Goal: Task Accomplishment & Management: Manage account settings

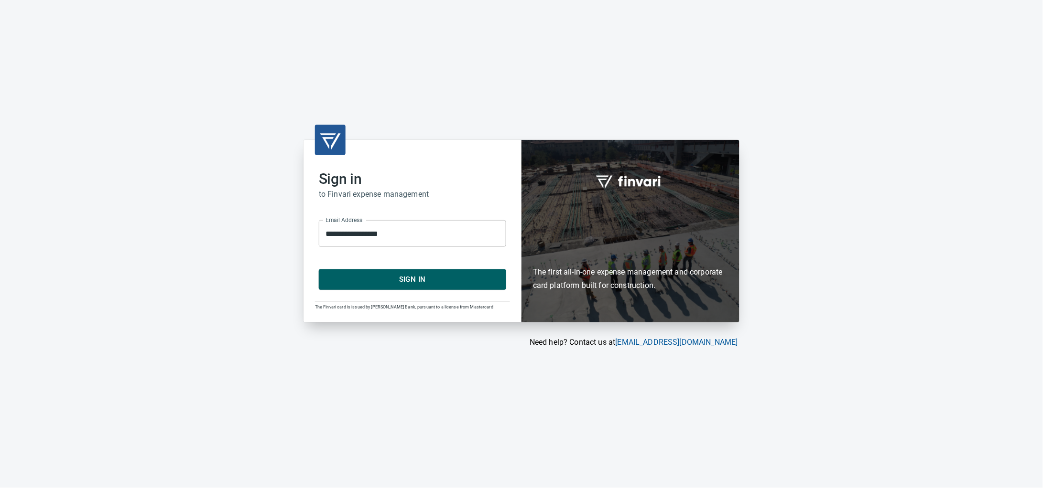
click at [421, 281] on span "Sign In" at bounding box center [412, 279] width 166 height 12
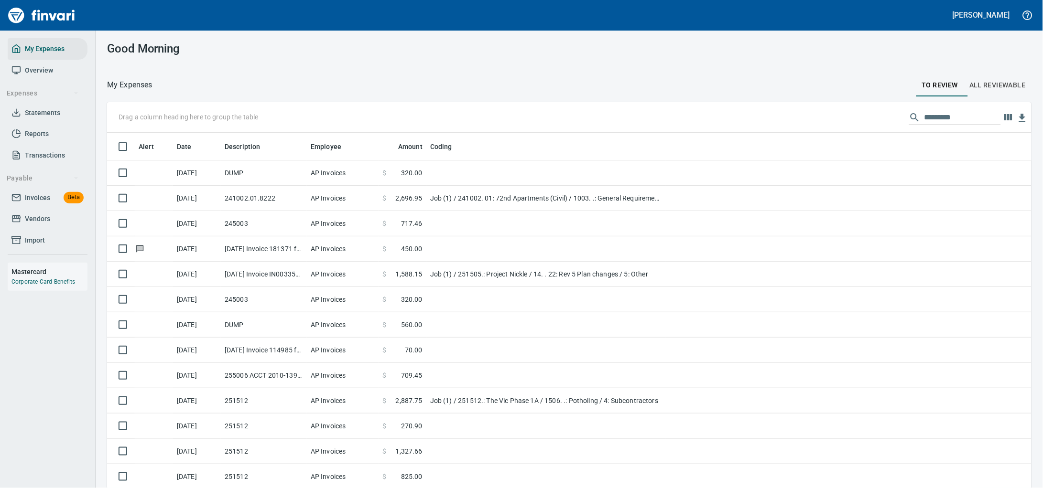
scroll to position [375, 897]
click at [50, 225] on span "Vendors" at bounding box center [37, 219] width 25 height 12
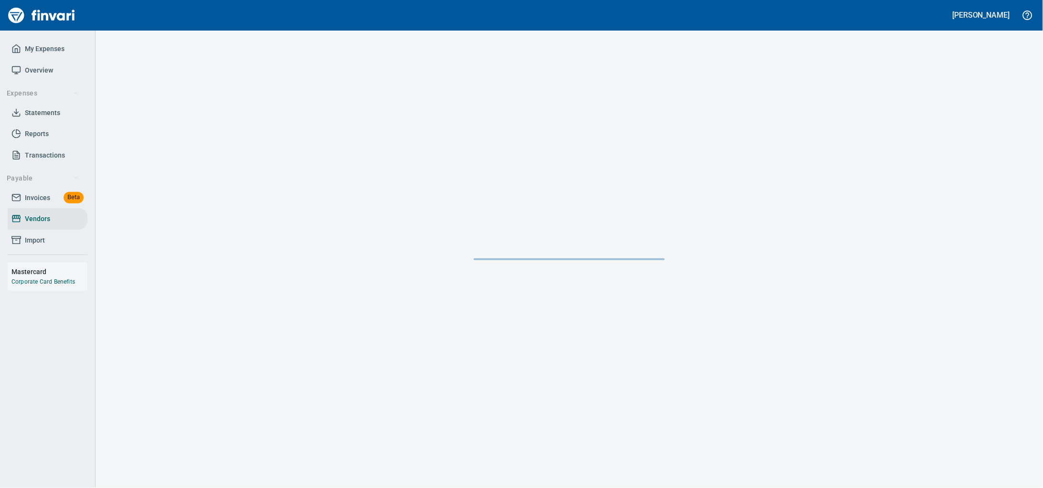
click at [43, 204] on span "Invoices" at bounding box center [37, 198] width 25 height 12
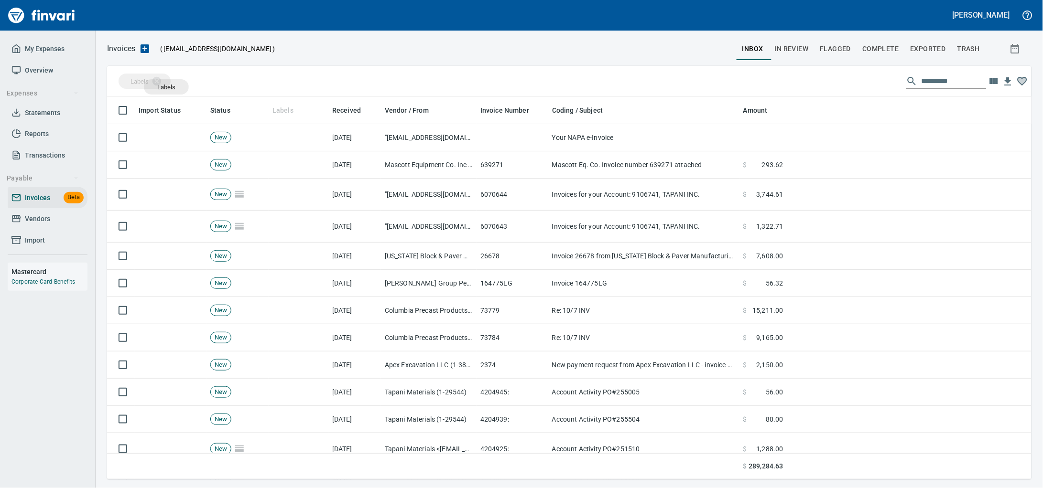
scroll to position [375, 906]
drag, startPoint x: 284, startPoint y: 109, endPoint x: 162, endPoint y: 86, distance: 124.0
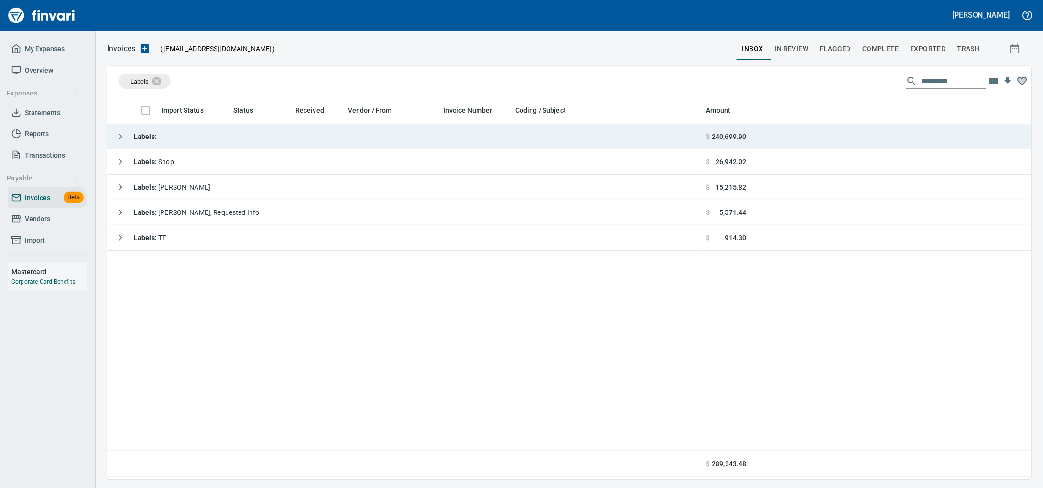
click at [176, 145] on td "Labels :" at bounding box center [404, 136] width 595 height 25
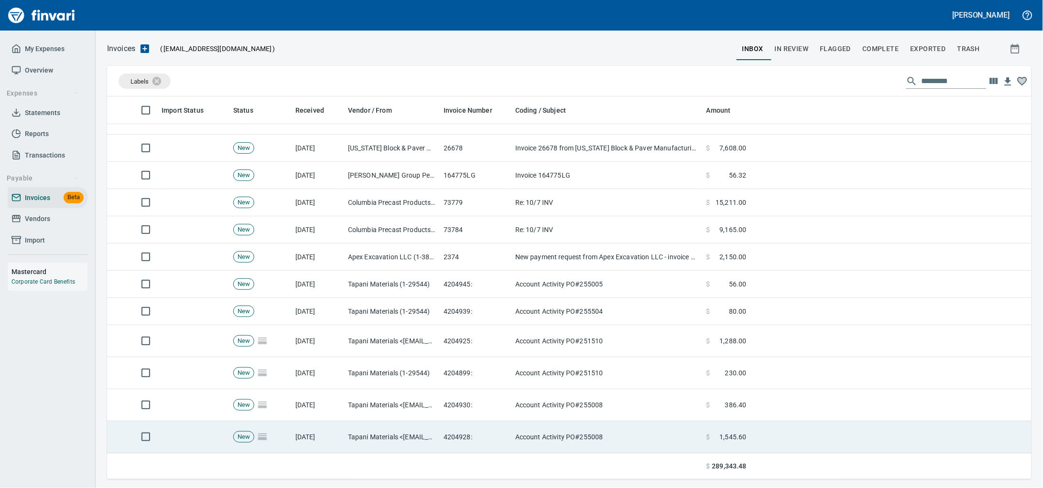
scroll to position [119, 0]
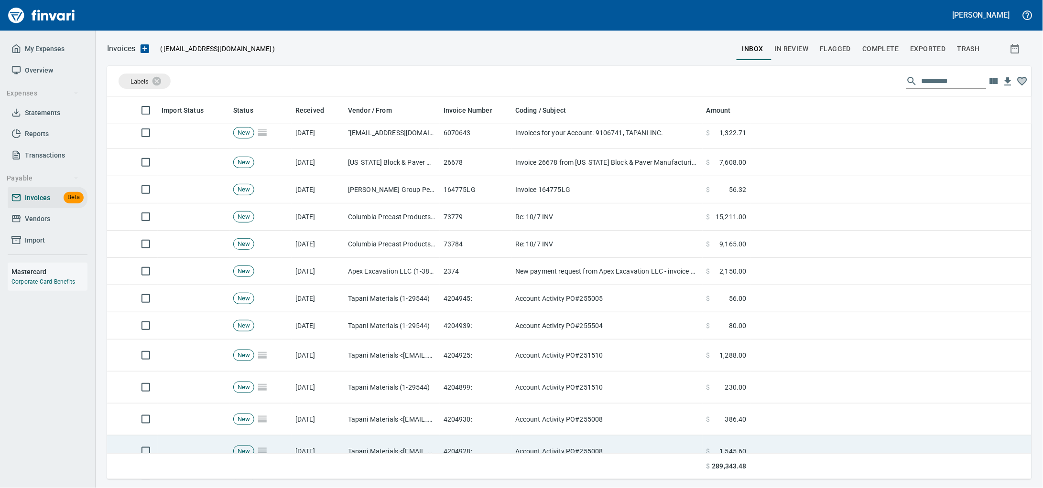
click at [391, 277] on td "Apex Excavation LLC (1-38348)" at bounding box center [392, 271] width 96 height 27
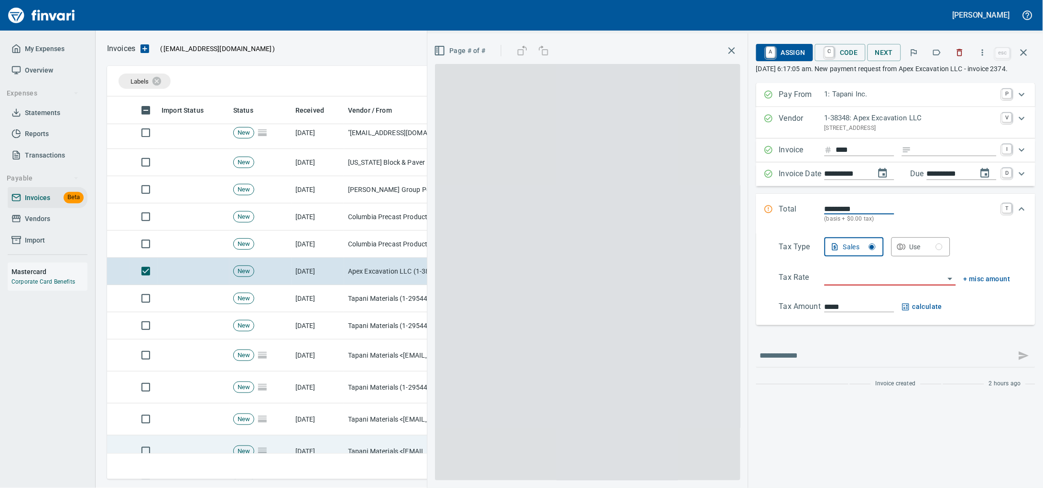
scroll to position [375, 905]
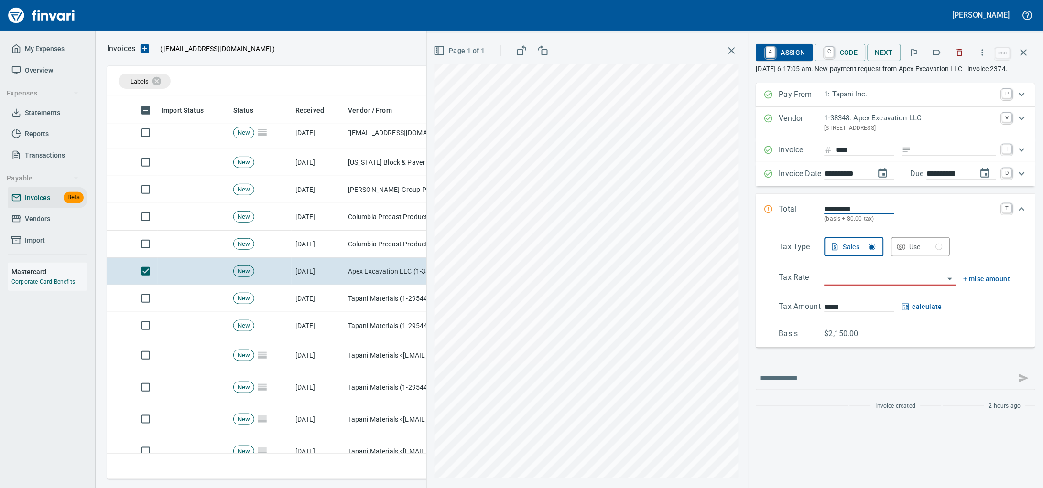
click at [915, 156] on input "Expand" at bounding box center [955, 150] width 81 height 12
type input "******"
click at [842, 285] on input "search" at bounding box center [884, 278] width 120 height 13
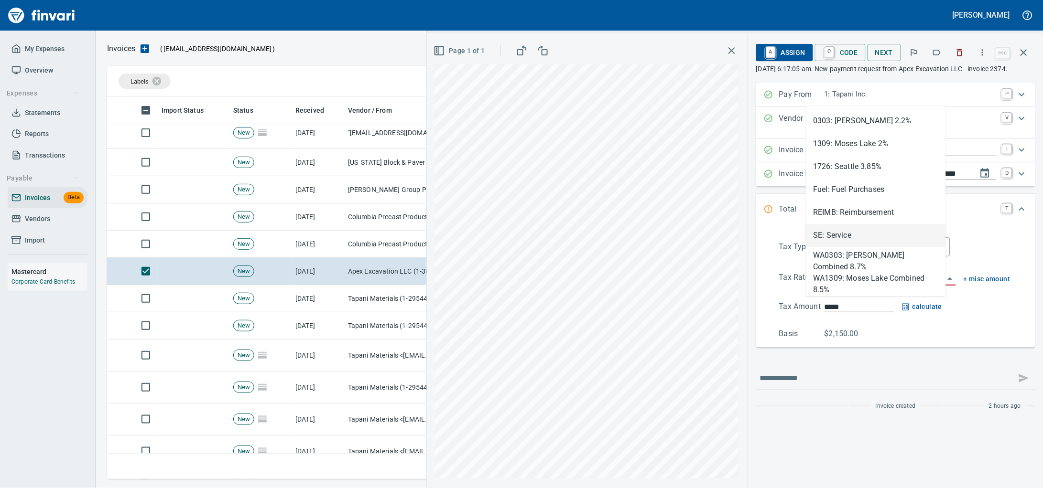
click at [836, 230] on li "SE: Service" at bounding box center [876, 235] width 140 height 23
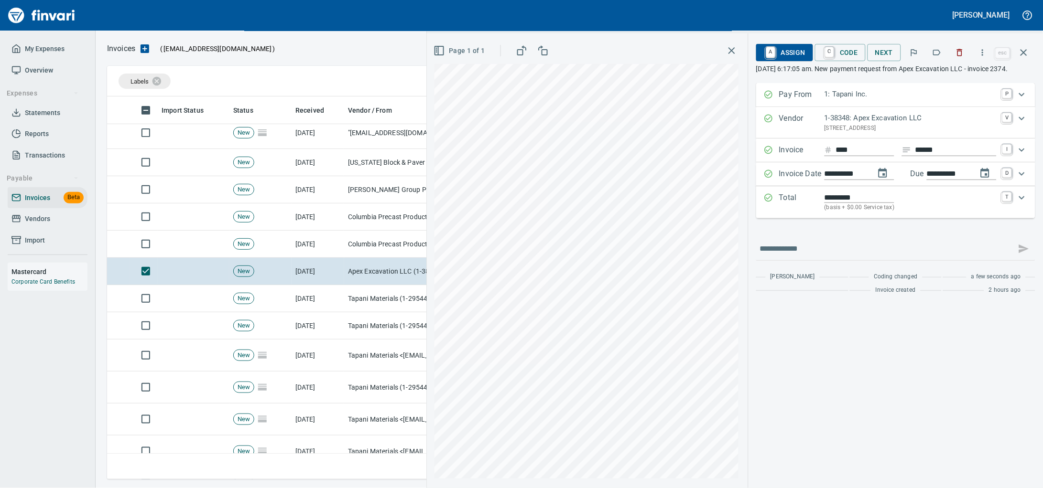
type input "**********"
click at [764, 54] on span "A Assign" at bounding box center [785, 52] width 42 height 16
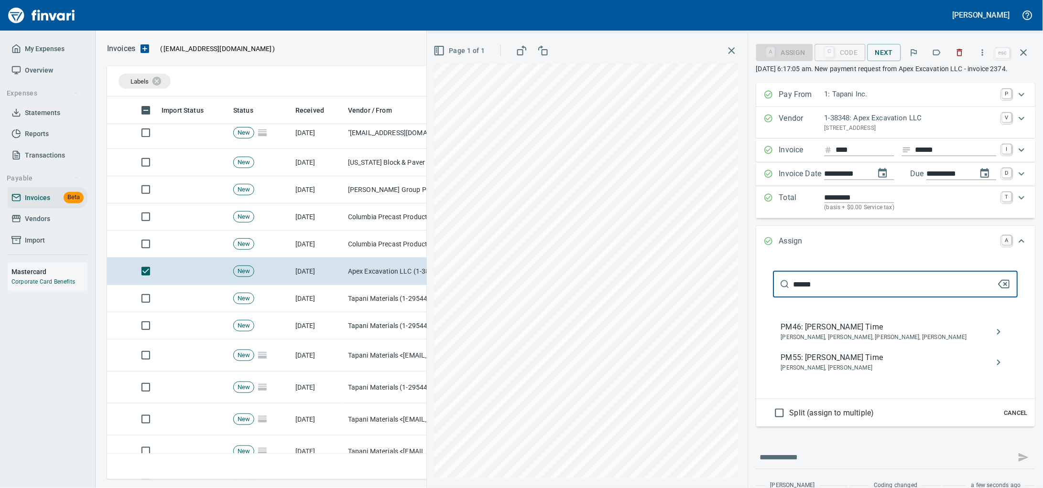
type input "******"
click at [817, 373] on span "[PERSON_NAME], [PERSON_NAME]" at bounding box center [888, 369] width 214 height 10
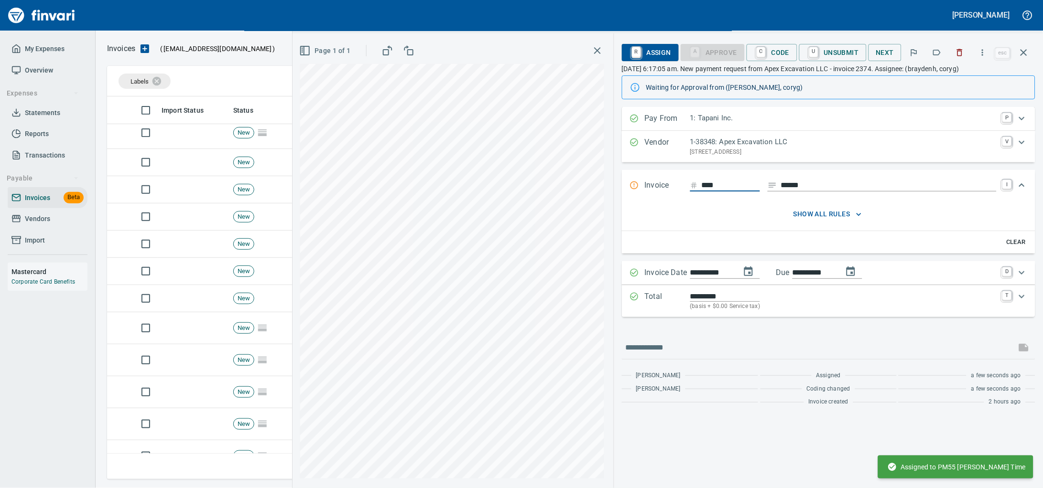
click at [701, 192] on input "****" at bounding box center [730, 186] width 58 height 12
type input "****"
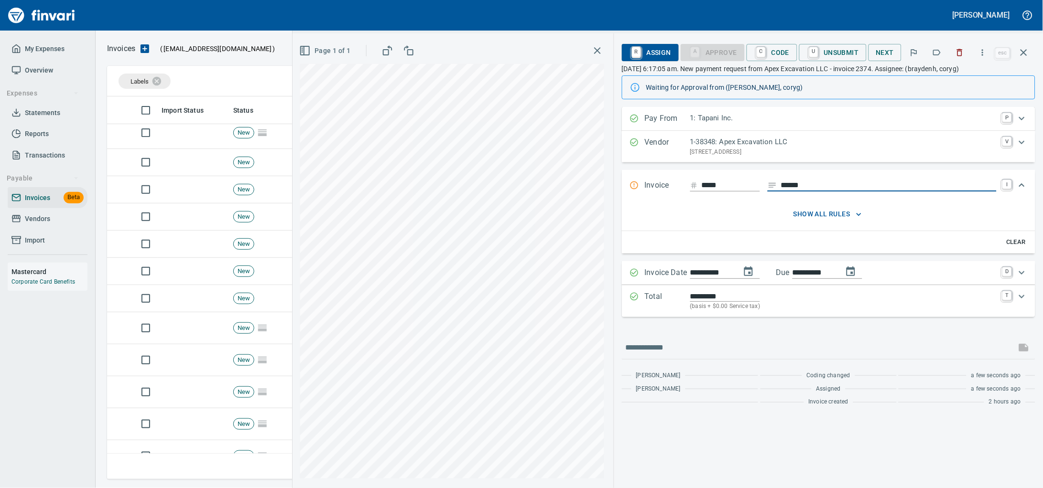
click at [701, 192] on input "****" at bounding box center [730, 186] width 58 height 12
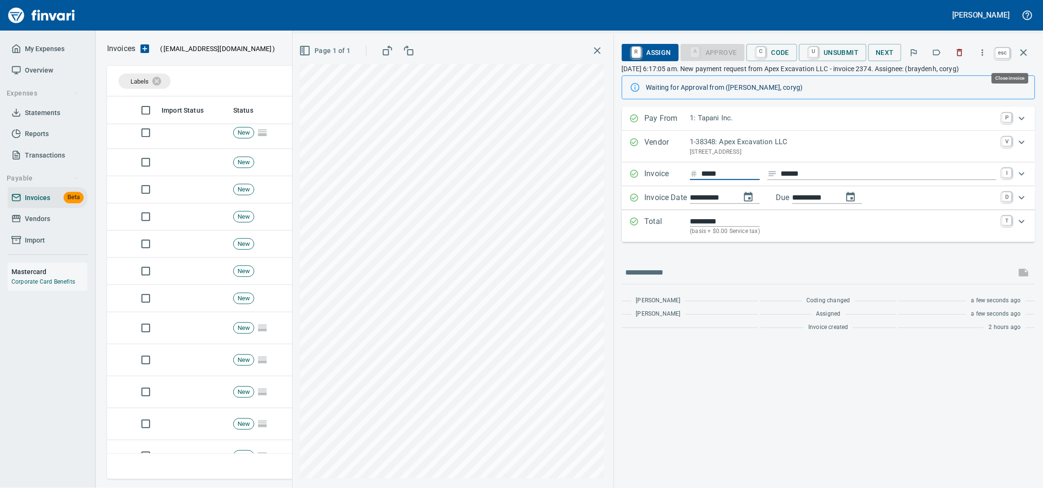
drag, startPoint x: 1025, startPoint y: 50, endPoint x: 915, endPoint y: 3, distance: 119.6
click at [1019, 49] on icon "button" at bounding box center [1023, 52] width 11 height 11
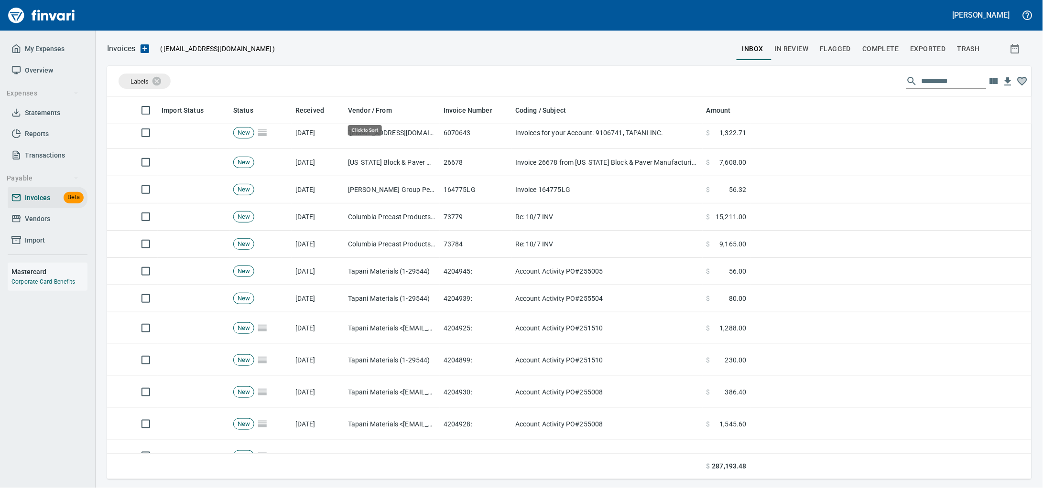
scroll to position [375, 906]
drag, startPoint x: 387, startPoint y: 107, endPoint x: 246, endPoint y: 78, distance: 144.7
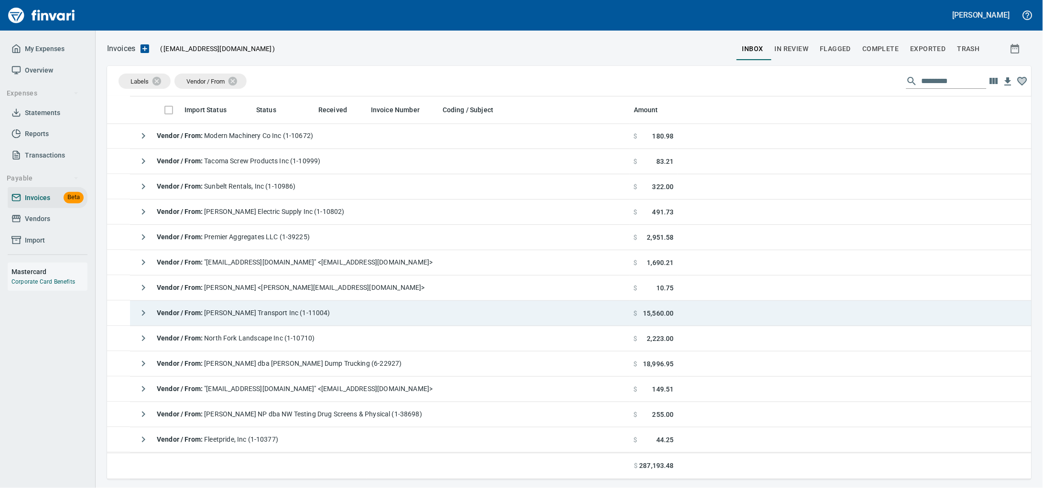
scroll to position [537, 0]
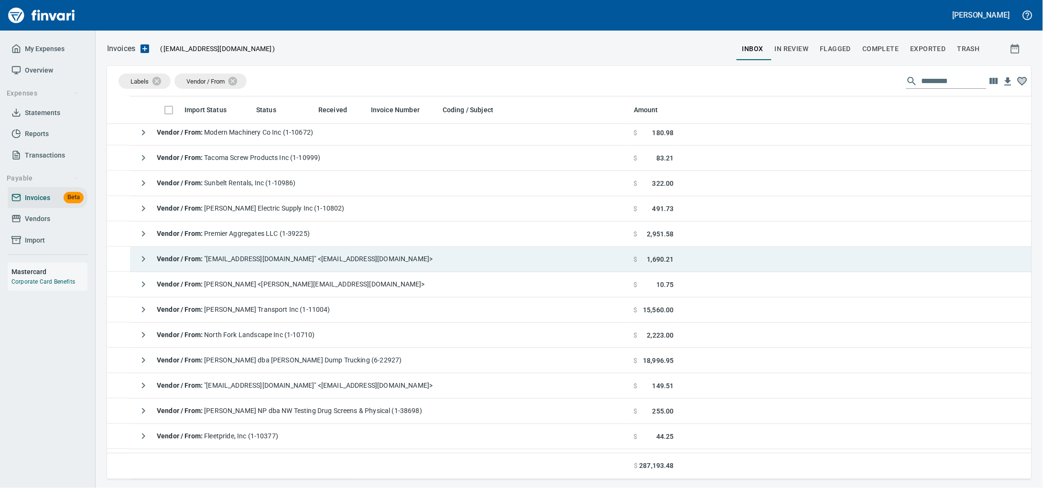
click at [331, 249] on tbody "Vendor / From : "[EMAIL_ADDRESS][DOMAIN_NAME]" <[EMAIL_ADDRESS][DOMAIN_NAME]> $…" at bounding box center [569, 132] width 924 height 1090
click at [332, 269] on div "Vendor / From : "[EMAIL_ADDRESS][DOMAIN_NAME]" <[EMAIL_ADDRESS][DOMAIN_NAME]>" at bounding box center [283, 259] width 299 height 19
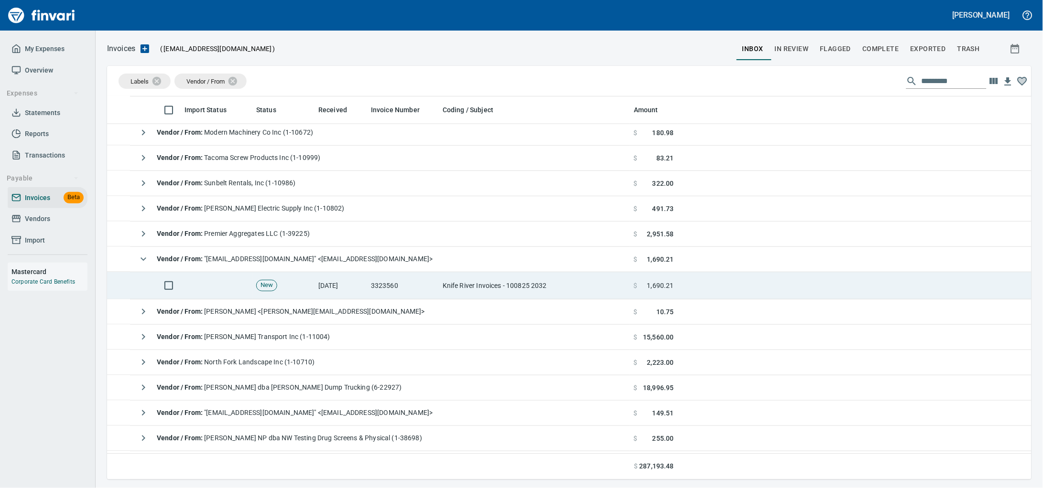
click at [475, 278] on td "Knife River Invoices - 100825 2032" at bounding box center [534, 285] width 191 height 27
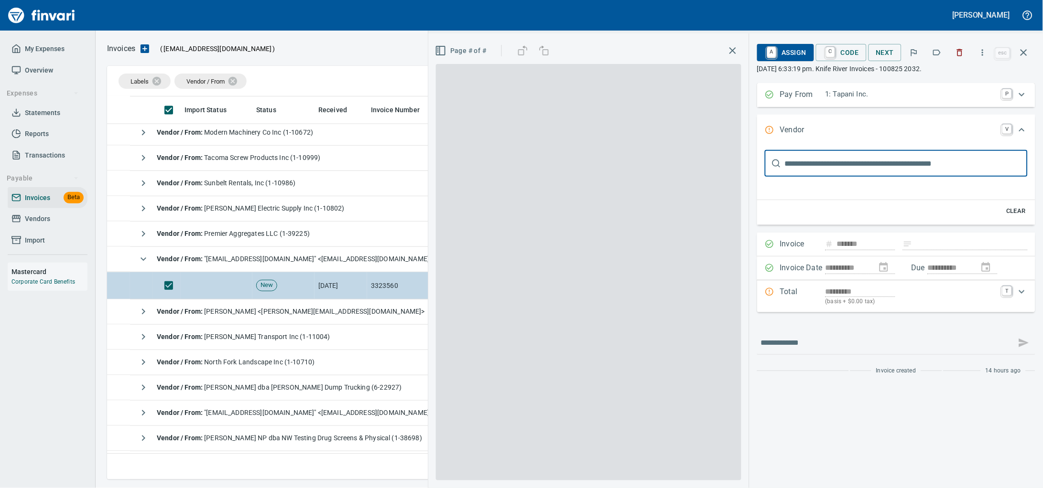
scroll to position [375, 905]
type input "**********"
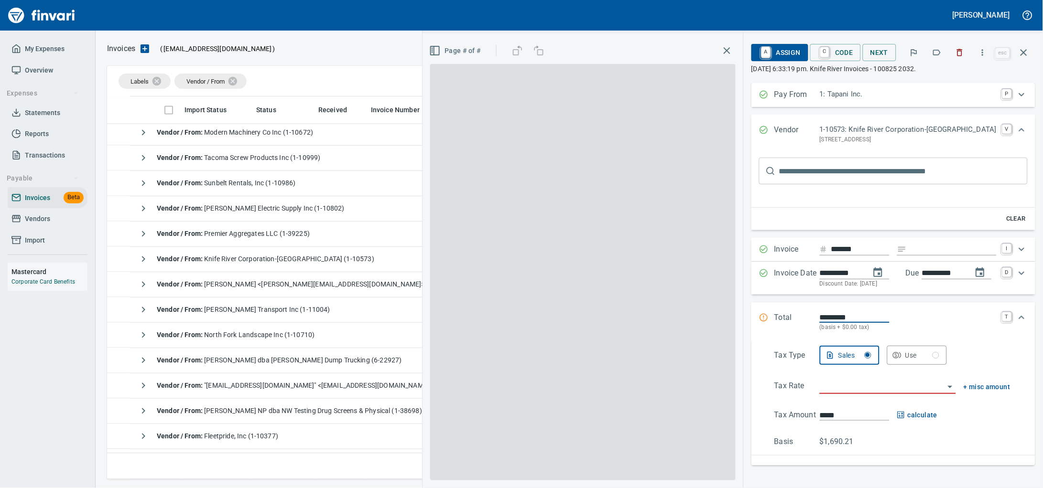
scroll to position [0, 0]
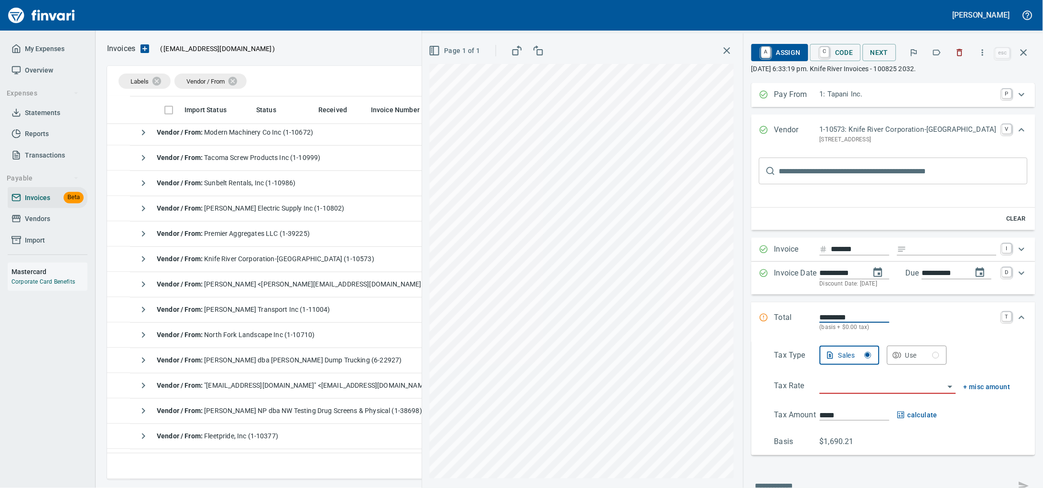
click at [957, 49] on icon "button" at bounding box center [960, 53] width 10 height 10
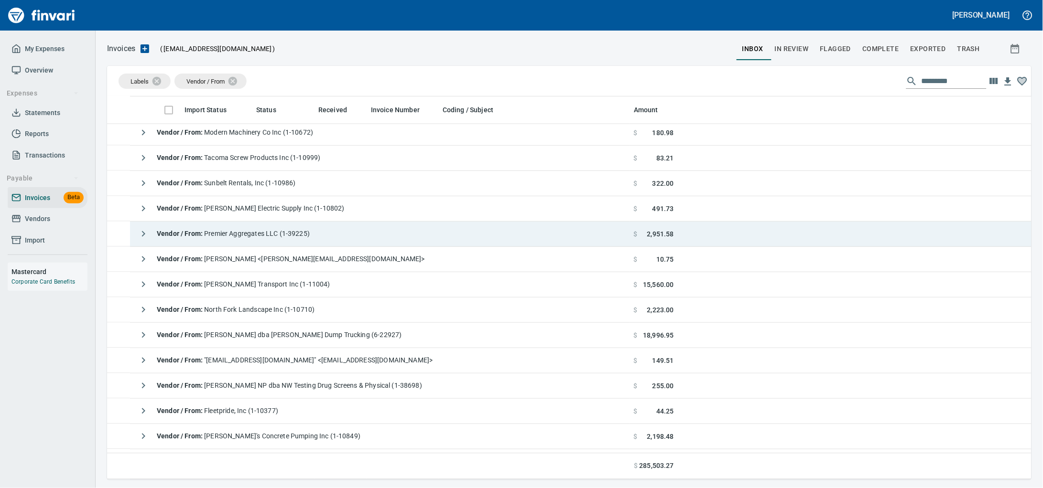
click at [244, 238] on span "Vendor / From : Premier Aggregates LLC (1-39225)" at bounding box center [233, 234] width 153 height 8
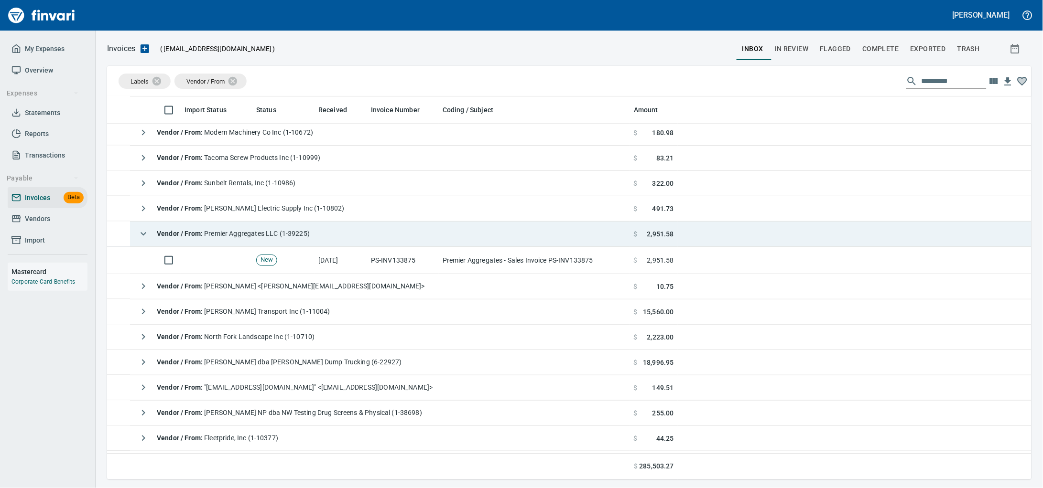
click at [353, 269] on td "[DATE]" at bounding box center [340, 260] width 53 height 27
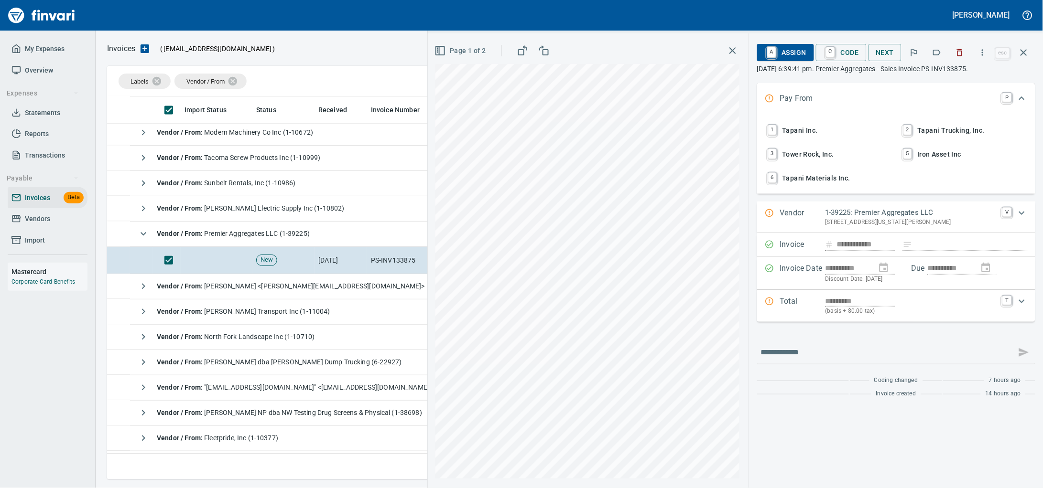
click at [779, 138] on span "1 Tapani Inc." at bounding box center [828, 130] width 126 height 16
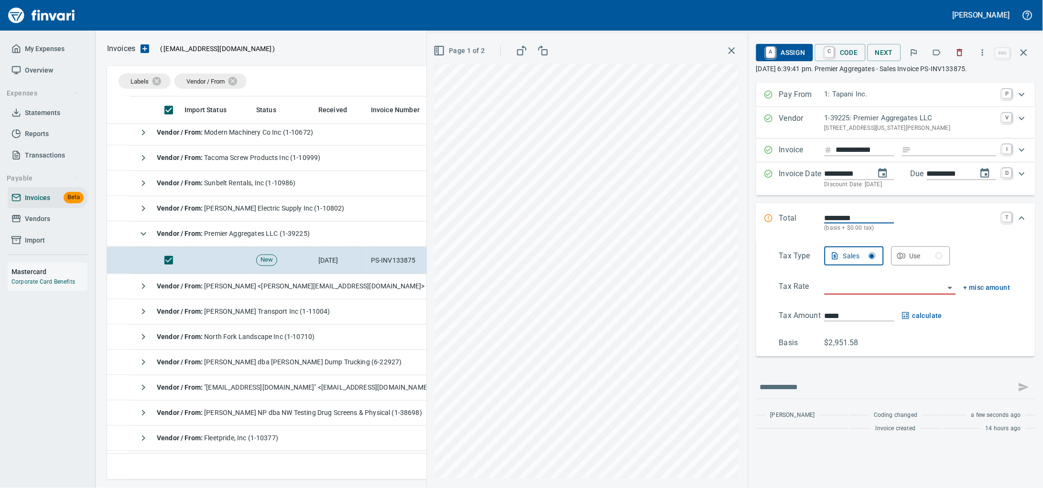
click at [915, 156] on input "Expand" at bounding box center [955, 150] width 81 height 12
type input "******"
click at [827, 294] on input "search" at bounding box center [884, 287] width 120 height 13
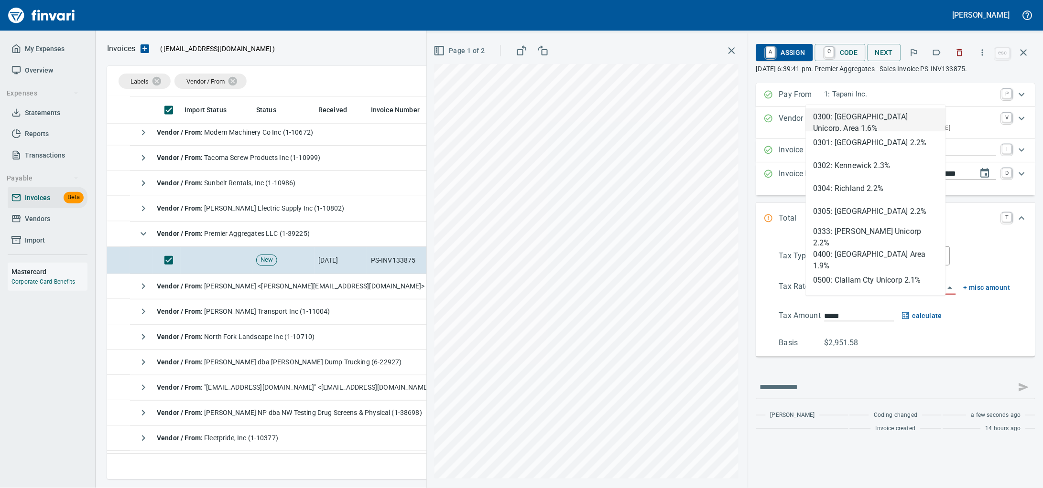
scroll to position [375, 905]
type input "***"
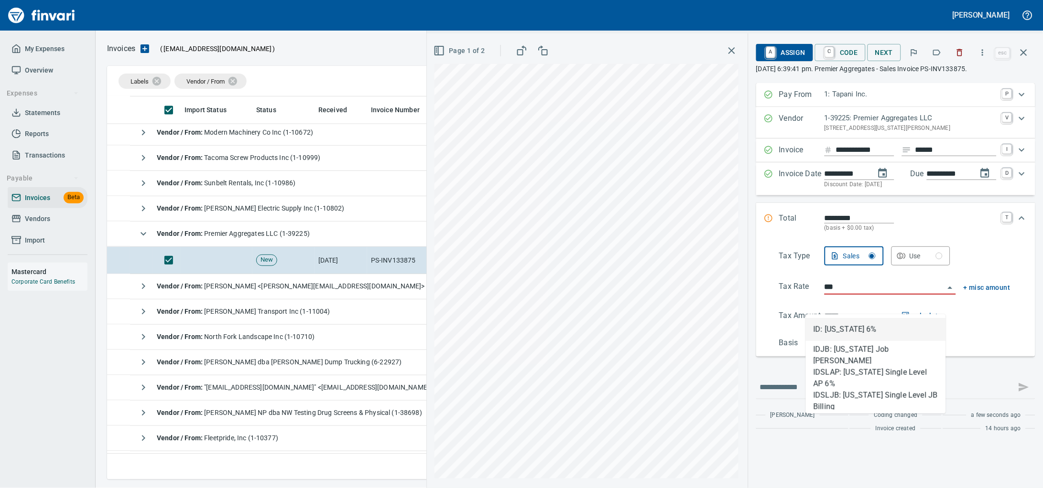
click at [865, 325] on li "ID: [US_STATE] 6%" at bounding box center [876, 329] width 140 height 23
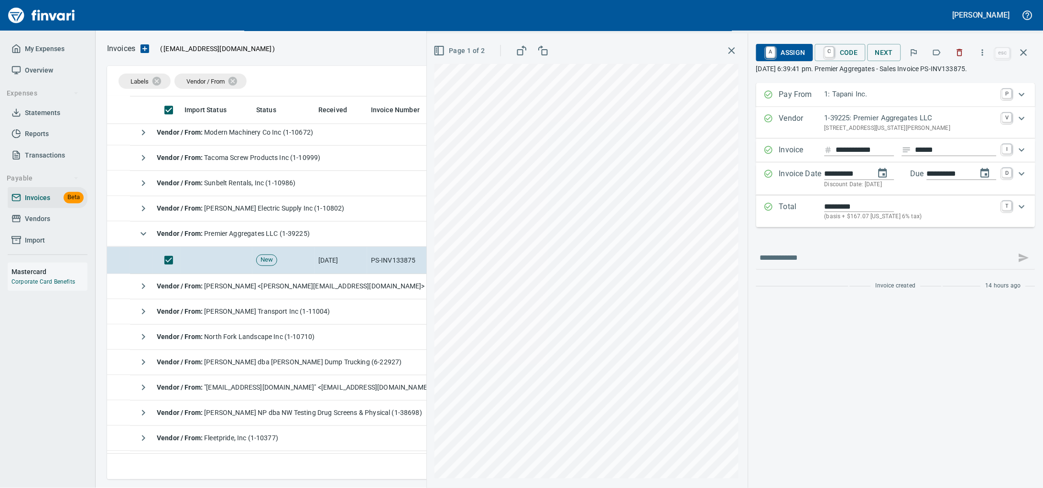
type input "*******"
type input "**********"
click at [1021, 213] on icon "Expand" at bounding box center [1021, 206] width 11 height 11
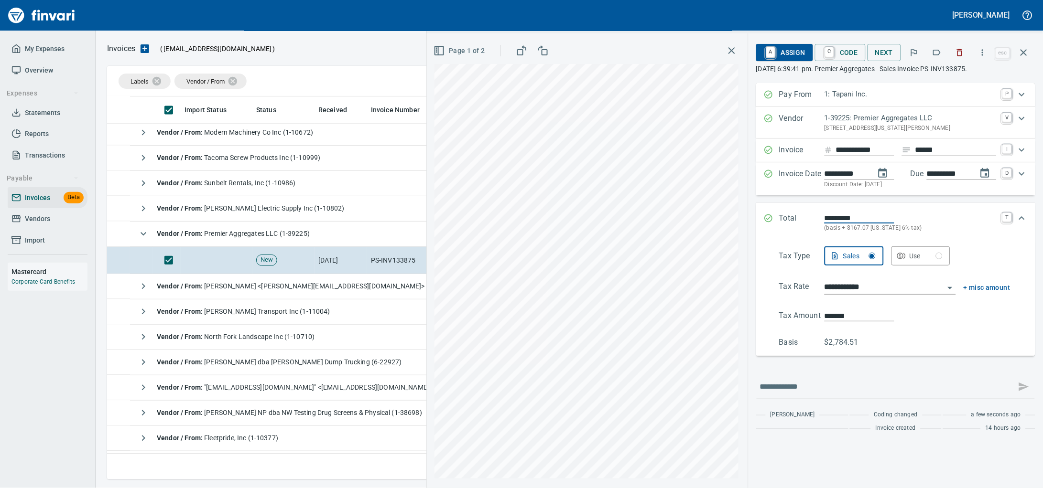
click at [684, 340] on div "**********" at bounding box center [735, 260] width 616 height 455
type input "******"
click at [765, 51] on span "A Assign" at bounding box center [785, 52] width 42 height 16
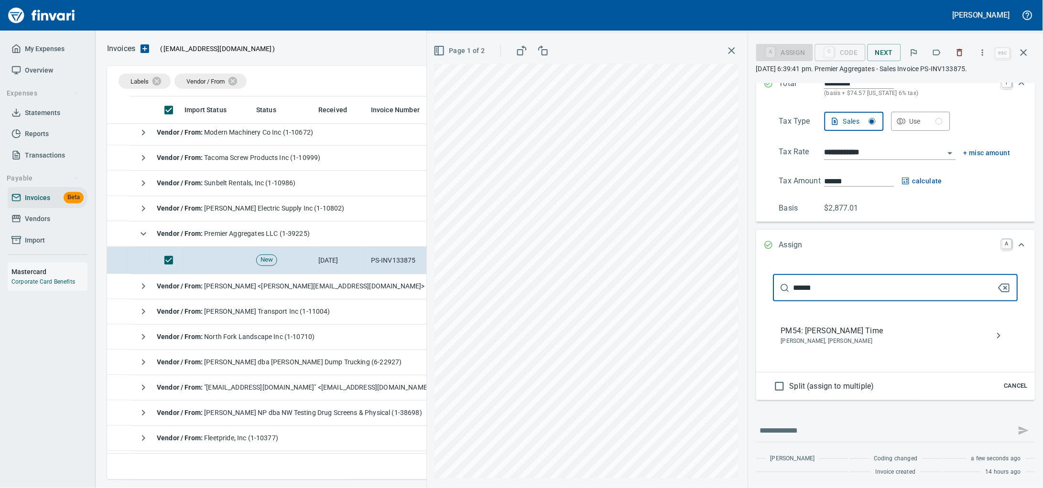
scroll to position [172, 0]
type input "******"
click at [818, 325] on span "PM54: [PERSON_NAME] Time" at bounding box center [888, 330] width 214 height 11
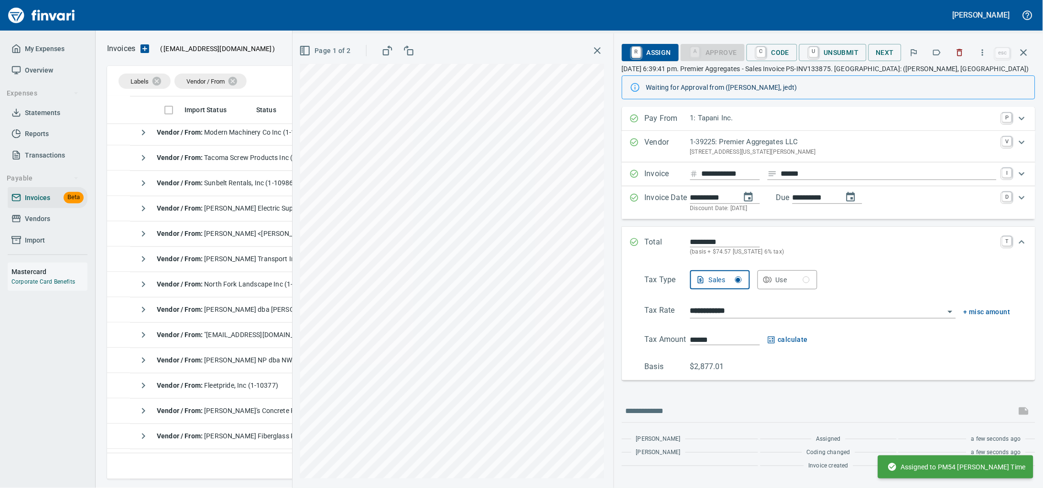
scroll to position [32, 0]
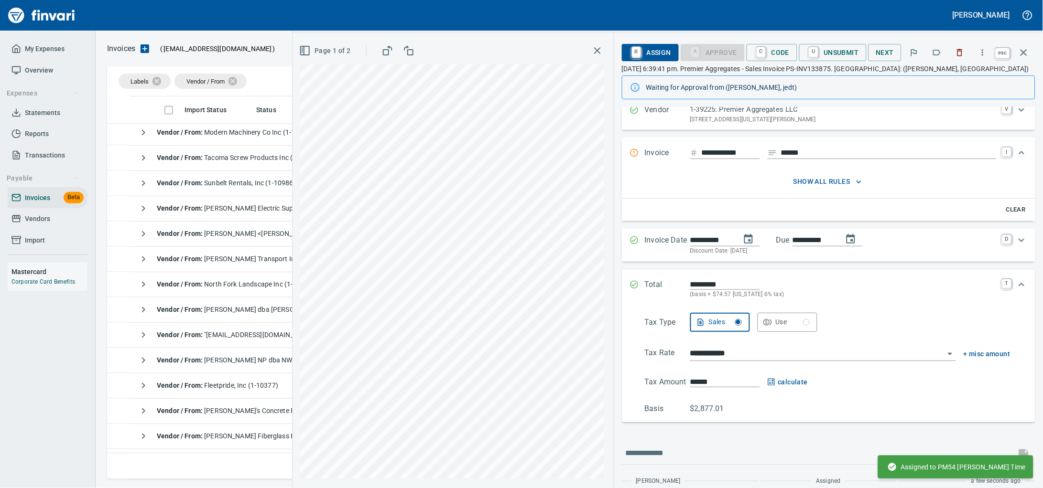
drag, startPoint x: 1024, startPoint y: 51, endPoint x: 101, endPoint y: 484, distance: 1019.9
click at [1024, 51] on icon "button" at bounding box center [1023, 52] width 11 height 11
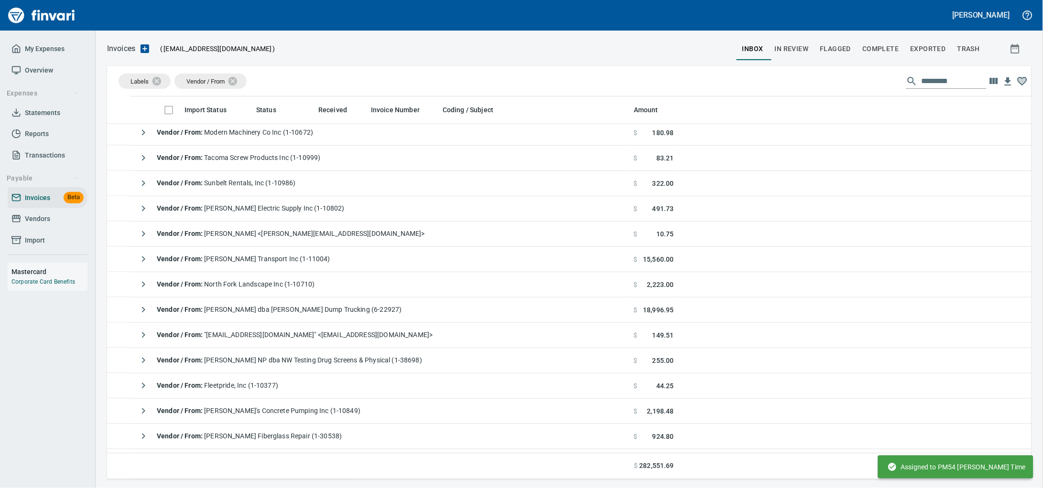
scroll to position [375, 905]
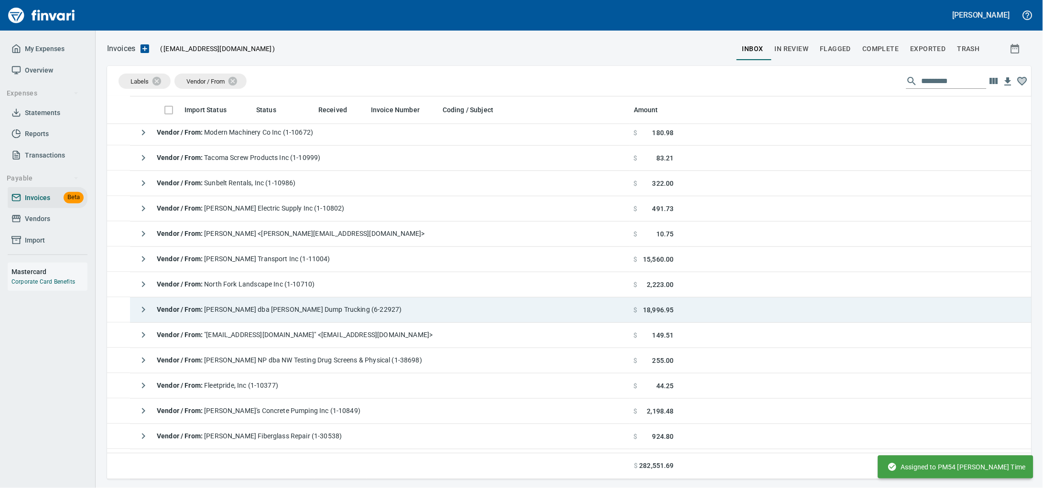
click at [398, 312] on span "Vendor / From : [PERSON_NAME] dba [PERSON_NAME] Dump Trucking (6-22927)" at bounding box center [279, 310] width 245 height 8
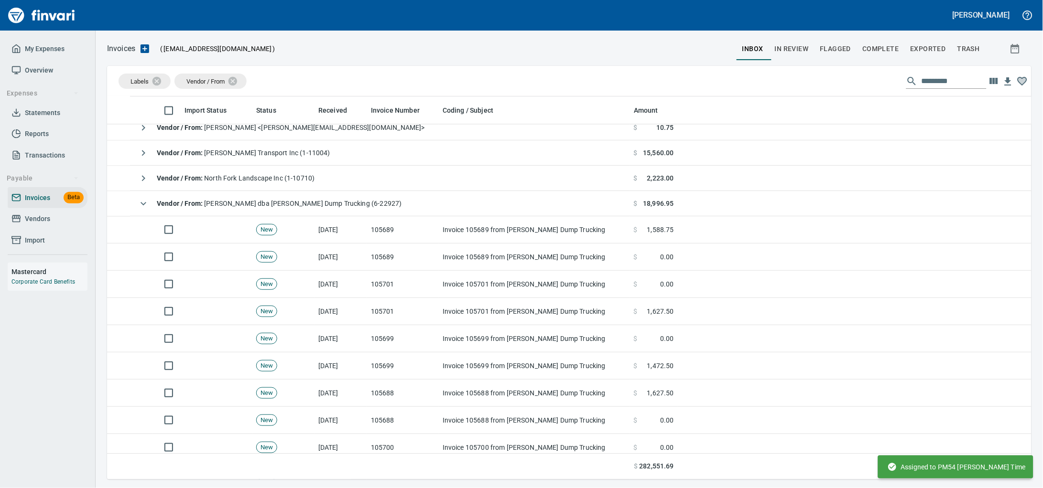
scroll to position [656, 0]
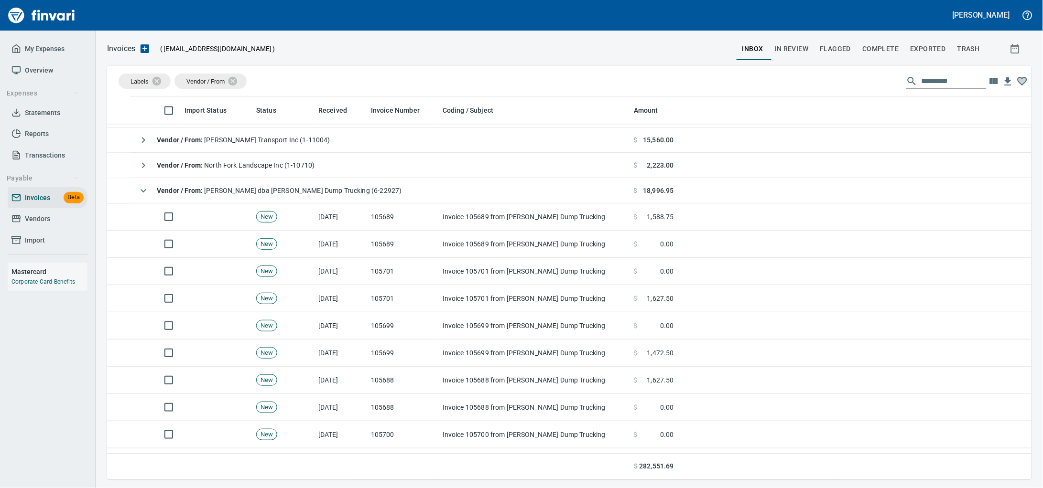
click at [359, 218] on td "[DATE]" at bounding box center [340, 217] width 53 height 27
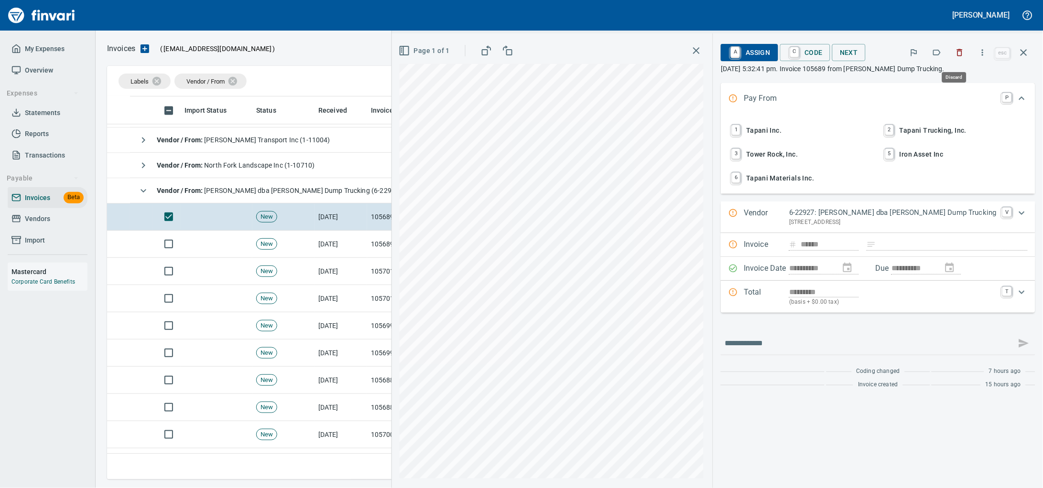
drag, startPoint x: 952, startPoint y: 54, endPoint x: 47, endPoint y: 162, distance: 911.3
click at [955, 54] on icon "button" at bounding box center [960, 53] width 10 height 10
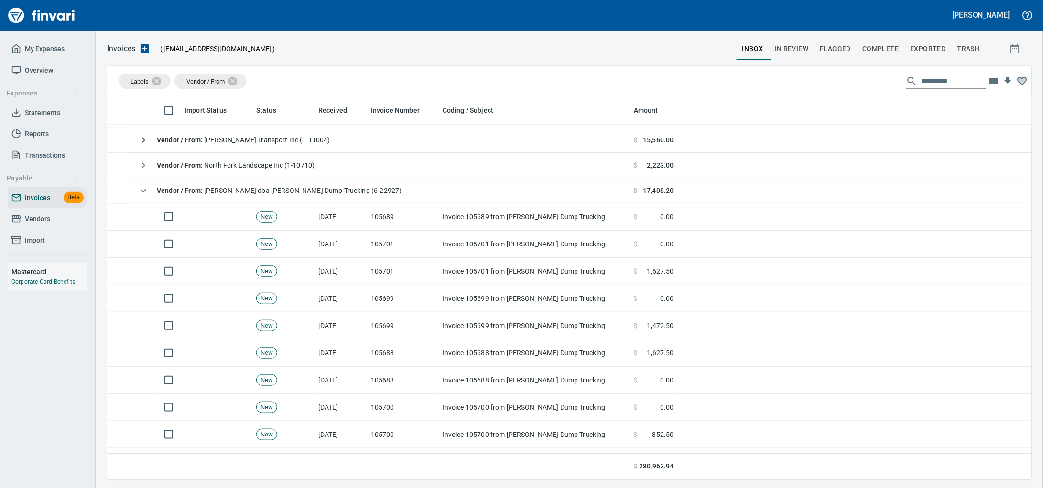
scroll to position [375, 905]
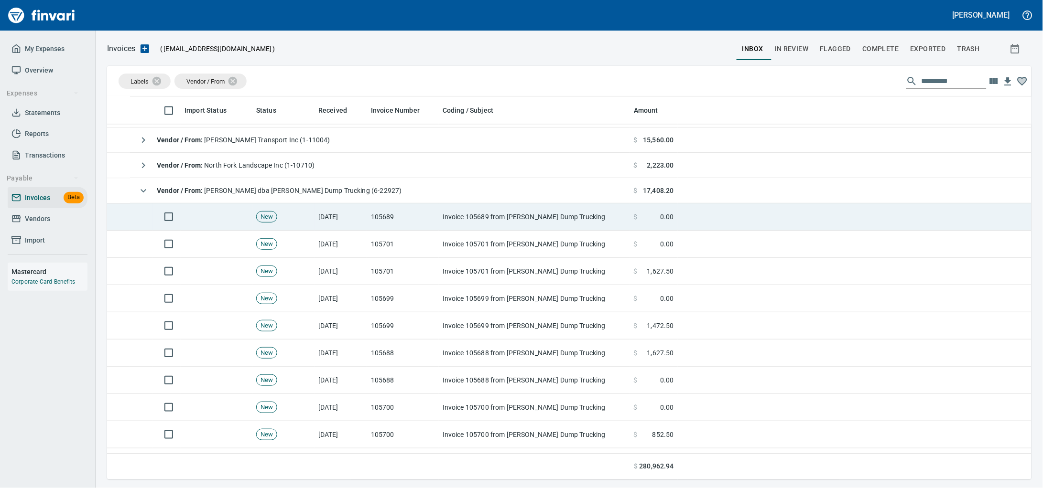
click at [384, 217] on td "105689" at bounding box center [403, 217] width 72 height 27
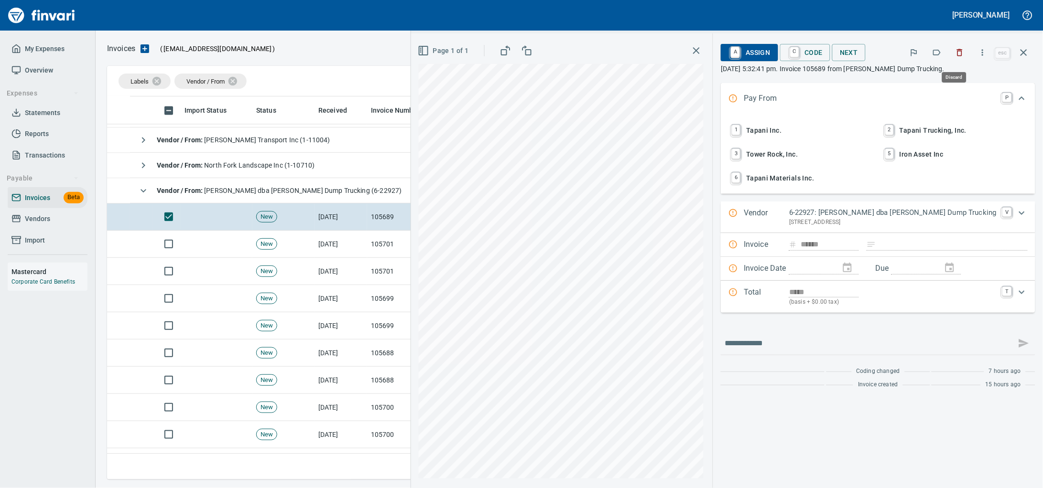
click at [955, 50] on icon "button" at bounding box center [960, 53] width 10 height 10
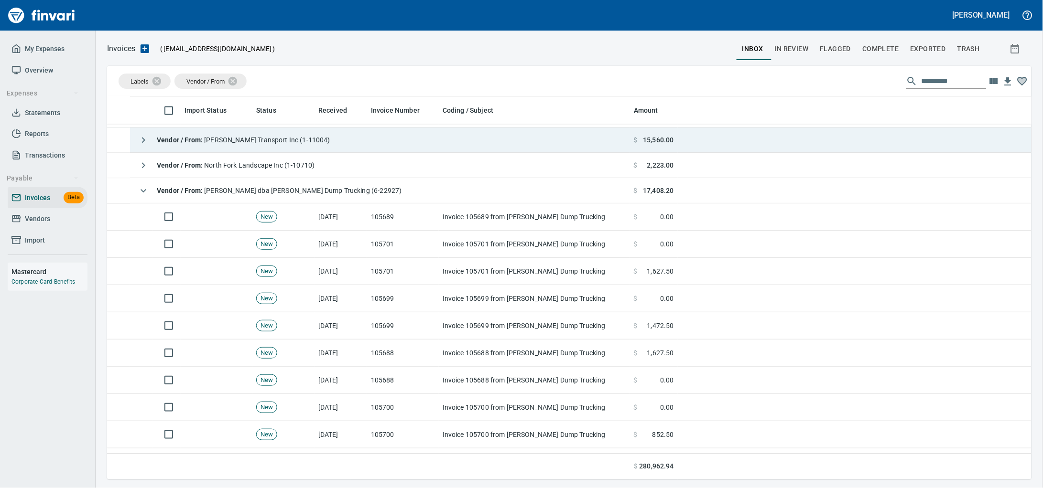
scroll to position [375, 905]
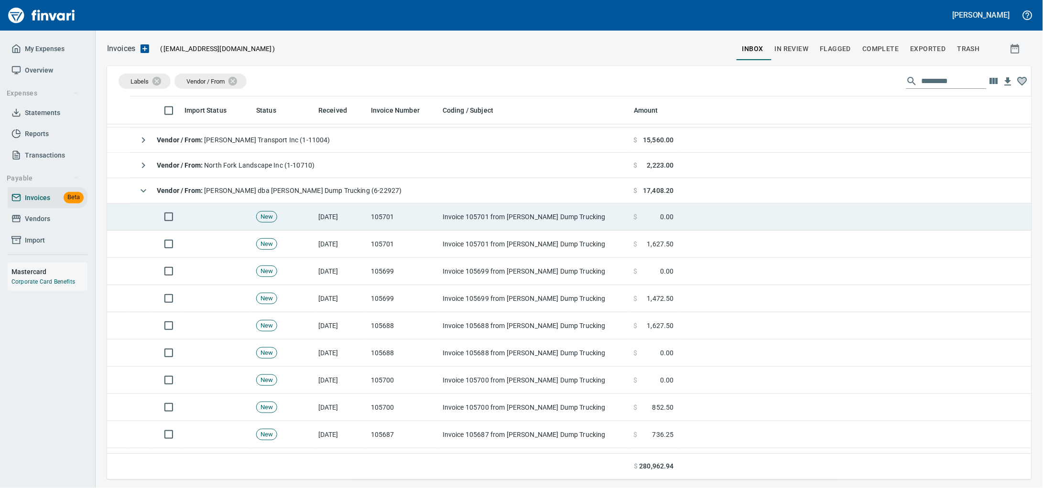
click at [412, 215] on td "105701" at bounding box center [403, 217] width 72 height 27
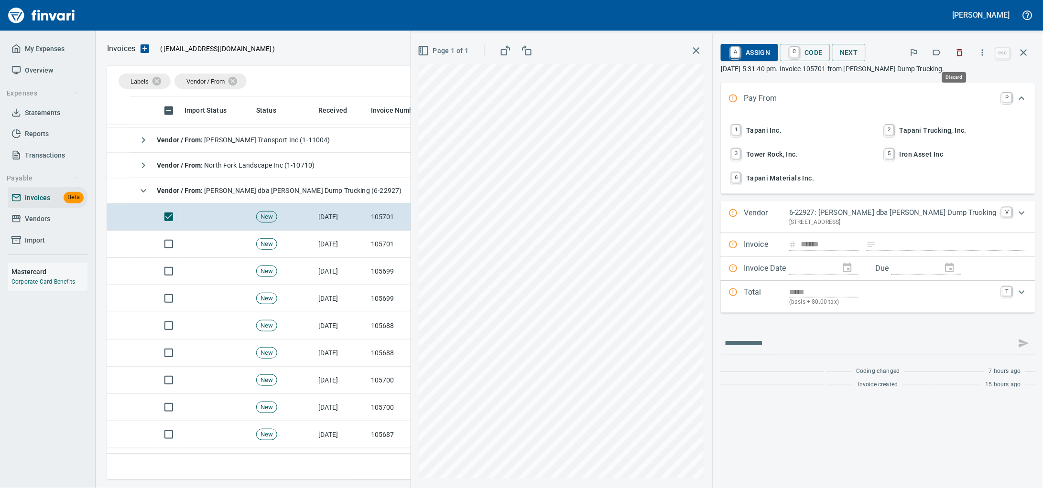
click at [957, 56] on icon "button" at bounding box center [960, 53] width 10 height 10
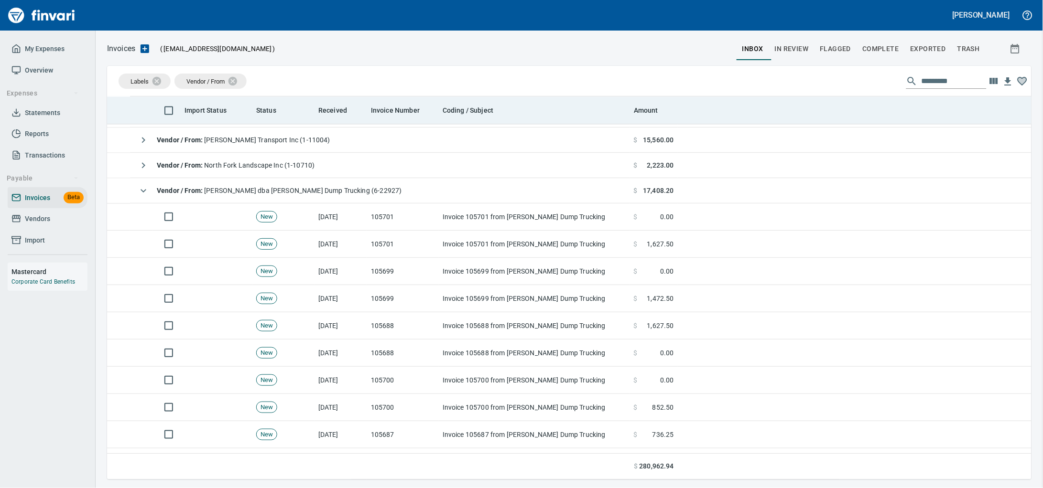
scroll to position [375, 905]
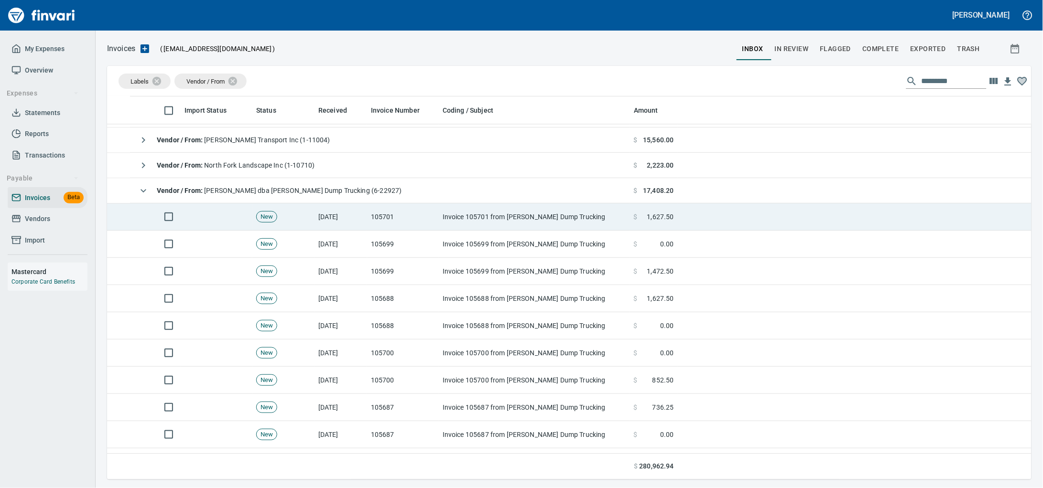
click at [398, 215] on td "105701" at bounding box center [403, 217] width 72 height 27
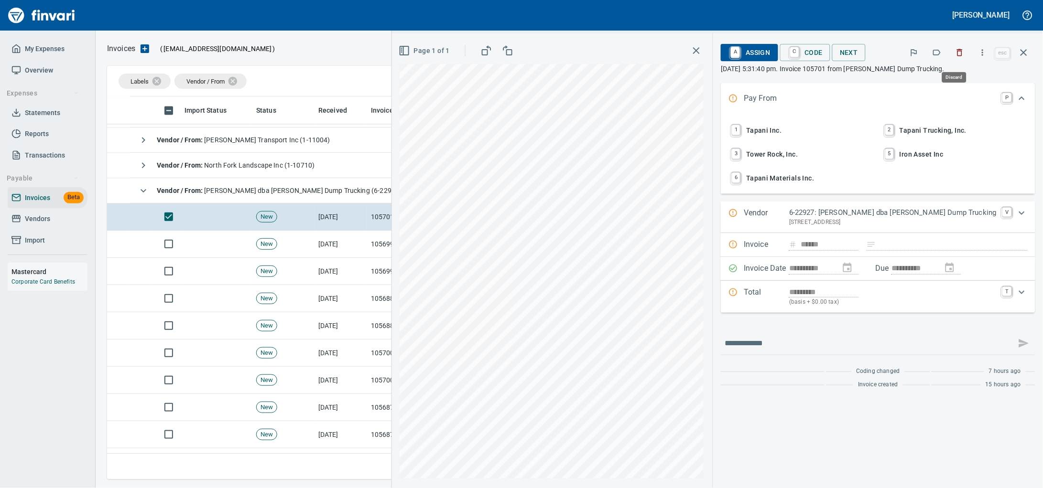
click at [955, 57] on icon "button" at bounding box center [960, 53] width 10 height 10
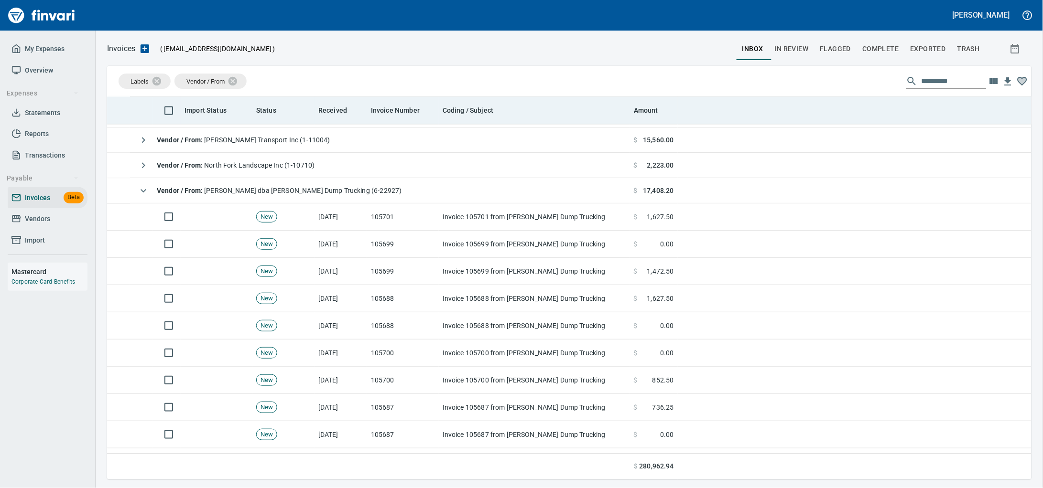
scroll to position [375, 905]
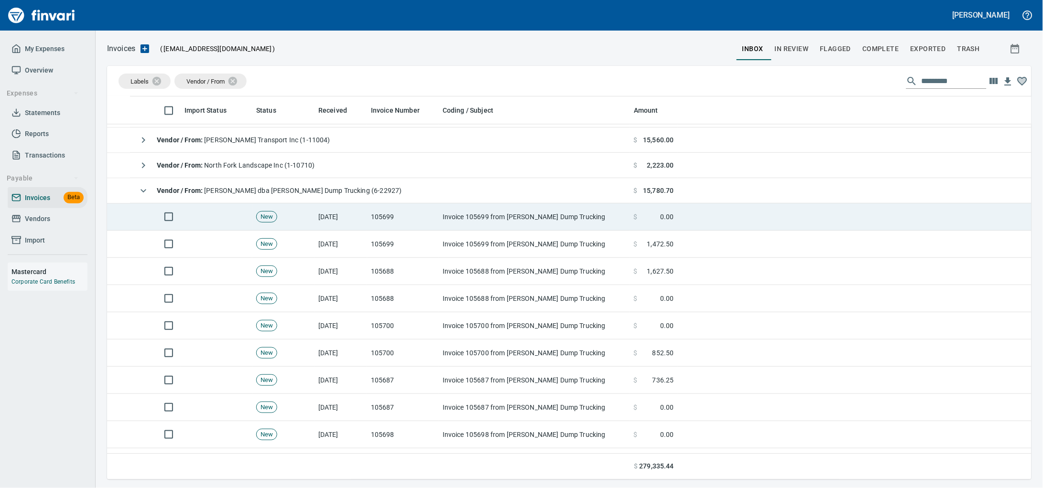
click at [387, 214] on td "105699" at bounding box center [403, 217] width 72 height 27
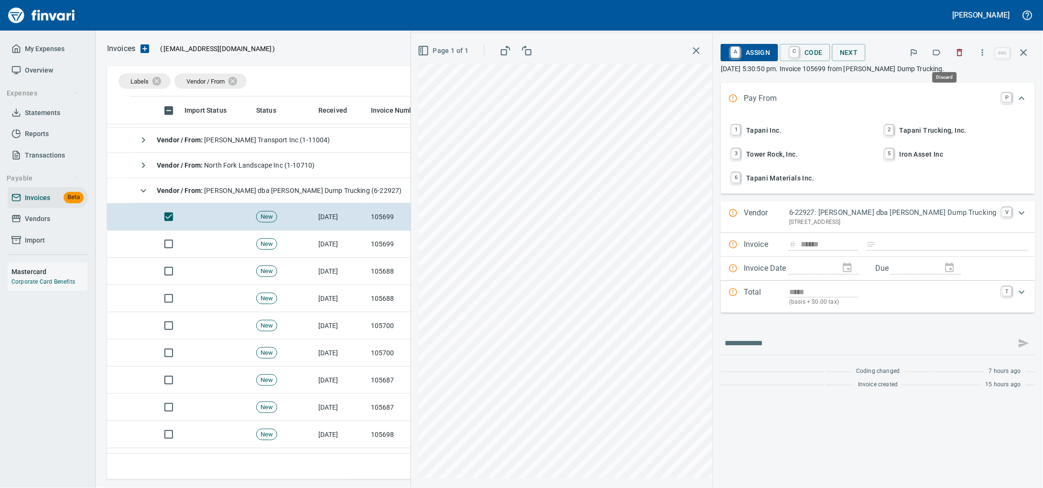
click at [955, 54] on icon "button" at bounding box center [960, 53] width 10 height 10
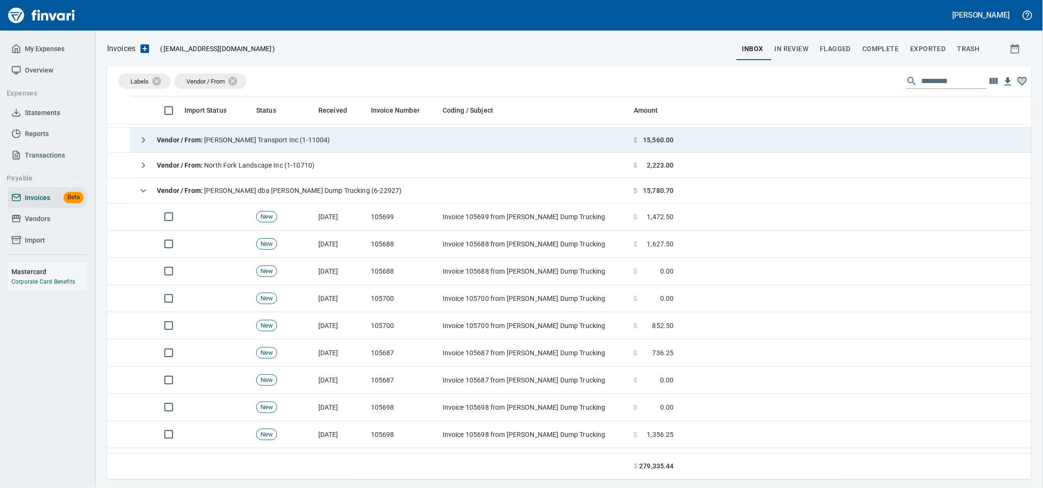
scroll to position [375, 905]
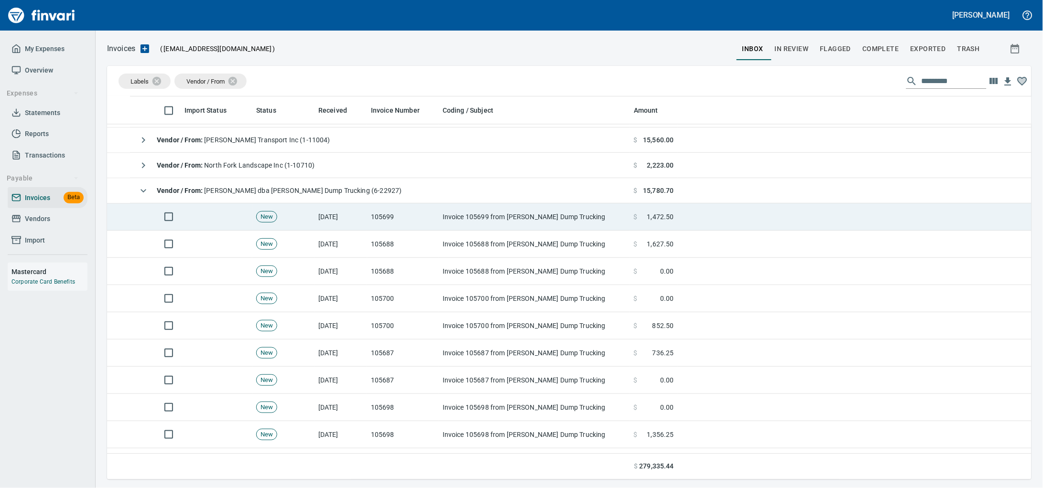
click at [440, 216] on td "Invoice 105699 from [PERSON_NAME] Dump Trucking" at bounding box center [534, 217] width 191 height 27
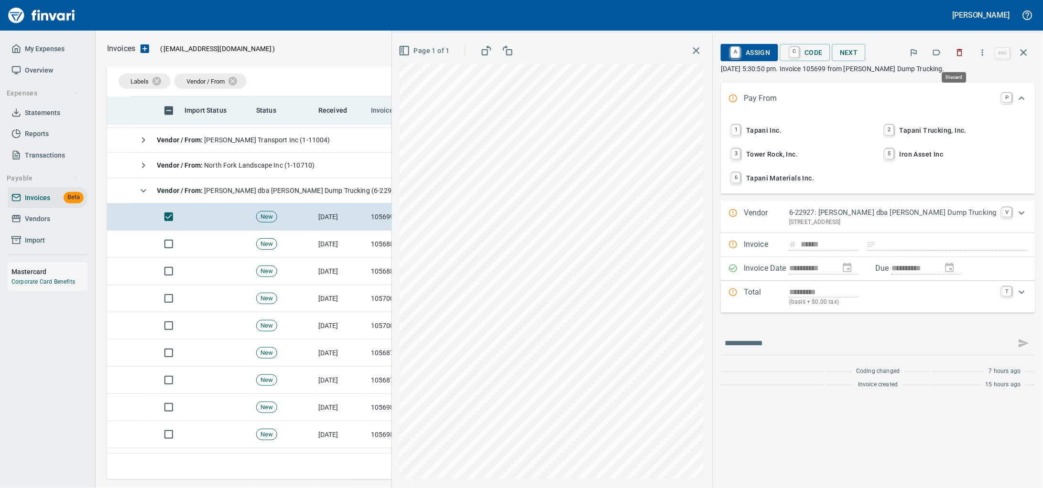
click at [949, 48] on button "button" at bounding box center [959, 52] width 21 height 21
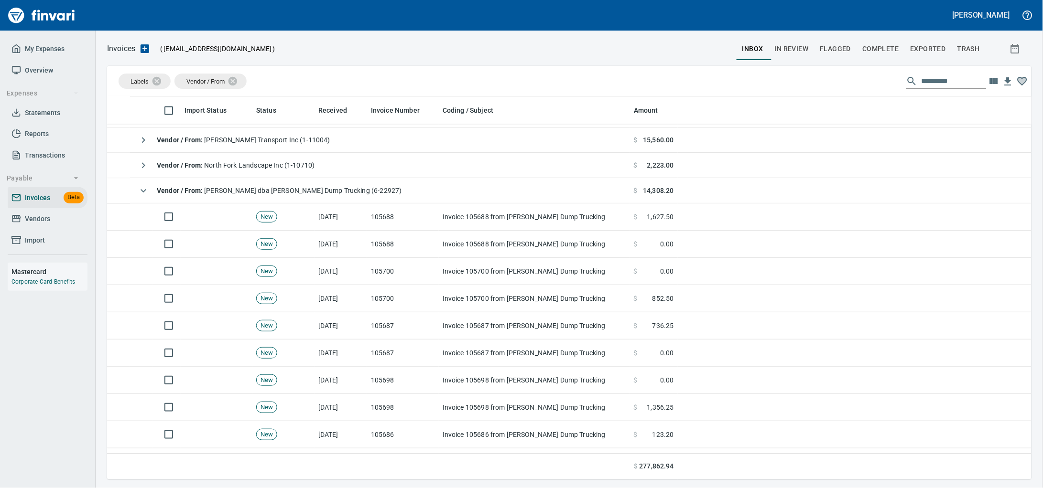
scroll to position [375, 905]
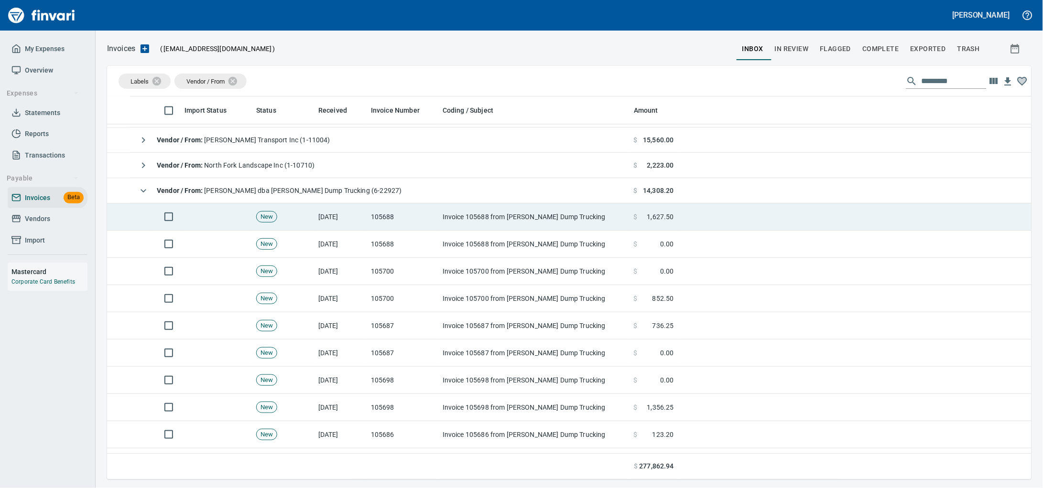
click at [480, 221] on td "Invoice 105688 from [PERSON_NAME] Dump Trucking" at bounding box center [534, 217] width 191 height 27
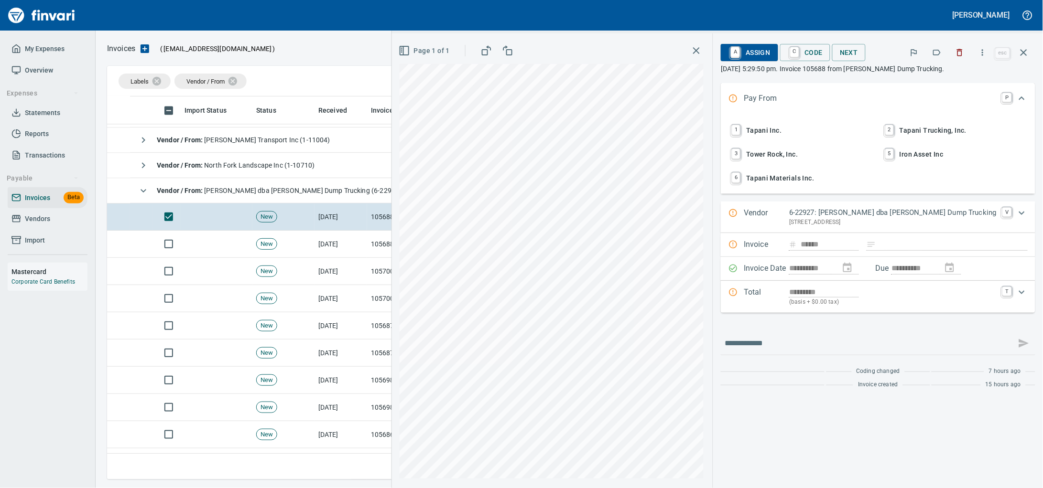
drag, startPoint x: 1032, startPoint y: 103, endPoint x: 955, endPoint y: 52, distance: 92.4
click at [957, 52] on icon "button" at bounding box center [960, 52] width 6 height 7
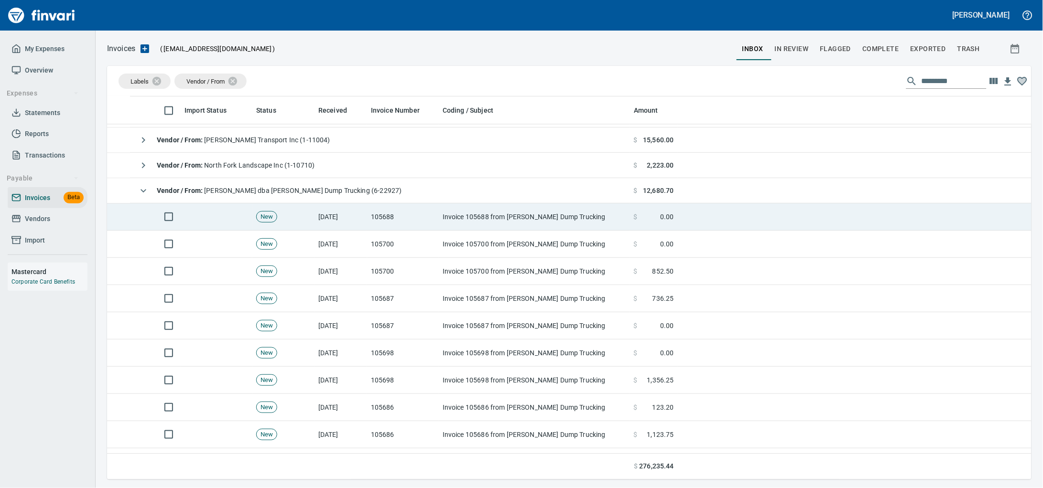
click at [464, 212] on td "Invoice 105688 from [PERSON_NAME] Dump Trucking" at bounding box center [534, 217] width 191 height 27
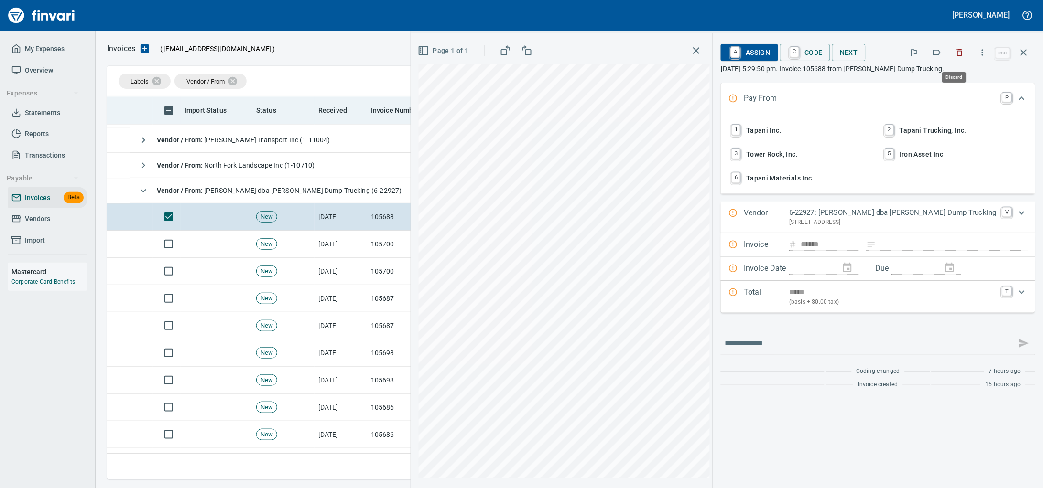
click at [959, 57] on icon "button" at bounding box center [960, 53] width 10 height 10
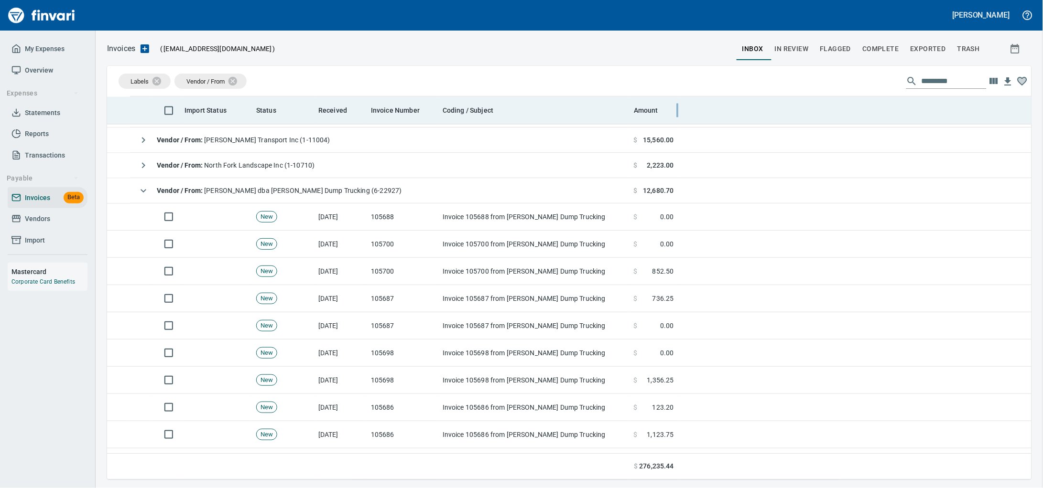
scroll to position [375, 905]
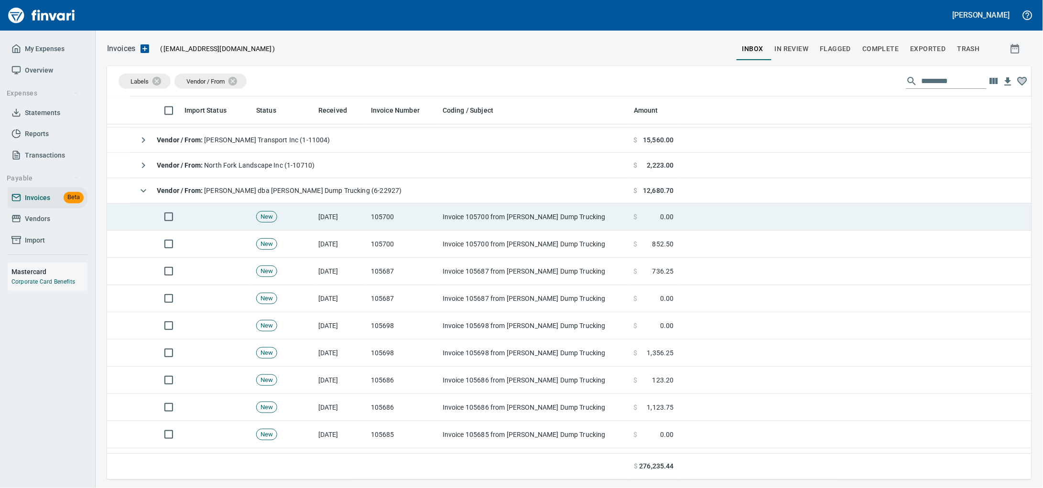
click at [452, 211] on td "Invoice 105700 from [PERSON_NAME] Dump Trucking" at bounding box center [534, 217] width 191 height 27
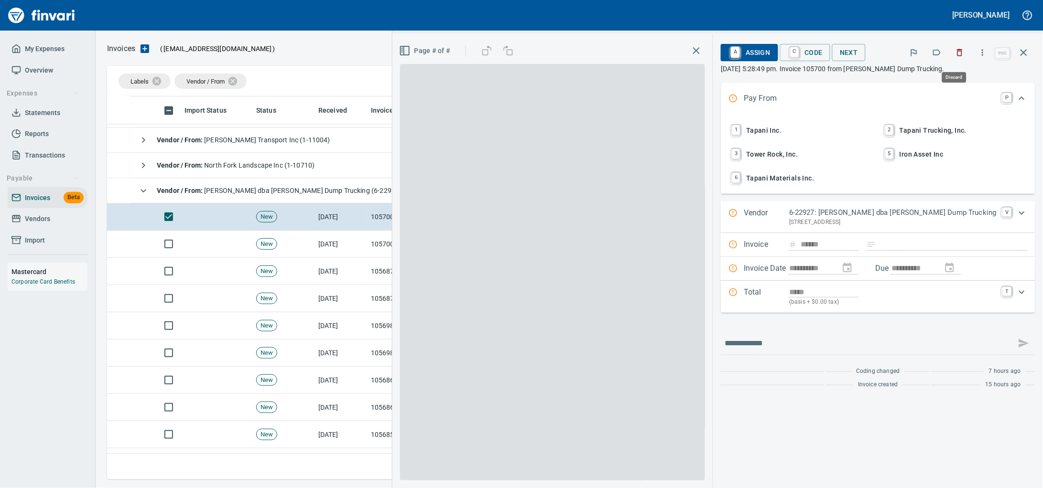
scroll to position [375, 905]
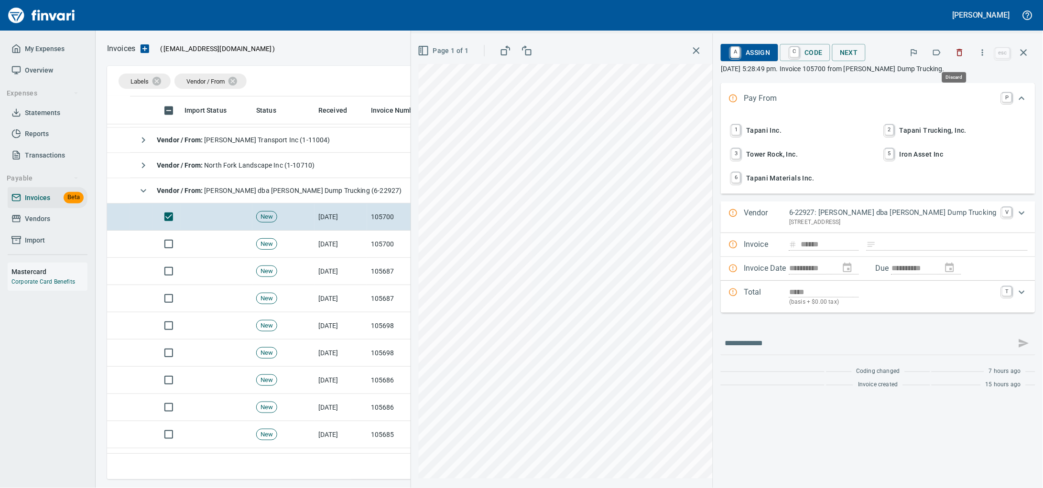
click at [955, 57] on icon "button" at bounding box center [960, 53] width 10 height 10
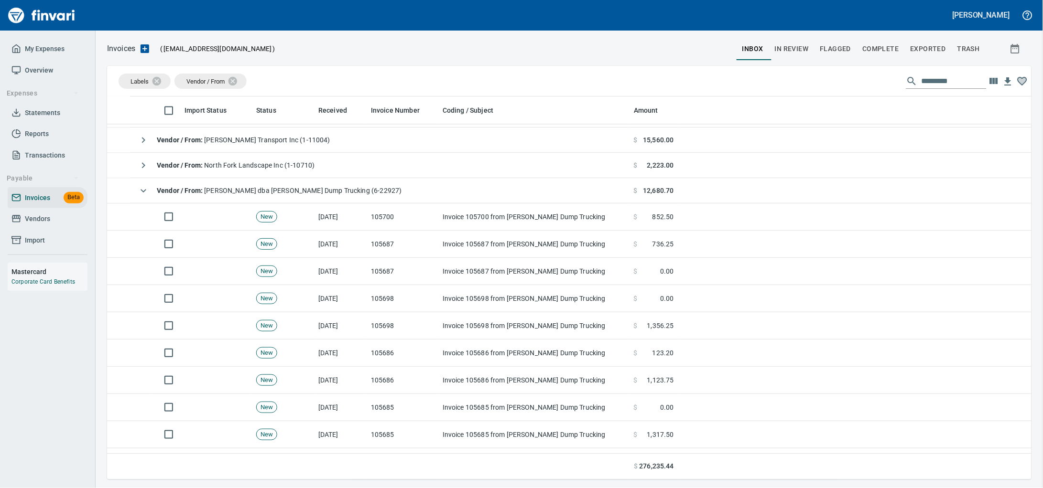
scroll to position [375, 905]
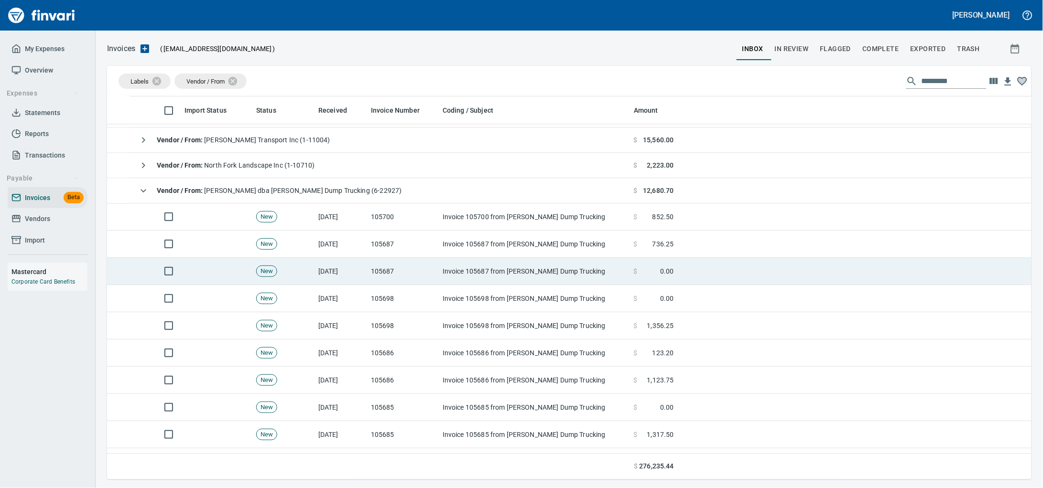
click at [538, 277] on td "Invoice 105687 from [PERSON_NAME] Dump Trucking" at bounding box center [534, 271] width 191 height 27
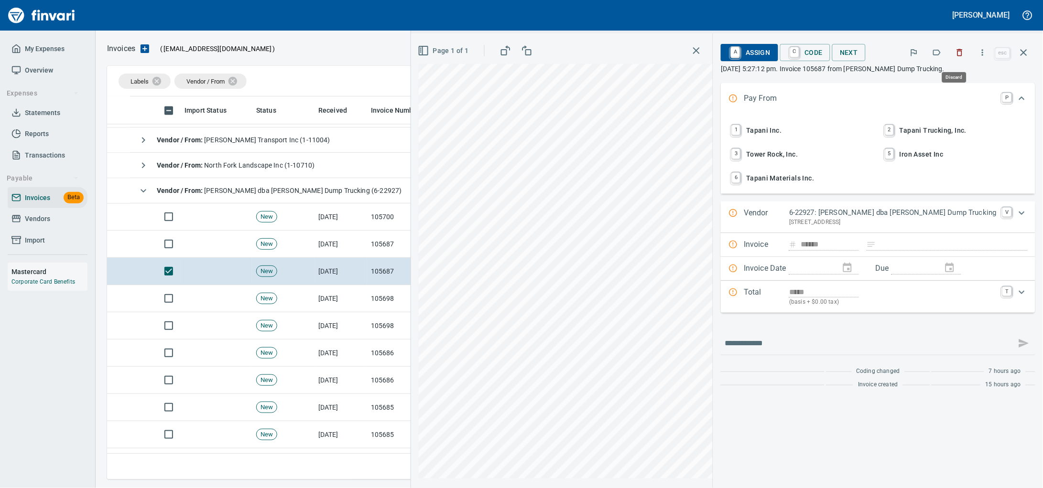
click at [958, 54] on icon "button" at bounding box center [960, 53] width 10 height 10
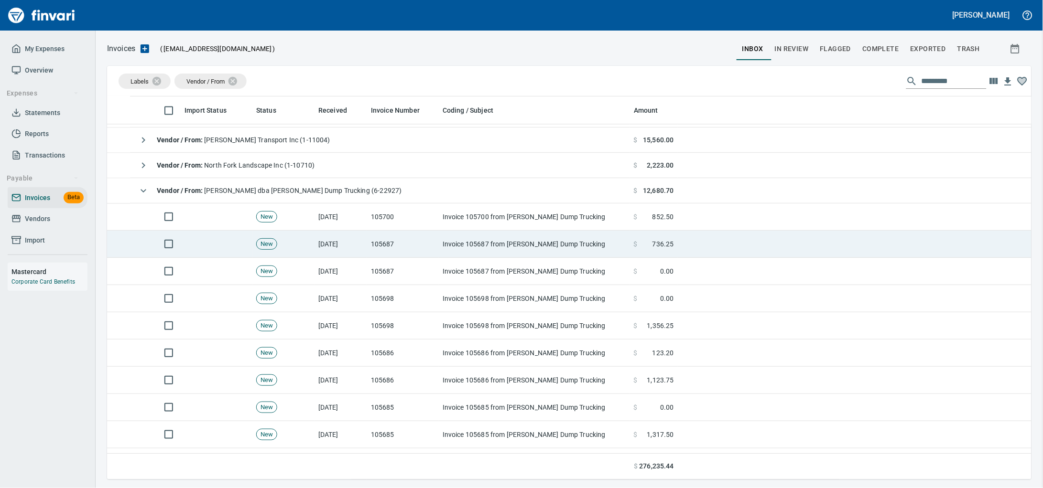
scroll to position [375, 905]
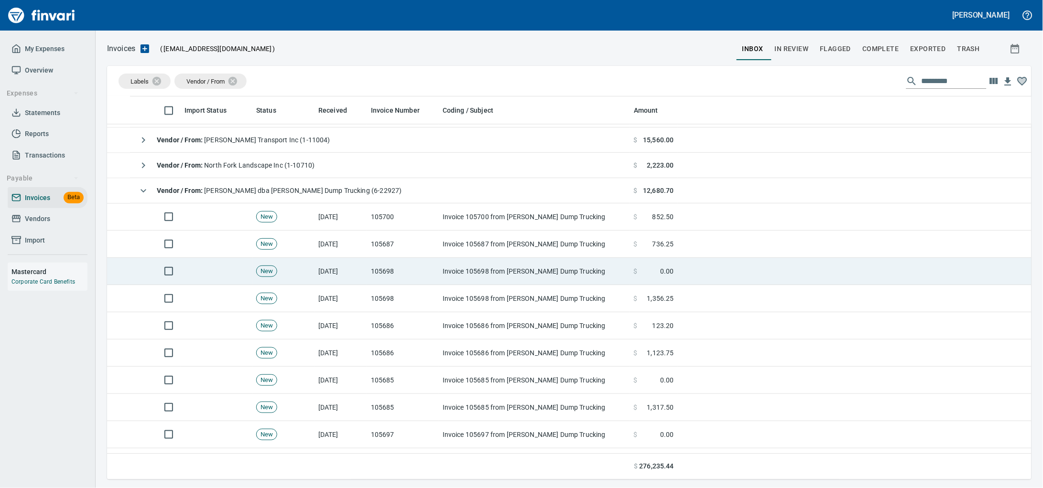
drag, startPoint x: 441, startPoint y: 277, endPoint x: 559, endPoint y: 277, distance: 117.1
click at [441, 277] on td "Invoice 105698 from [PERSON_NAME] Dump Trucking" at bounding box center [534, 271] width 191 height 27
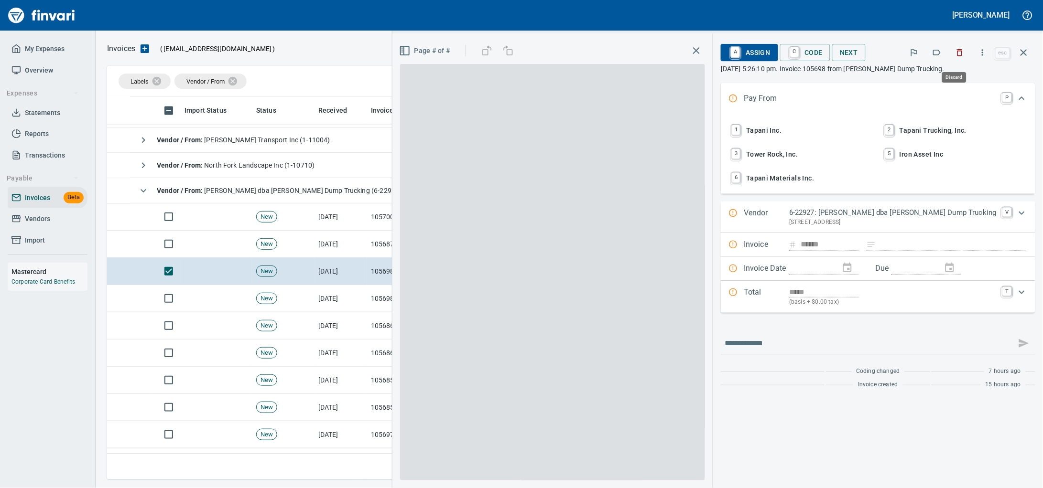
click at [957, 54] on icon "button" at bounding box center [960, 53] width 10 height 10
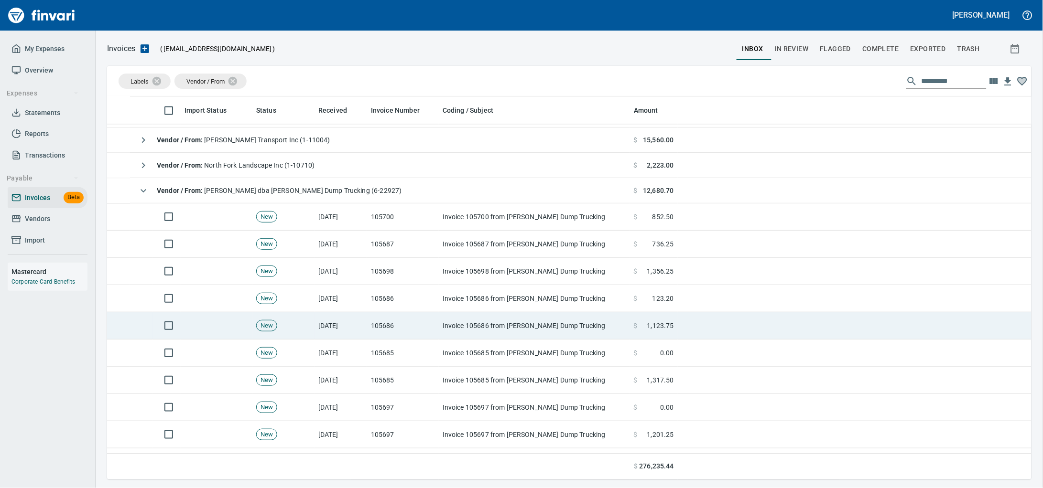
scroll to position [375, 905]
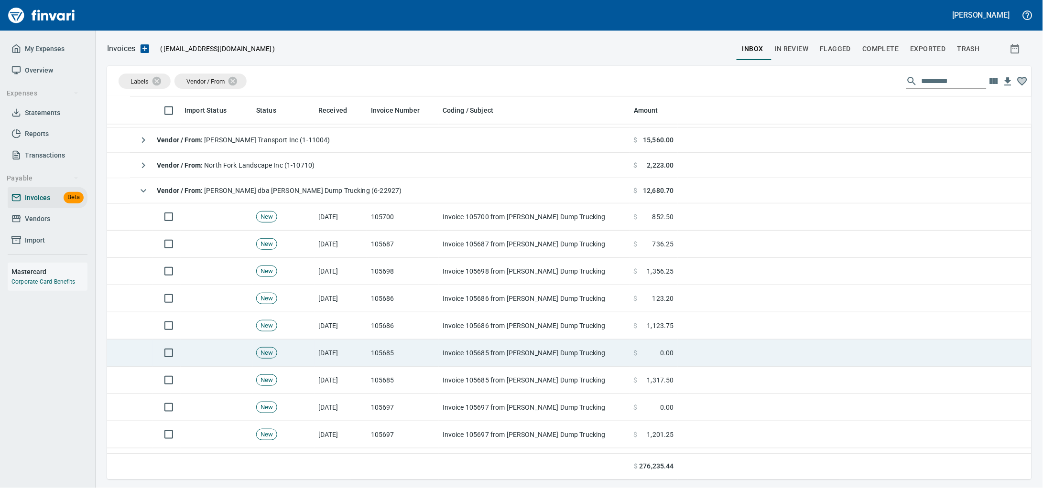
click at [473, 353] on td "Invoice 105685 from [PERSON_NAME] Dump Trucking" at bounding box center [534, 353] width 191 height 27
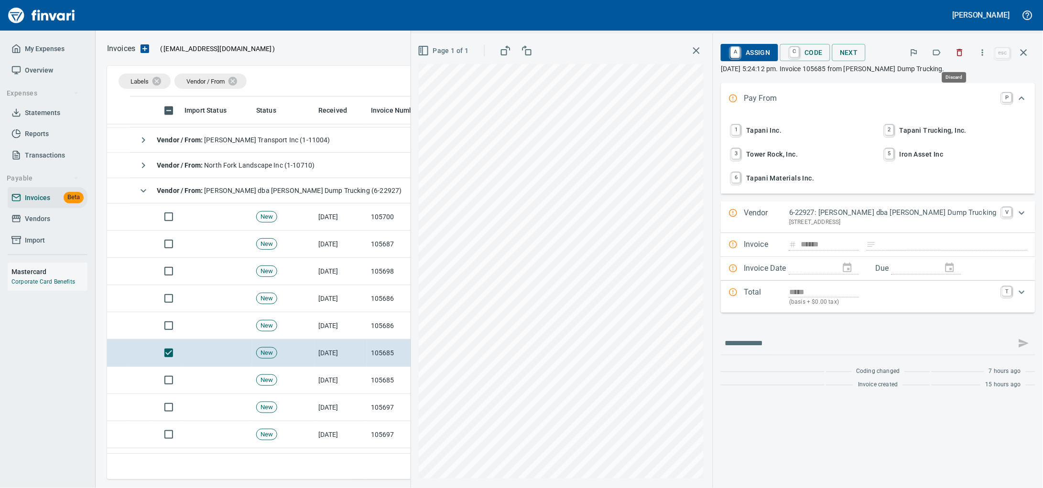
click at [957, 46] on button "button" at bounding box center [959, 52] width 21 height 21
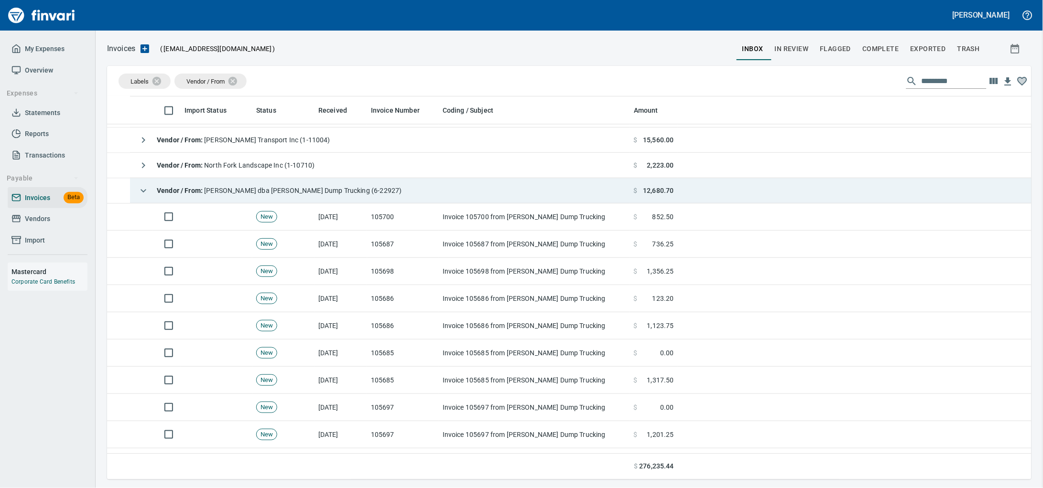
scroll to position [375, 905]
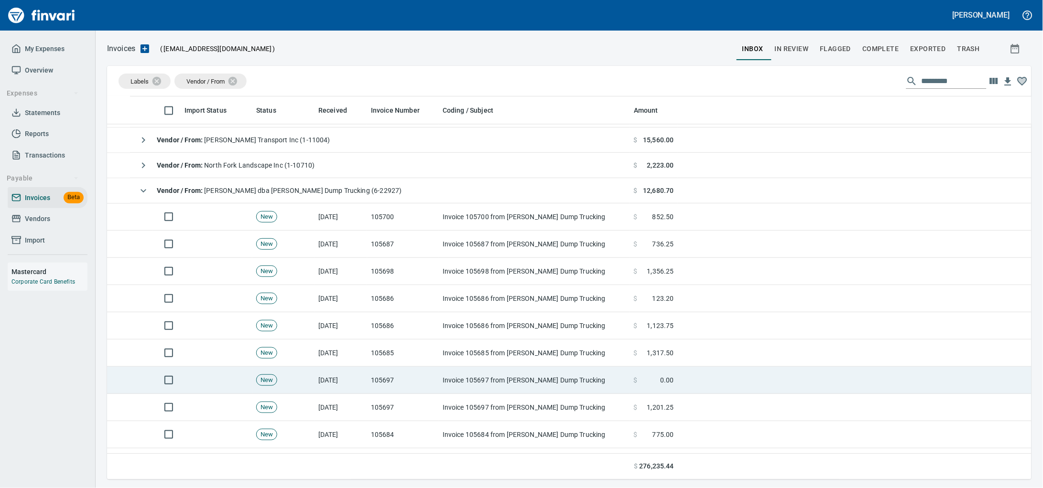
click at [457, 394] on td "Invoice 105697 from [PERSON_NAME] Dump Trucking" at bounding box center [534, 380] width 191 height 27
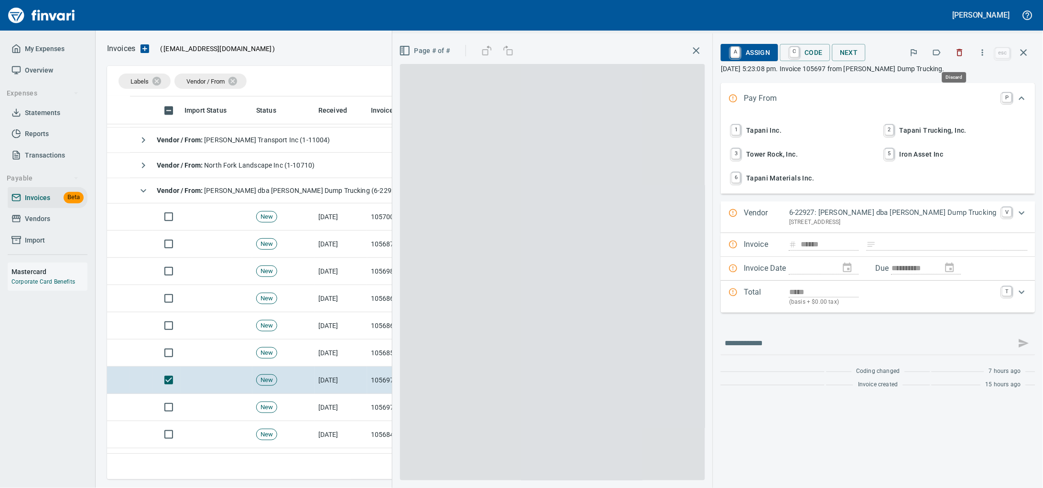
click at [955, 51] on icon "button" at bounding box center [960, 53] width 10 height 10
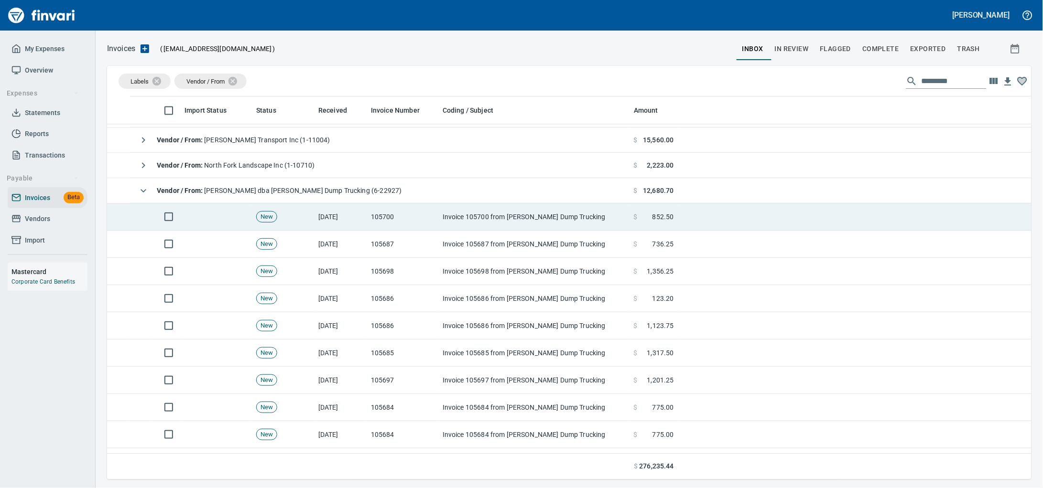
click at [522, 217] on td "Invoice 105700 from [PERSON_NAME] Dump Trucking" at bounding box center [534, 217] width 191 height 27
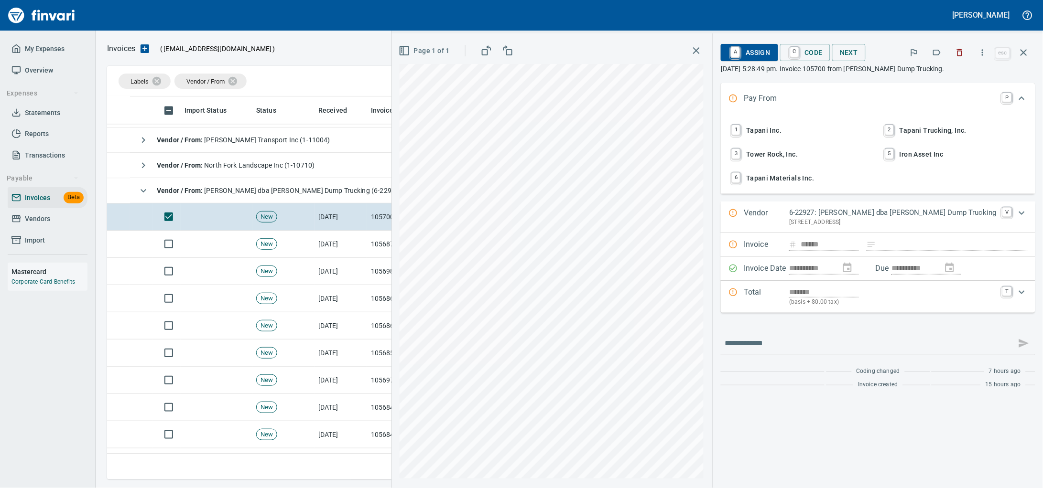
click at [952, 40] on div "**********" at bounding box center [878, 260] width 330 height 455
click at [957, 54] on icon "button" at bounding box center [960, 52] width 6 height 7
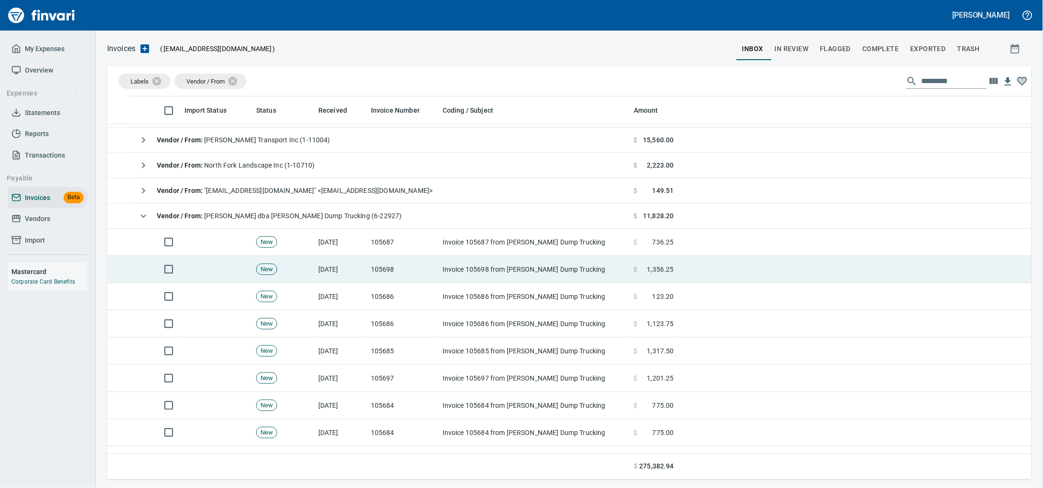
scroll to position [375, 905]
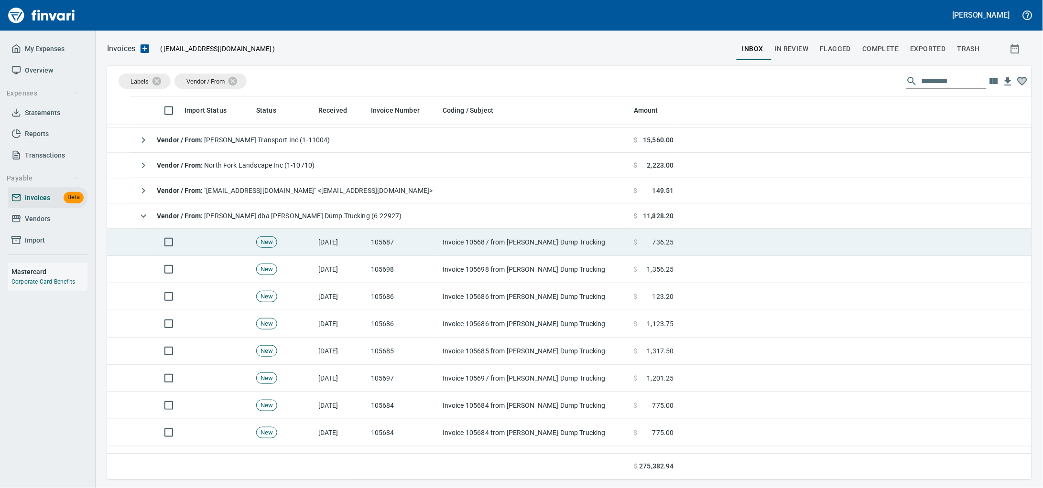
click at [453, 245] on td "Invoice 105687 from [PERSON_NAME] Dump Trucking" at bounding box center [534, 242] width 191 height 27
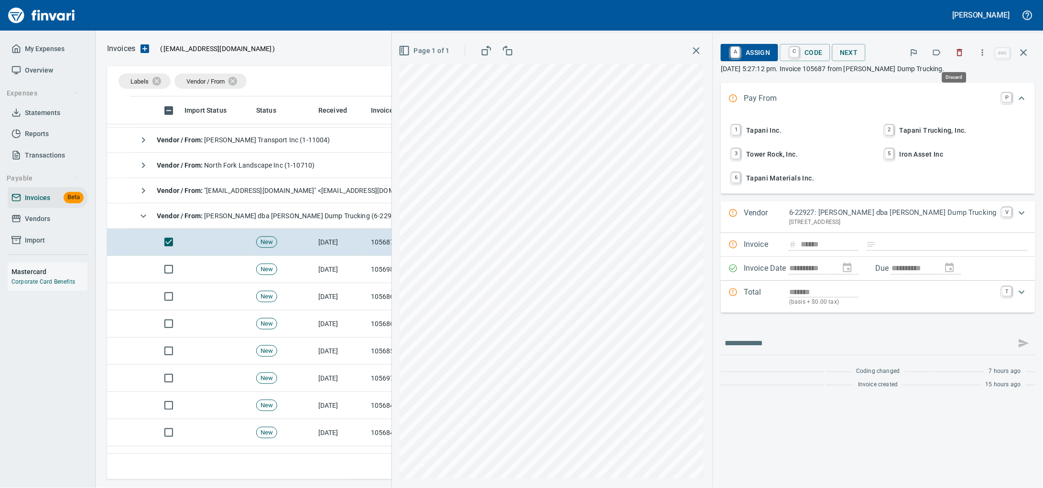
click at [955, 57] on icon "button" at bounding box center [960, 53] width 10 height 10
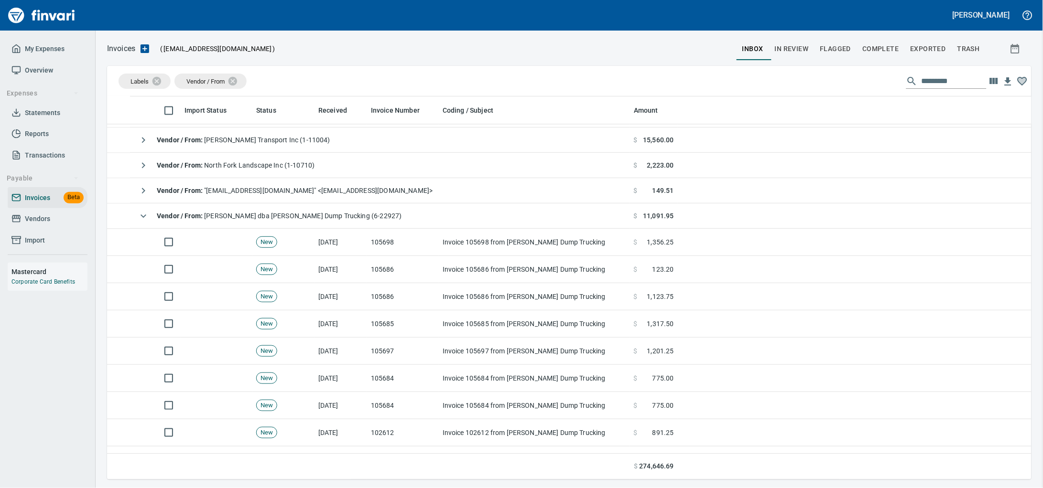
scroll to position [375, 905]
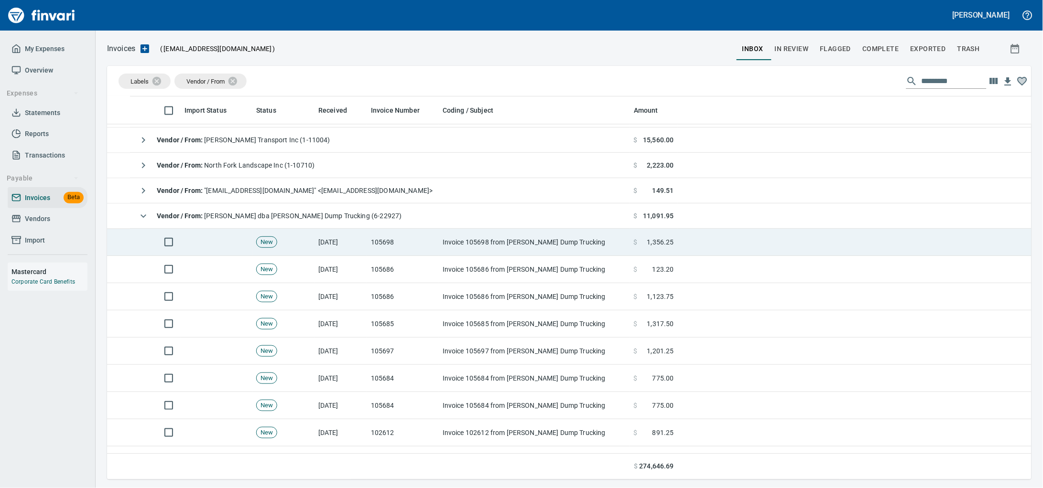
click at [368, 245] on td "105698" at bounding box center [403, 242] width 72 height 27
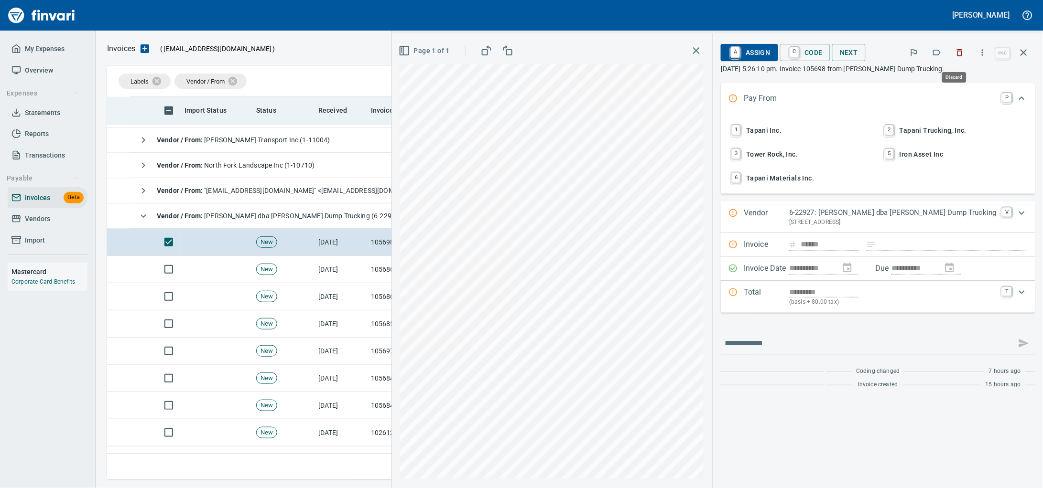
click at [962, 58] on button "button" at bounding box center [959, 52] width 21 height 21
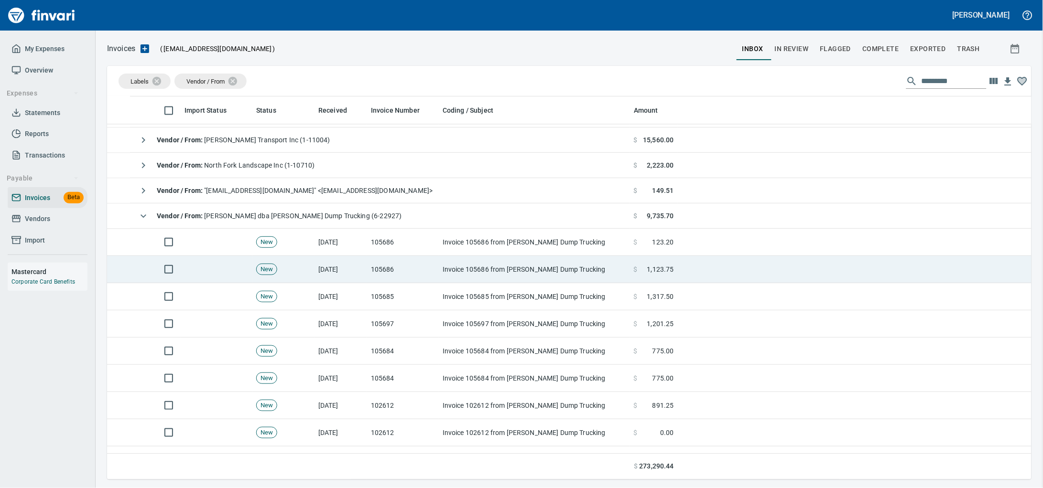
scroll to position [375, 905]
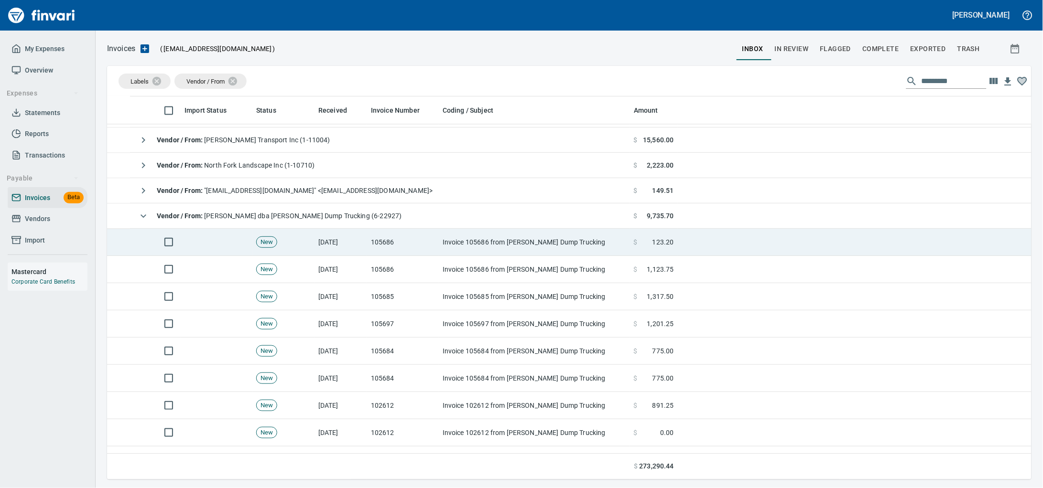
click at [347, 241] on td "[DATE]" at bounding box center [340, 242] width 53 height 27
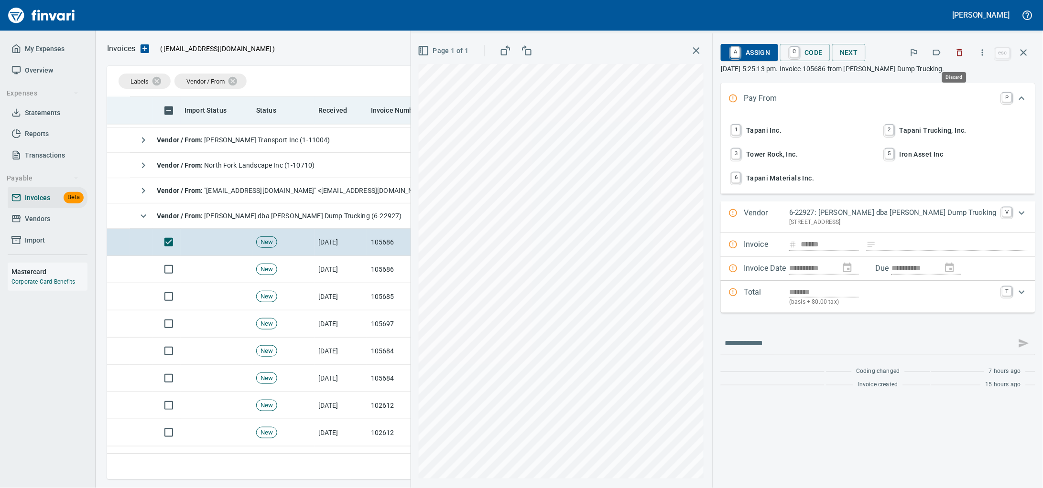
click at [957, 56] on icon "button" at bounding box center [960, 52] width 6 height 7
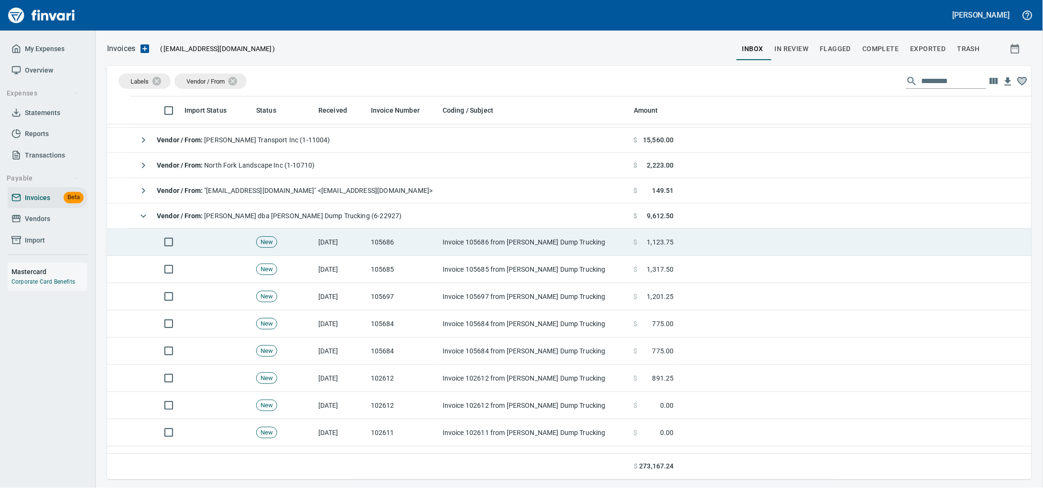
scroll to position [375, 905]
click at [429, 253] on td "105686" at bounding box center [403, 242] width 72 height 27
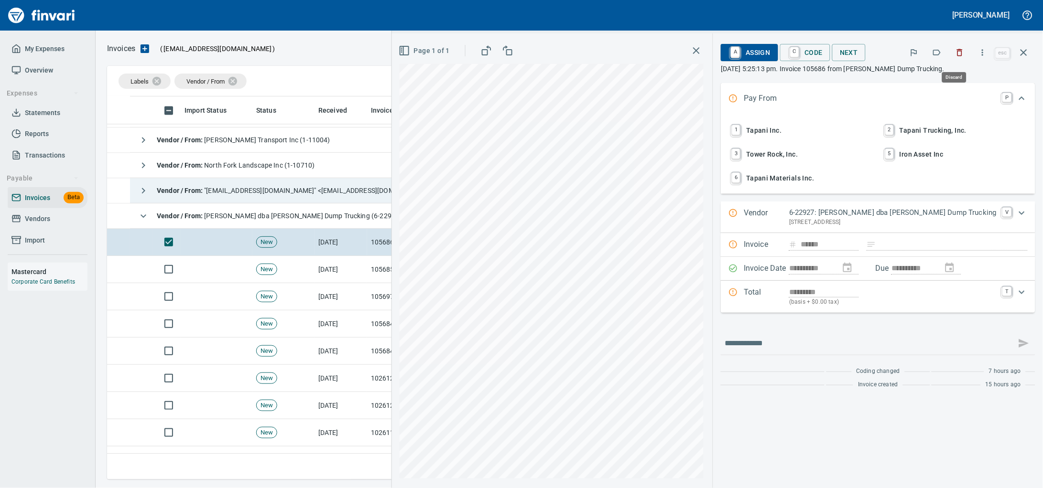
click at [950, 48] on button "button" at bounding box center [959, 52] width 21 height 21
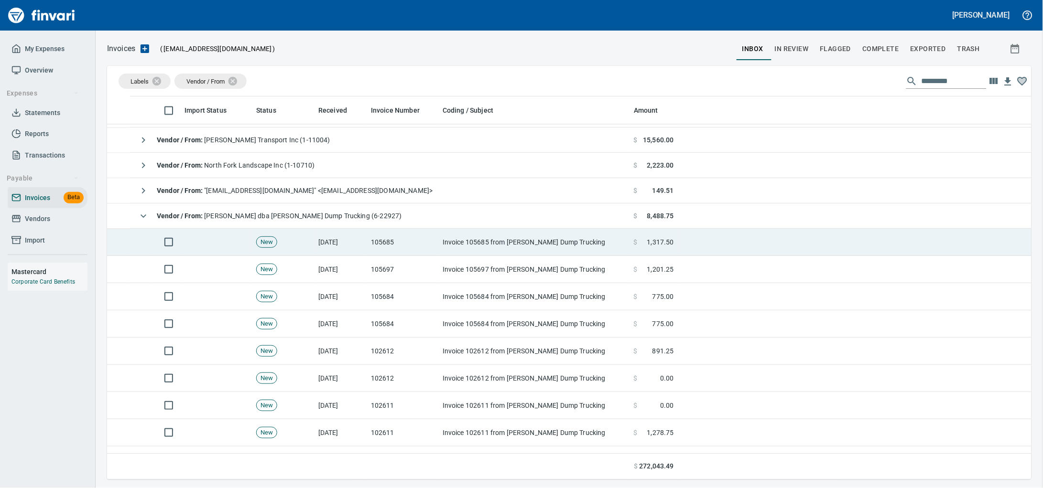
scroll to position [375, 905]
click at [403, 249] on td "105685" at bounding box center [403, 242] width 72 height 27
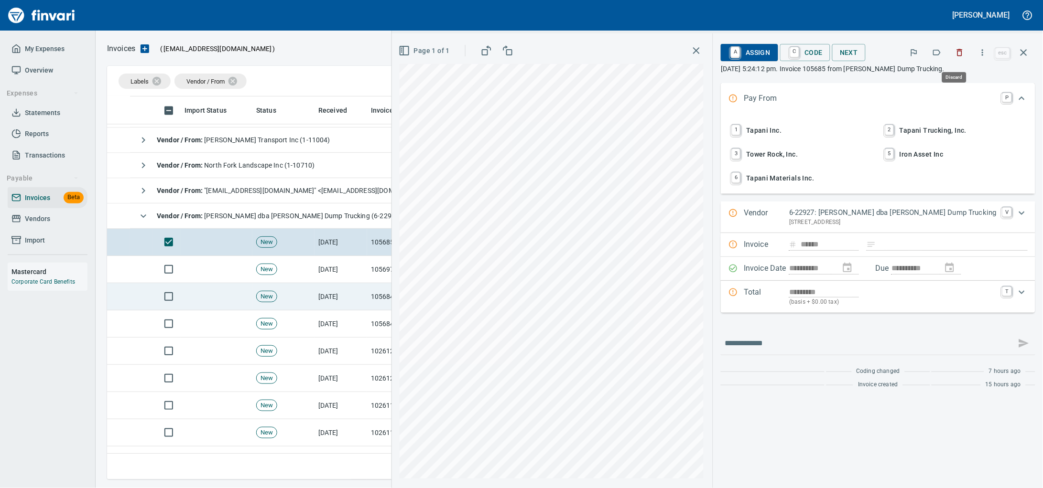
click at [957, 47] on button "button" at bounding box center [959, 52] width 21 height 21
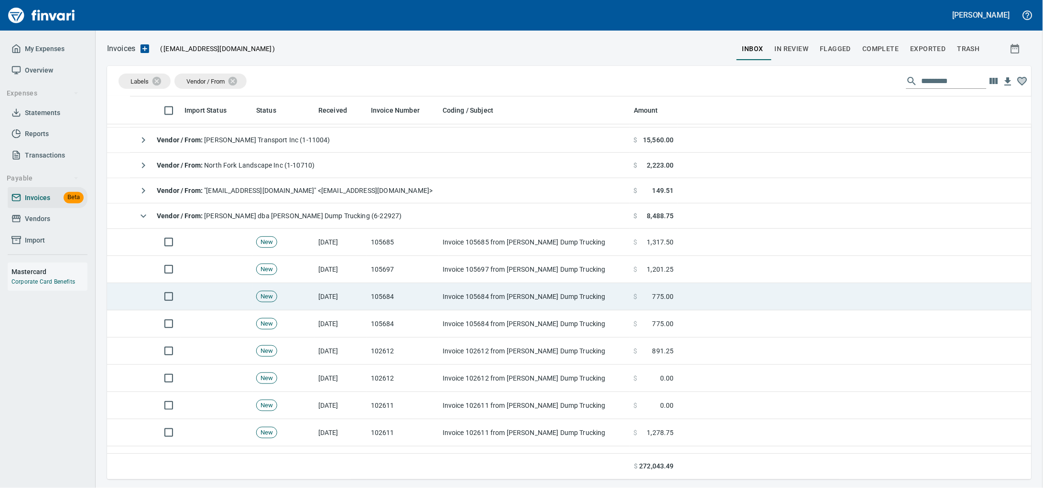
scroll to position [375, 905]
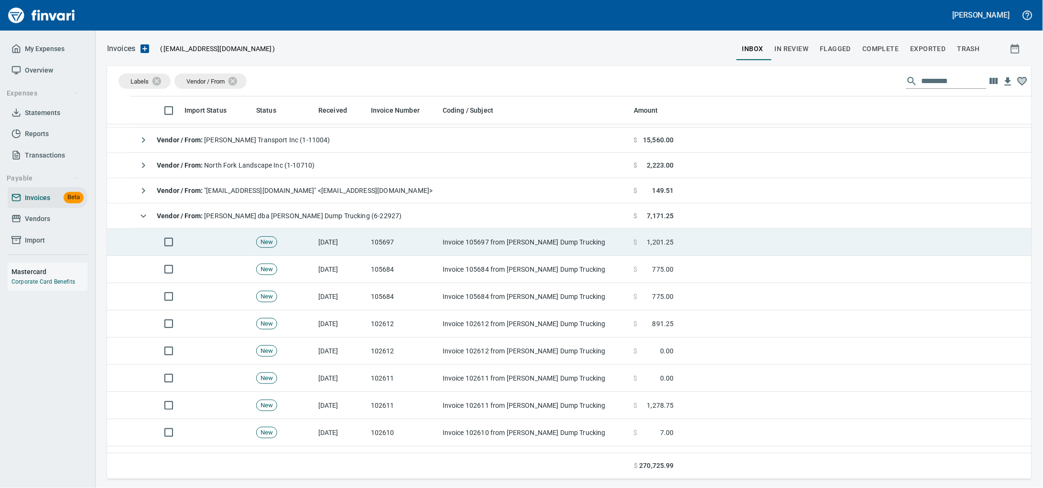
click at [421, 252] on td "105697" at bounding box center [403, 242] width 72 height 27
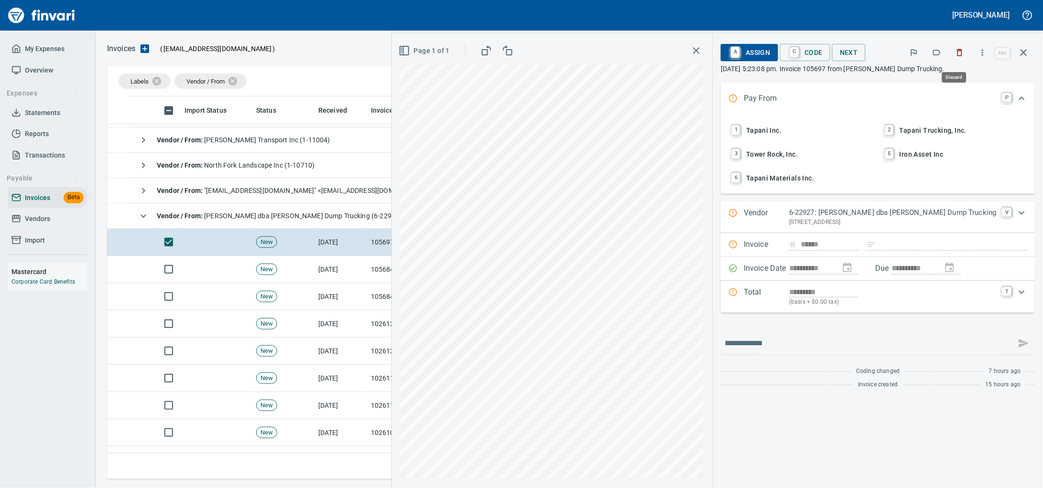
drag, startPoint x: 956, startPoint y: 54, endPoint x: 505, endPoint y: 242, distance: 488.6
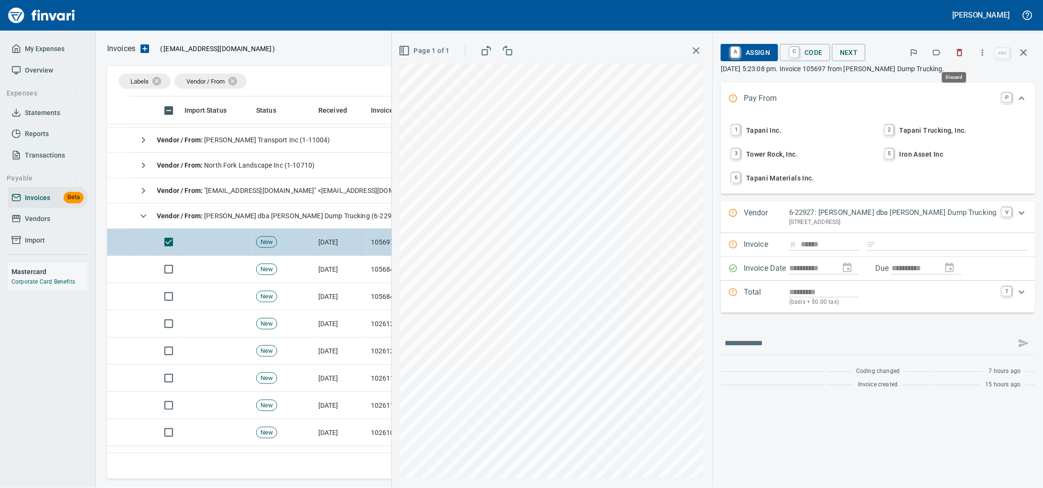
click at [955, 54] on icon "button" at bounding box center [960, 53] width 10 height 10
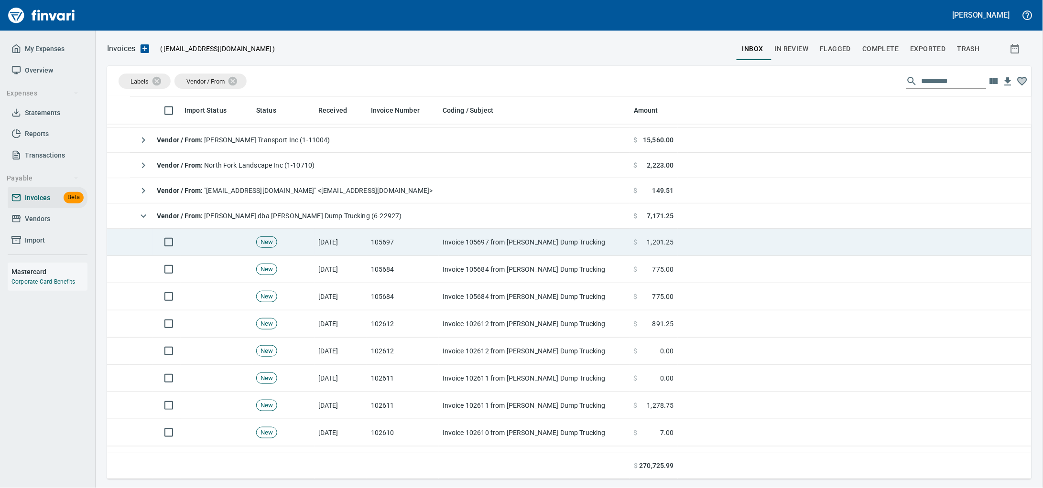
scroll to position [375, 905]
click at [466, 247] on td "Invoice 105684 from [PERSON_NAME] Dump Trucking" at bounding box center [534, 242] width 191 height 27
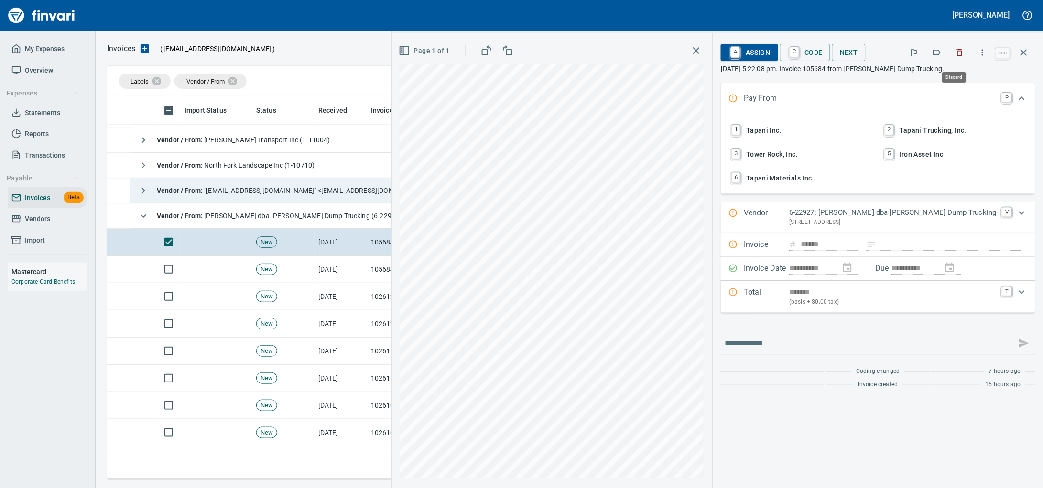
click at [957, 54] on icon "button" at bounding box center [960, 53] width 10 height 10
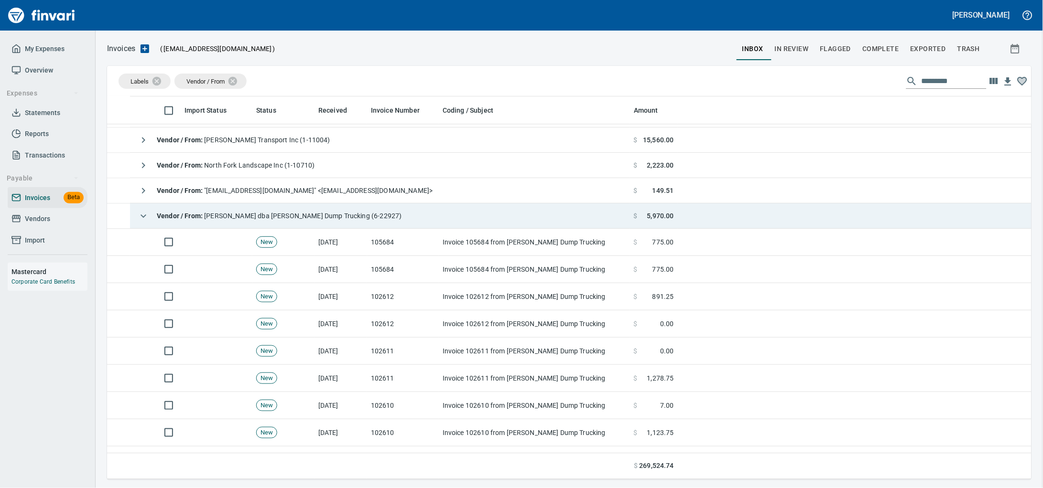
scroll to position [375, 905]
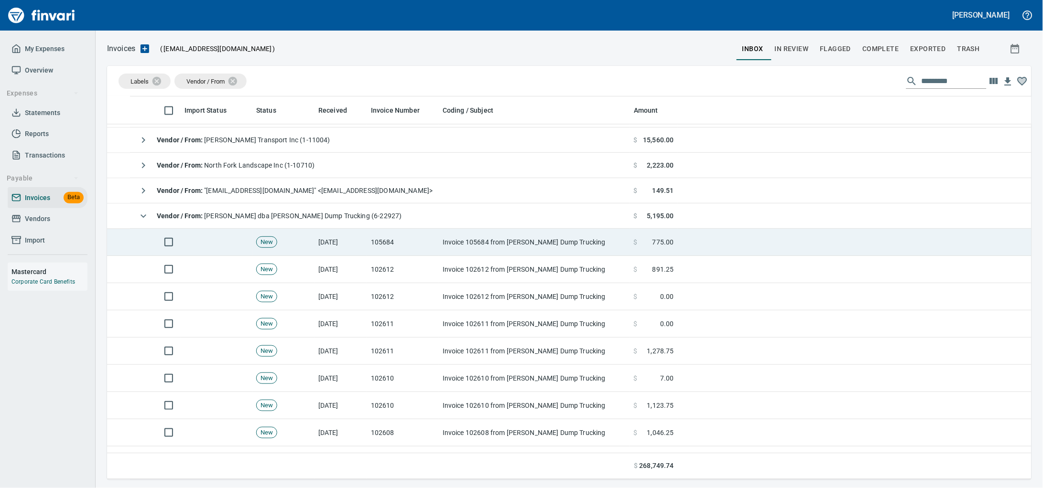
click at [376, 237] on td "105684" at bounding box center [403, 242] width 72 height 27
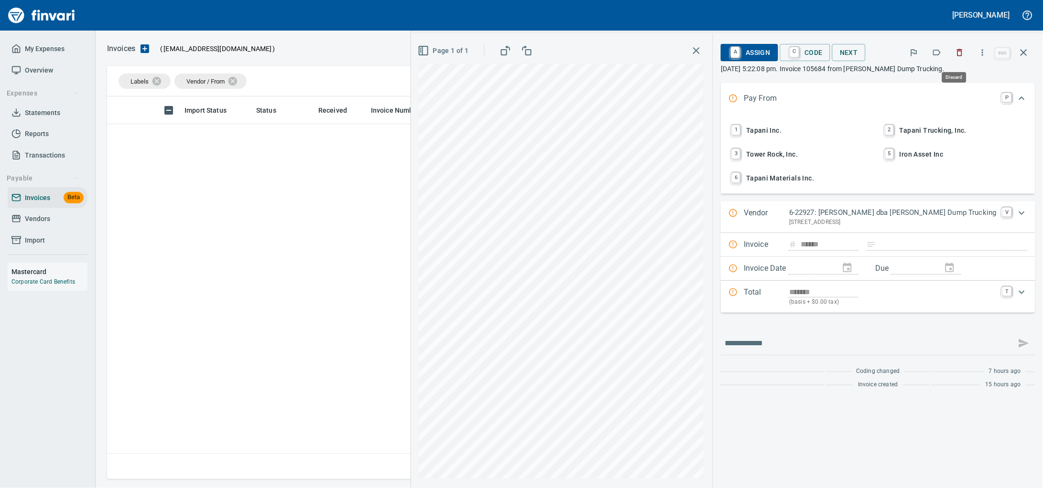
scroll to position [1, 1]
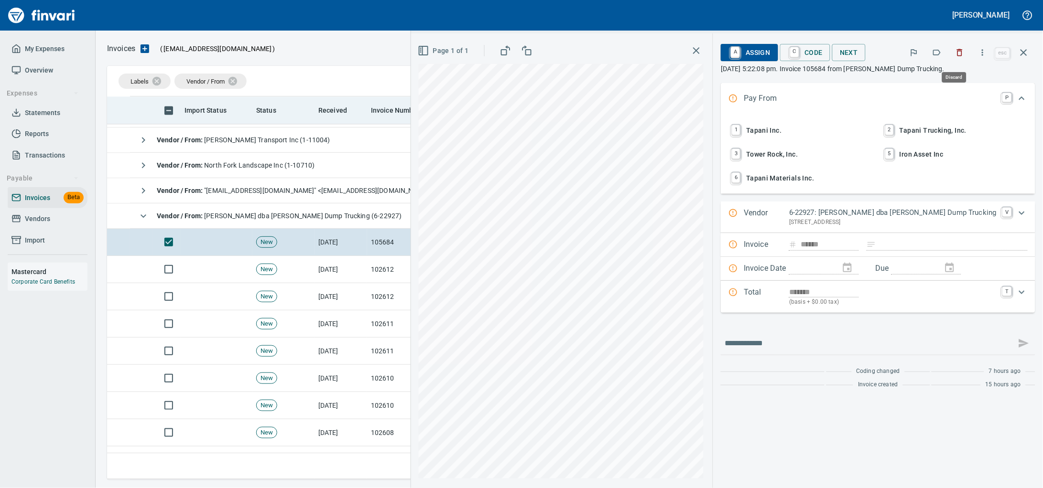
click at [961, 56] on button "button" at bounding box center [959, 52] width 21 height 21
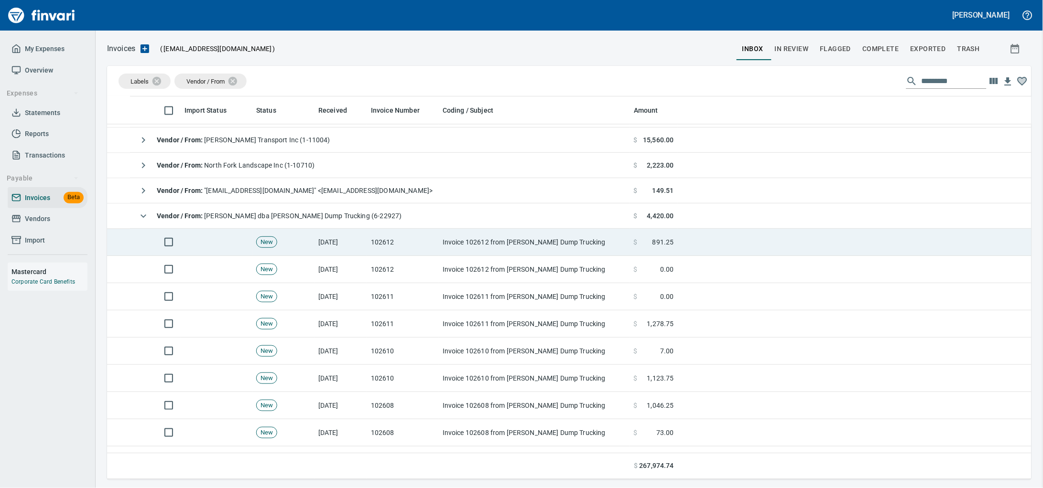
scroll to position [375, 905]
click at [377, 250] on td "102612" at bounding box center [403, 242] width 72 height 27
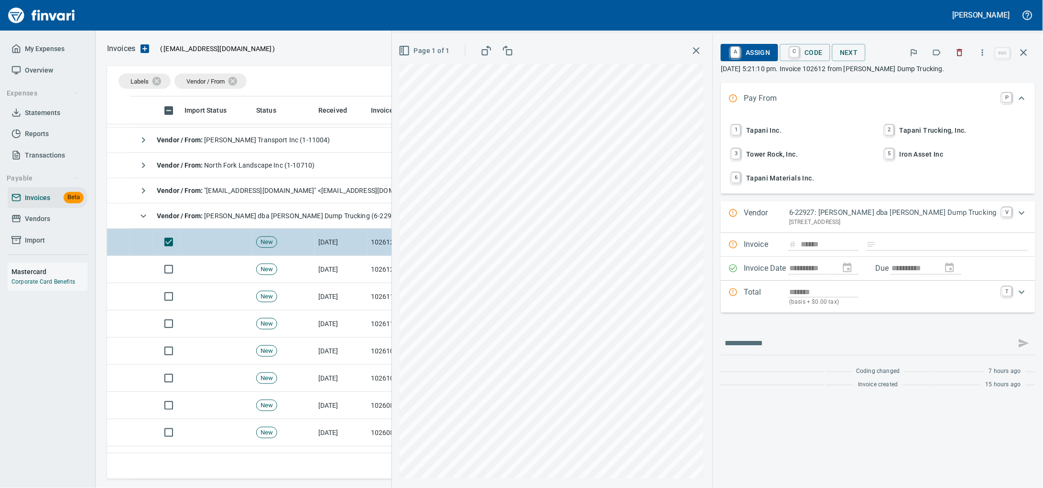
click at [955, 55] on icon "button" at bounding box center [960, 53] width 10 height 10
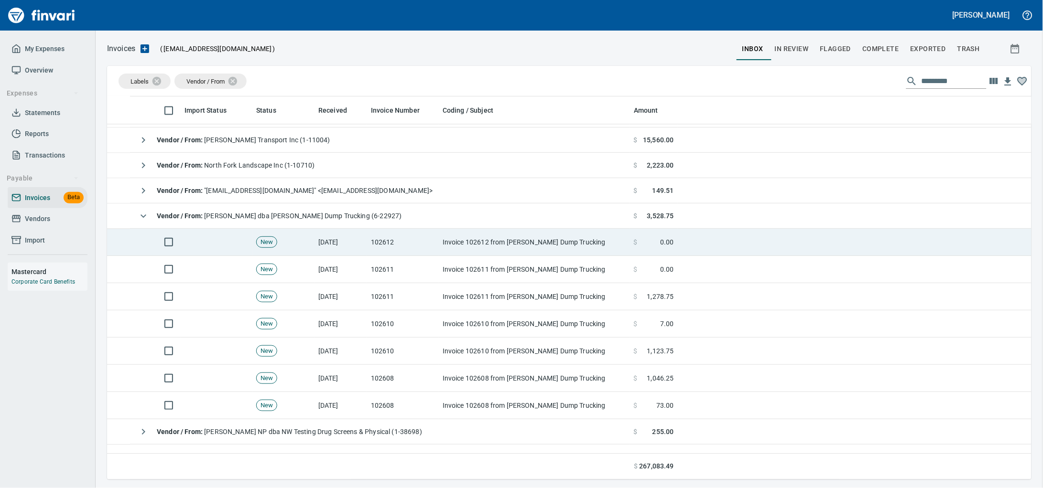
click at [398, 245] on td "102612" at bounding box center [403, 242] width 72 height 27
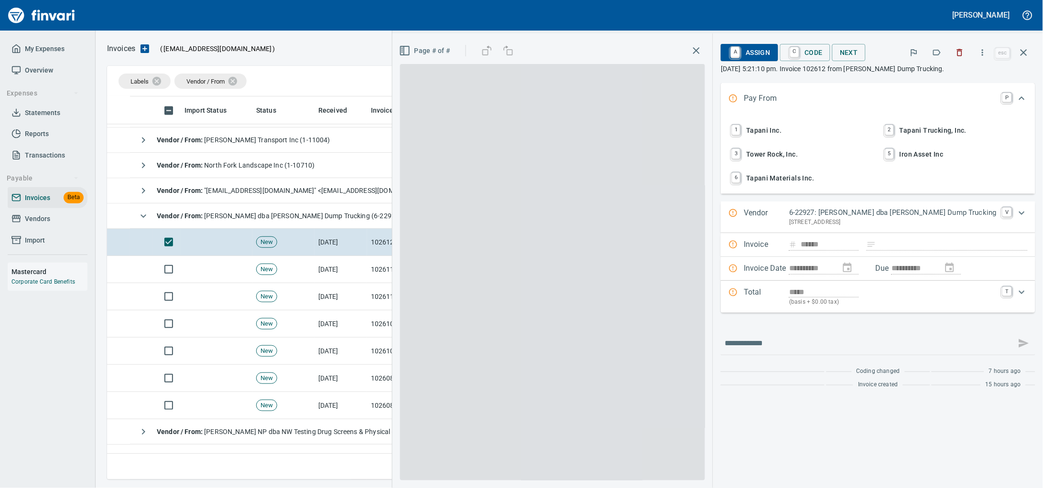
scroll to position [375, 905]
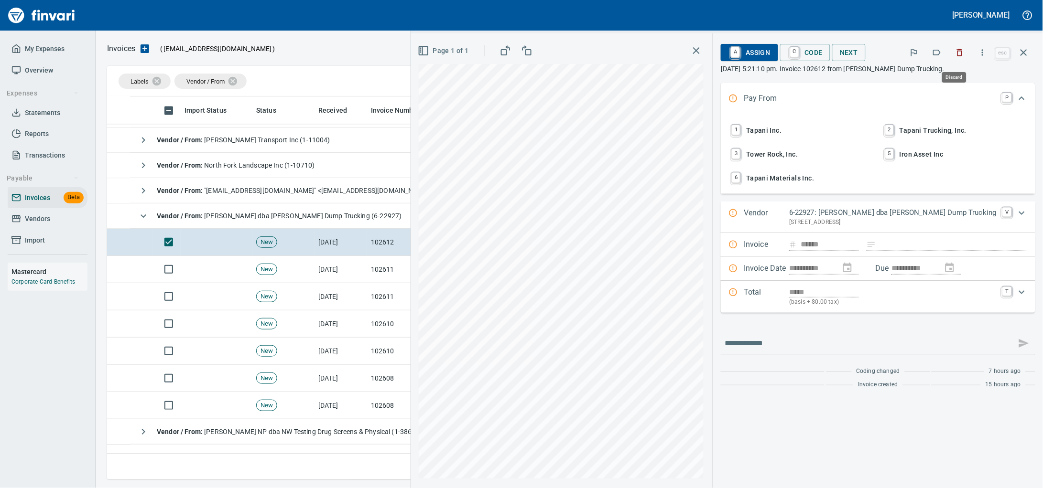
click at [956, 54] on icon "button" at bounding box center [960, 53] width 10 height 10
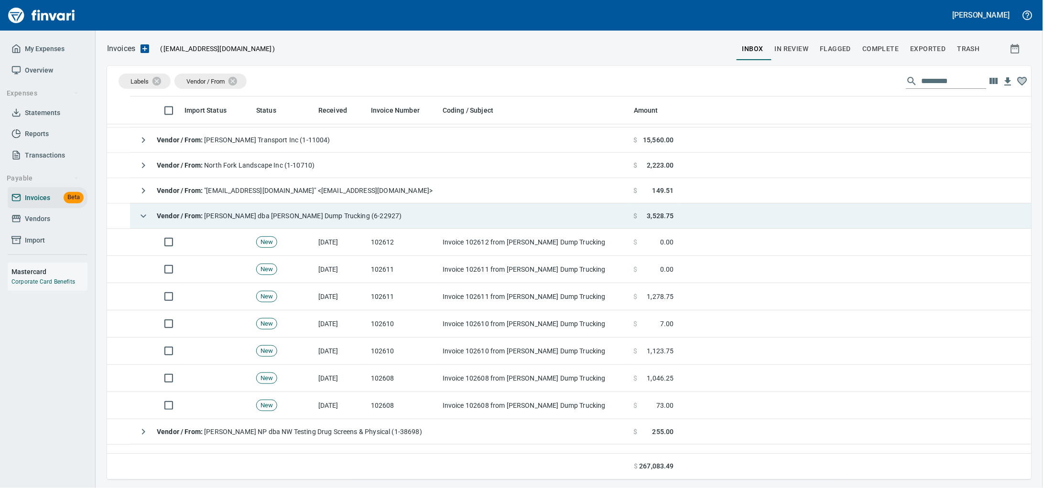
scroll to position [375, 905]
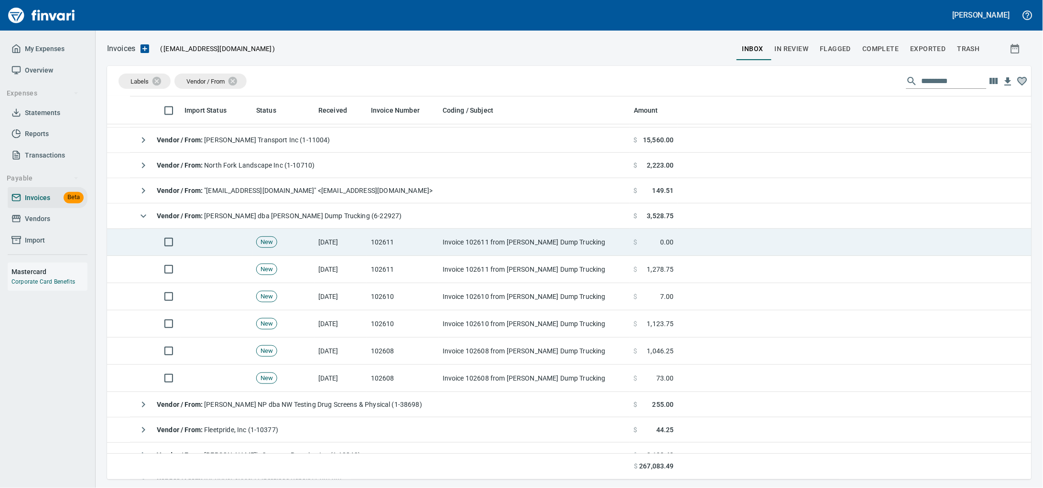
click at [418, 245] on td "102611" at bounding box center [403, 242] width 72 height 27
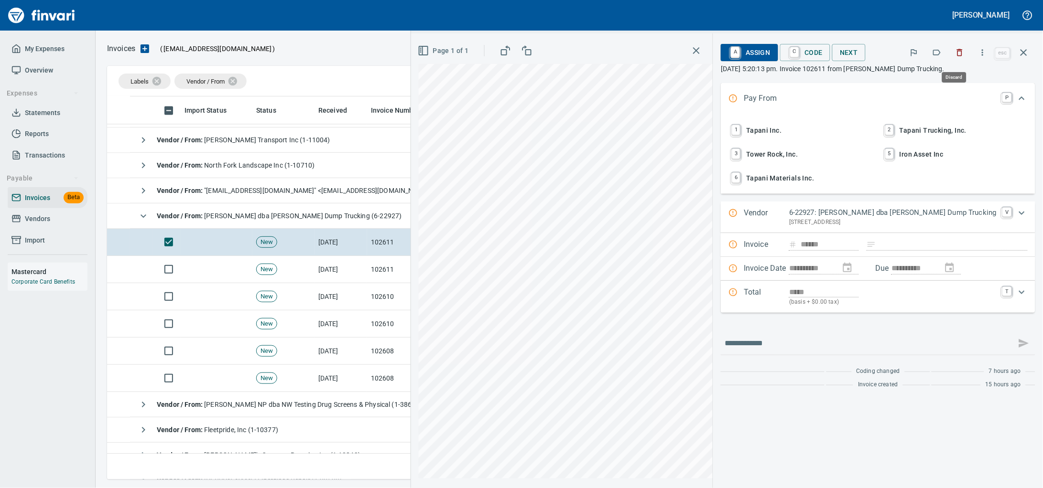
click at [957, 56] on icon "button" at bounding box center [960, 52] width 6 height 7
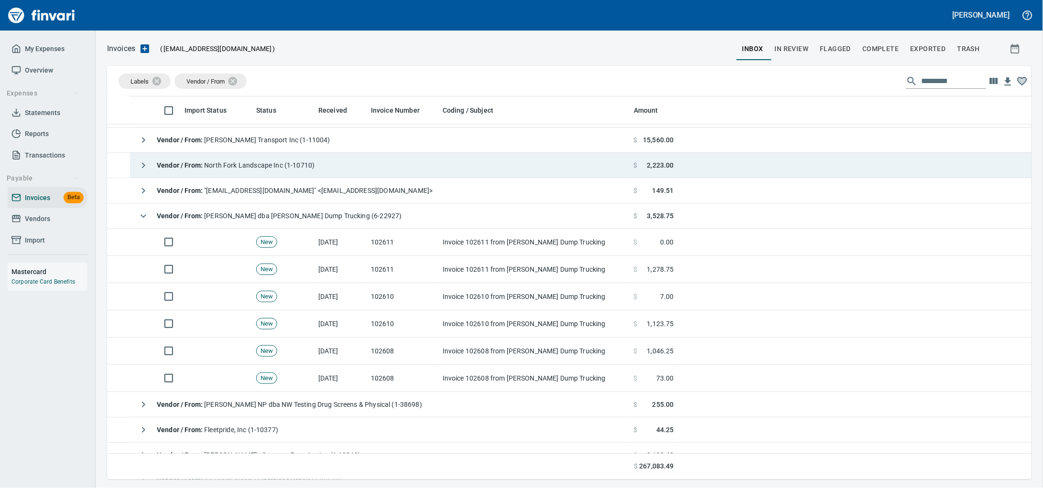
scroll to position [375, 905]
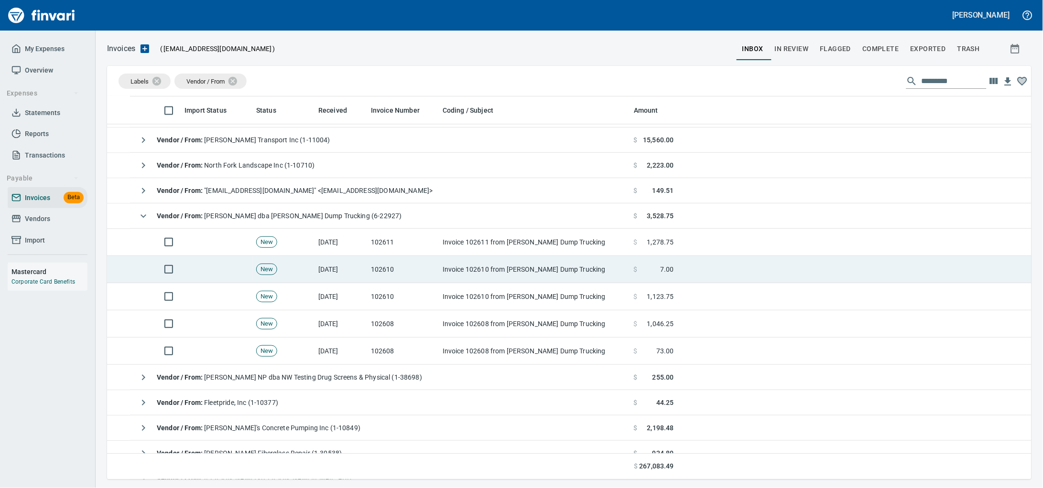
drag, startPoint x: 649, startPoint y: 159, endPoint x: 539, endPoint y: 273, distance: 158.5
click at [539, 273] on td "Invoice 102610 from [PERSON_NAME] Dump Trucking" at bounding box center [534, 269] width 191 height 27
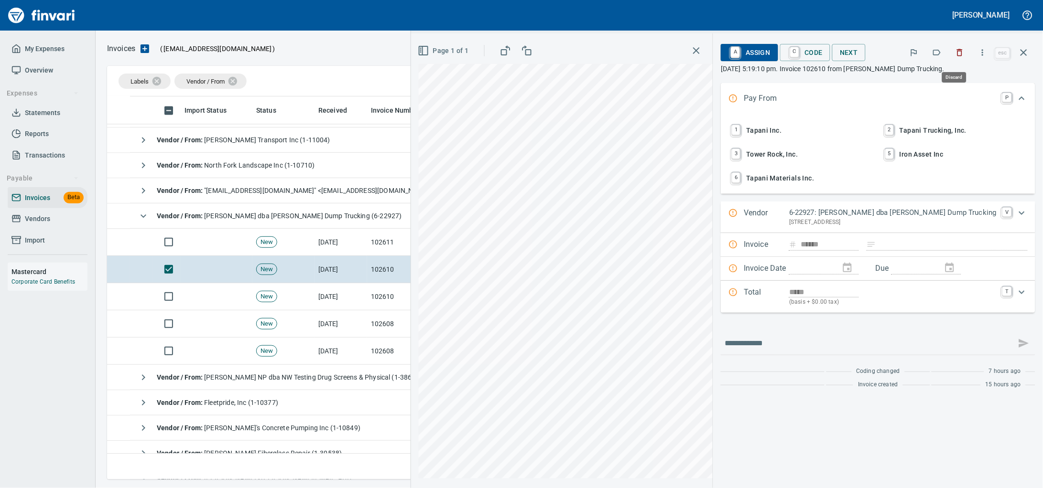
click at [955, 51] on icon "button" at bounding box center [960, 53] width 10 height 10
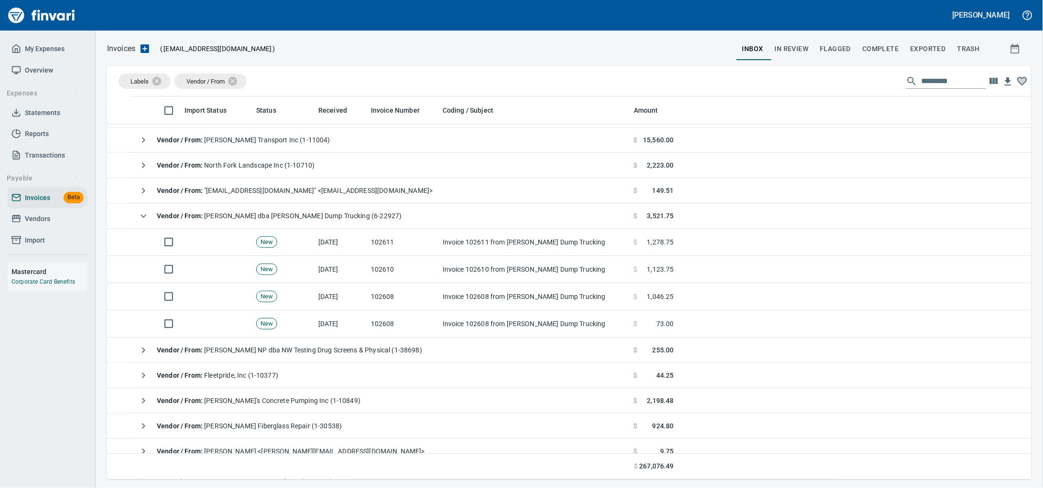
scroll to position [375, 905]
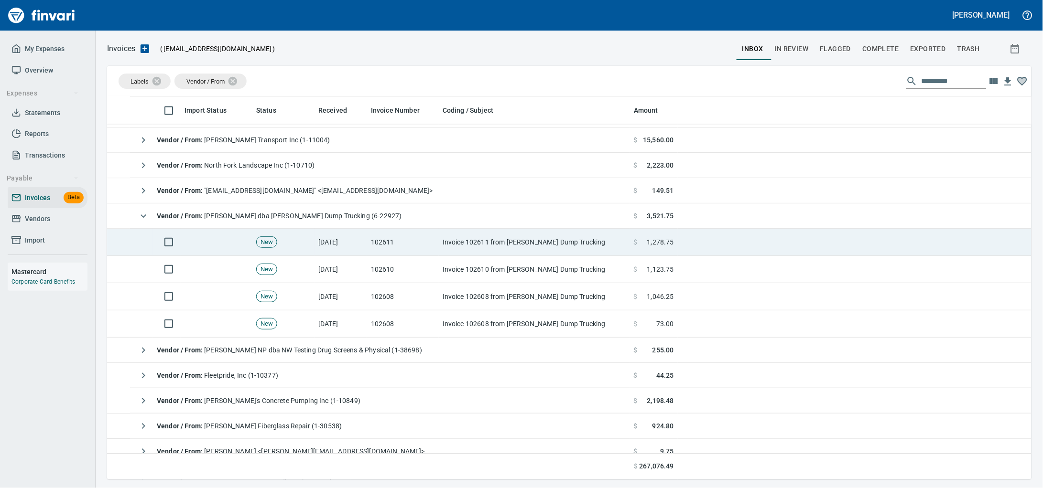
drag, startPoint x: 355, startPoint y: 249, endPoint x: 347, endPoint y: 248, distance: 8.2
click at [355, 249] on td "[DATE]" at bounding box center [340, 242] width 53 height 27
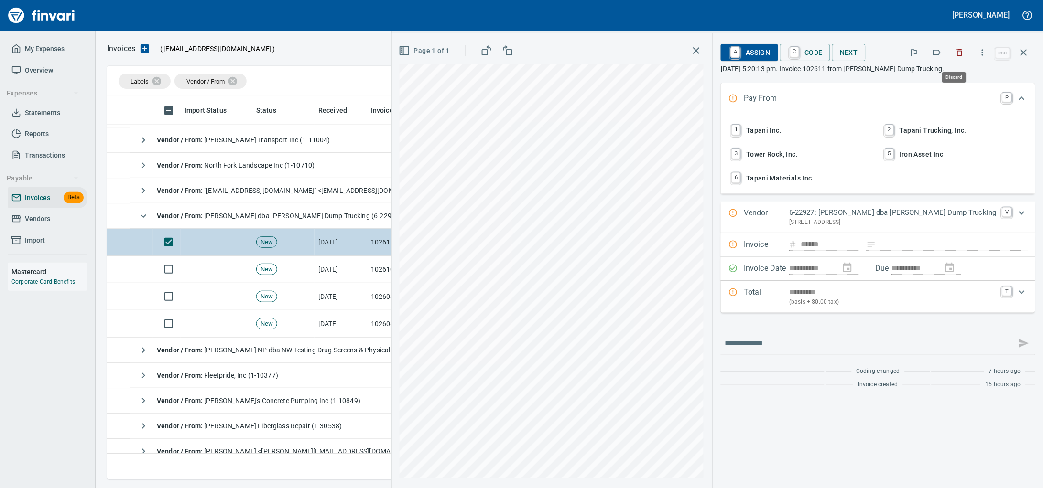
drag, startPoint x: 952, startPoint y: 56, endPoint x: 417, endPoint y: 239, distance: 566.0
click at [957, 56] on icon "button" at bounding box center [960, 52] width 6 height 7
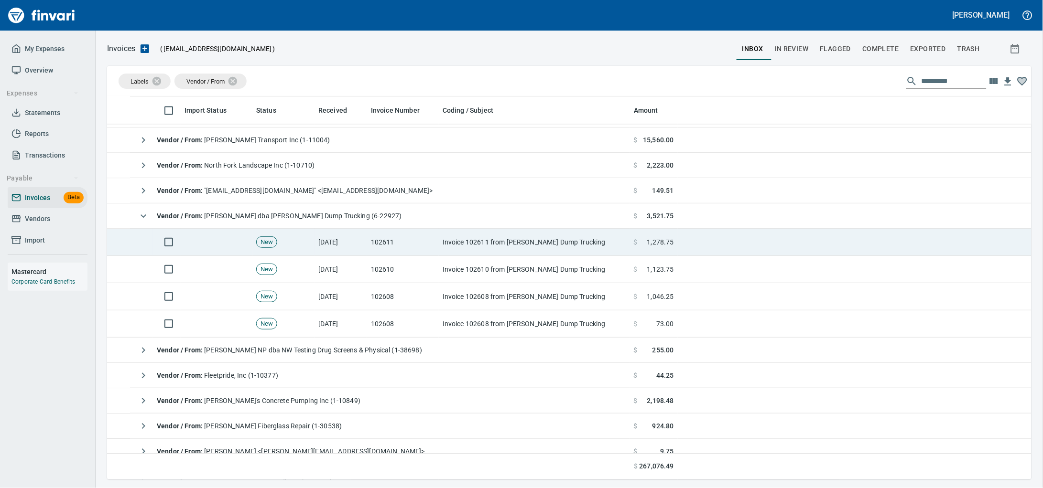
scroll to position [375, 905]
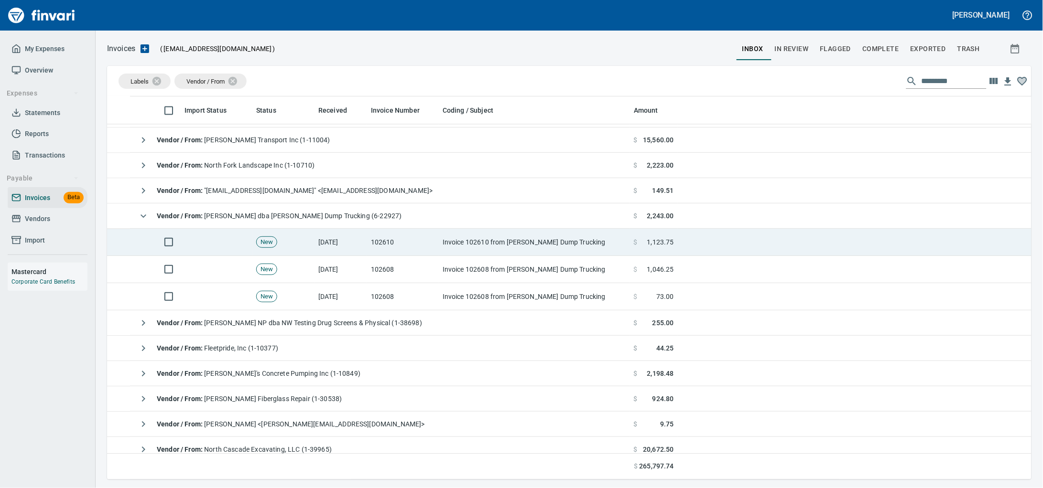
drag, startPoint x: 417, startPoint y: 239, endPoint x: 399, endPoint y: 249, distance: 19.9
click at [400, 249] on td "102610" at bounding box center [403, 242] width 72 height 27
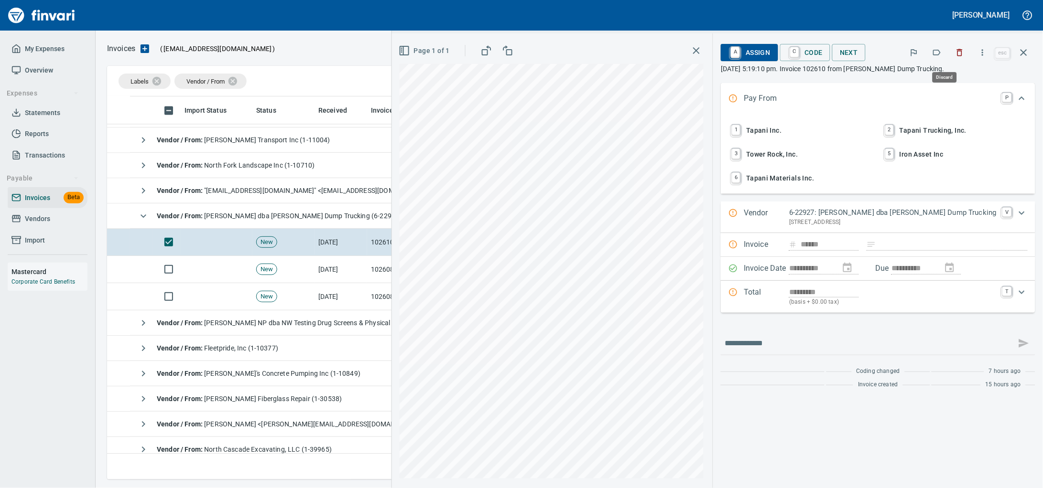
scroll to position [375, 905]
click at [955, 55] on icon "button" at bounding box center [960, 53] width 10 height 10
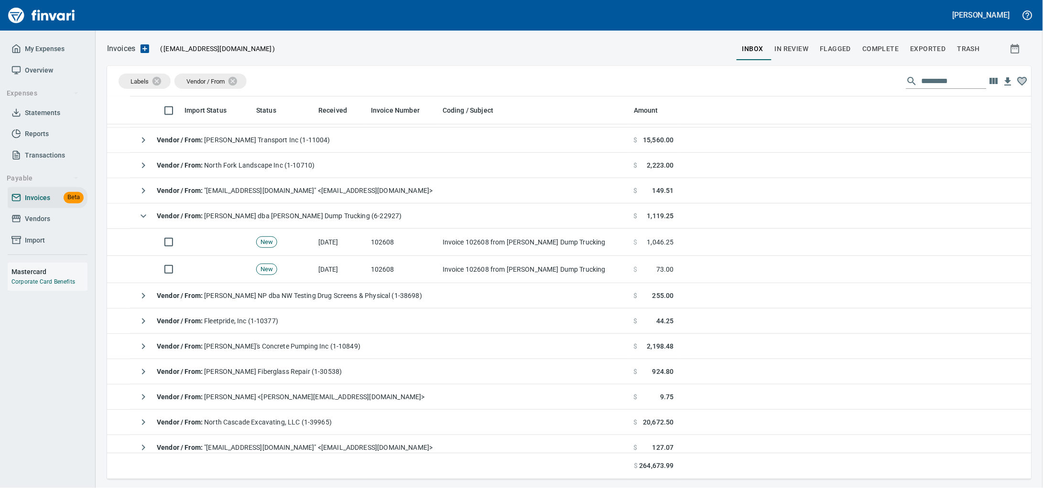
scroll to position [375, 905]
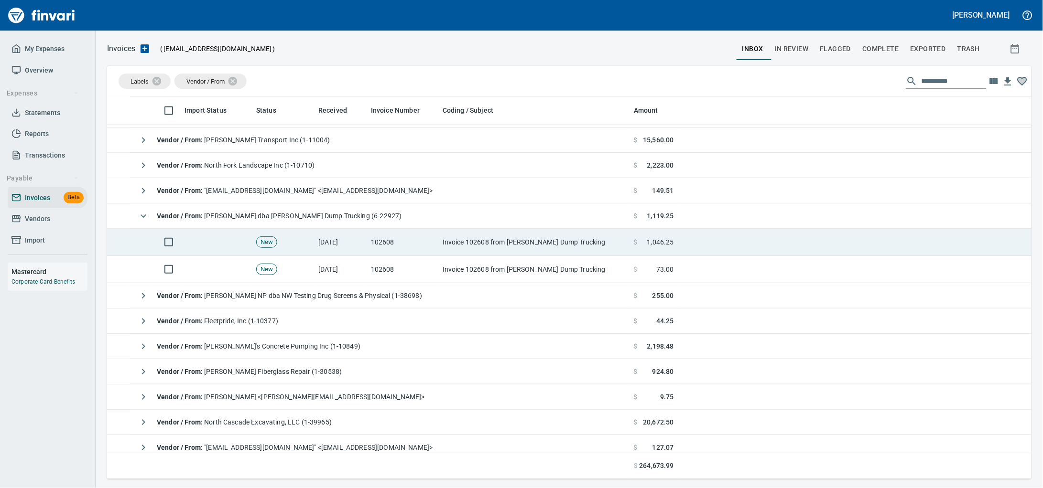
click at [397, 247] on td "102608" at bounding box center [403, 242] width 72 height 27
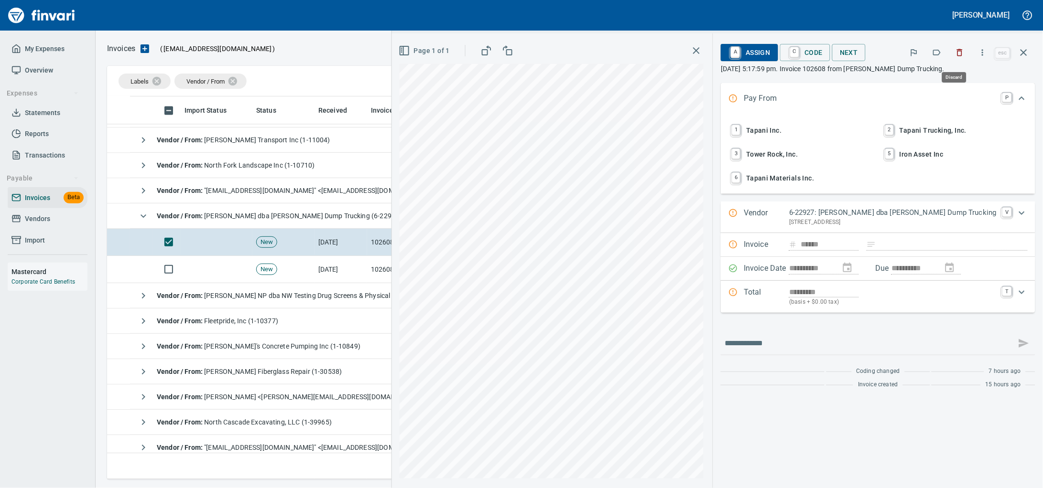
click at [958, 51] on icon "button" at bounding box center [960, 53] width 10 height 10
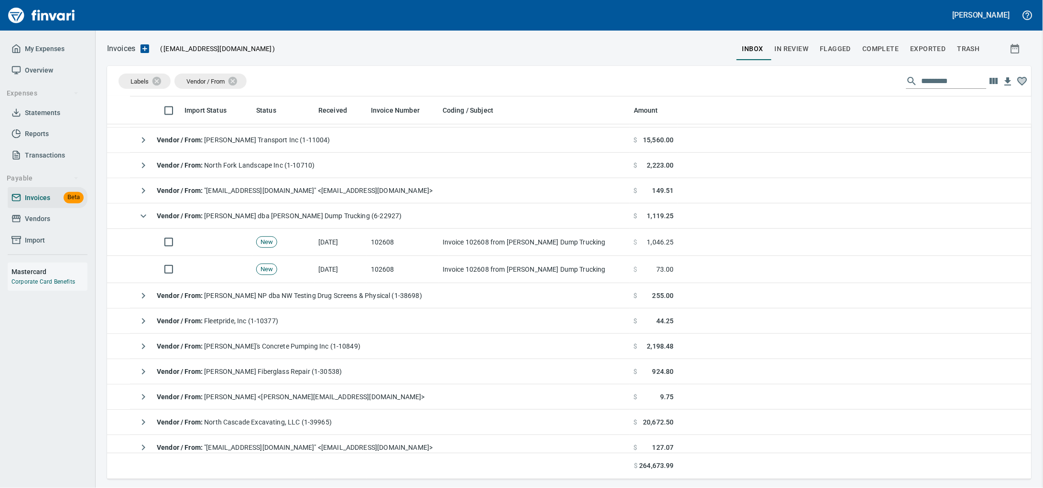
scroll to position [375, 905]
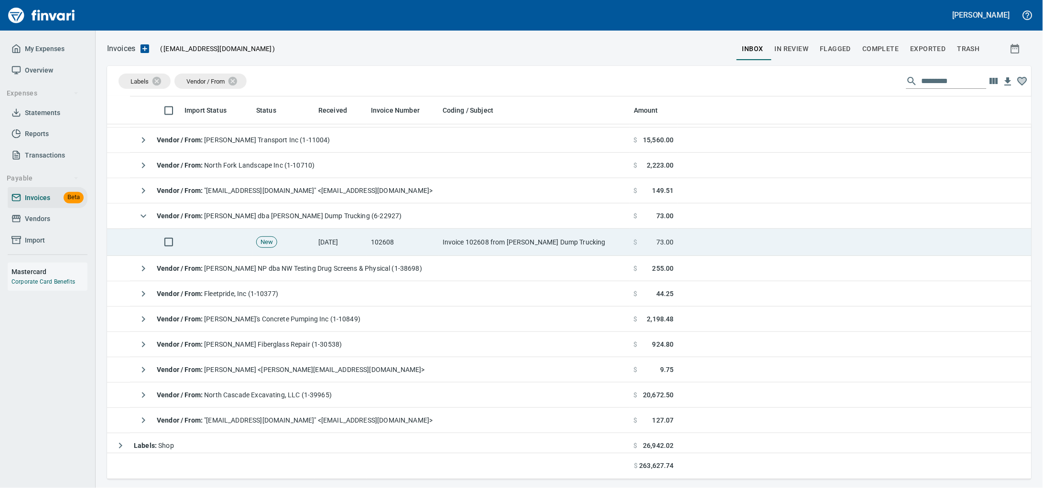
click at [520, 246] on td "Invoice 102608 from [PERSON_NAME] Dump Trucking" at bounding box center [534, 242] width 191 height 27
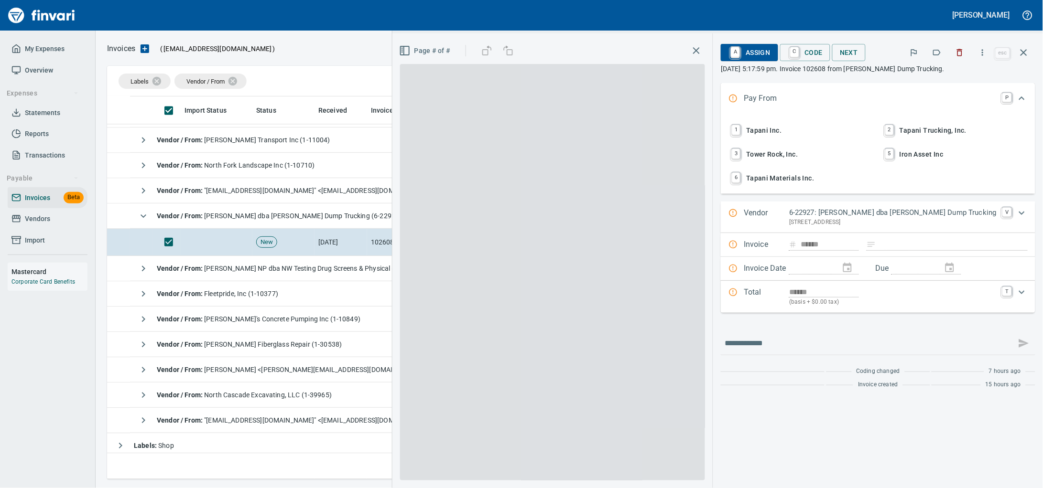
scroll to position [375, 905]
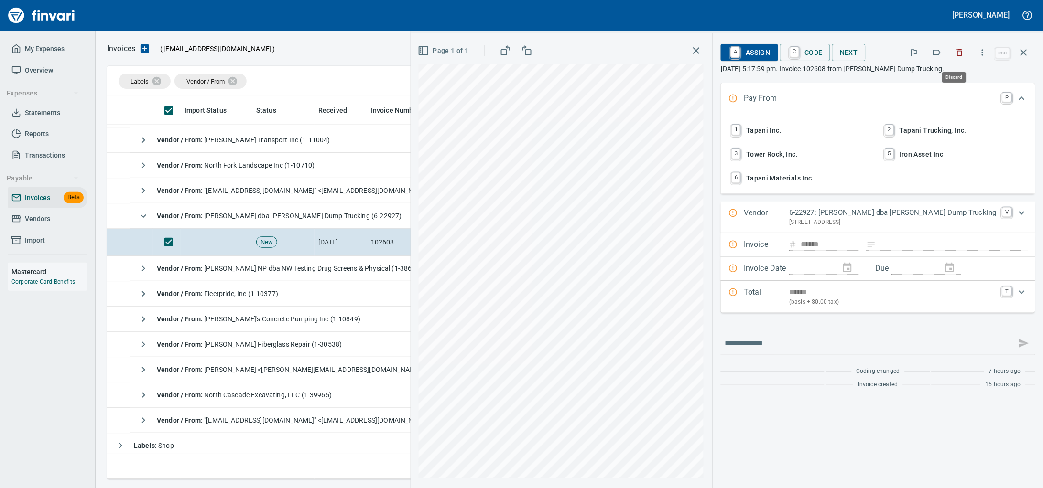
click at [958, 54] on icon "button" at bounding box center [960, 53] width 10 height 10
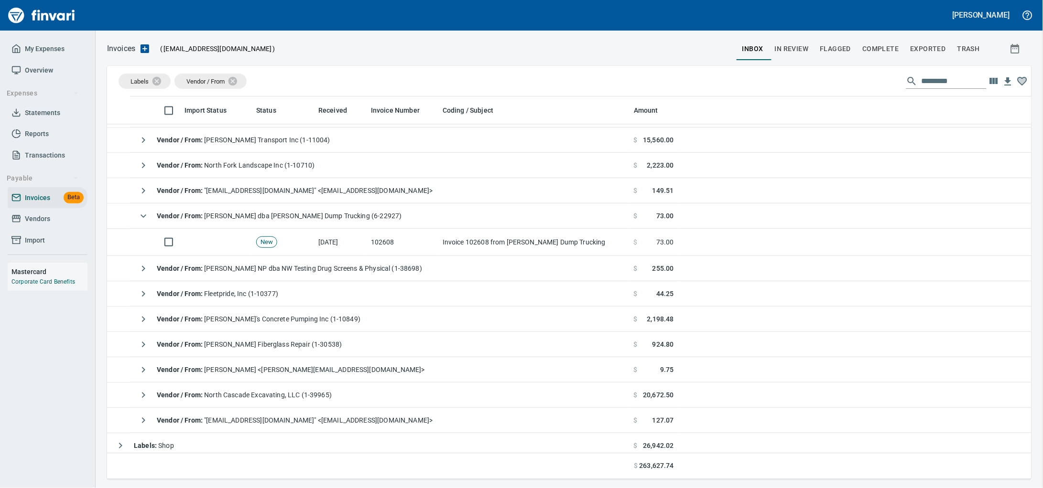
scroll to position [375, 905]
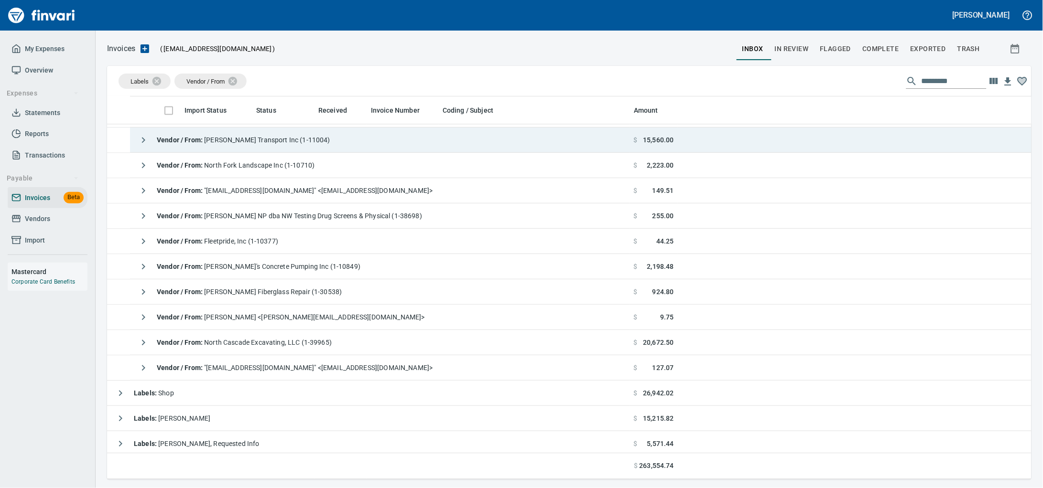
click at [327, 143] on td "Vendor / From : Taylor Transport Inc (1-11004)" at bounding box center [380, 140] width 500 height 25
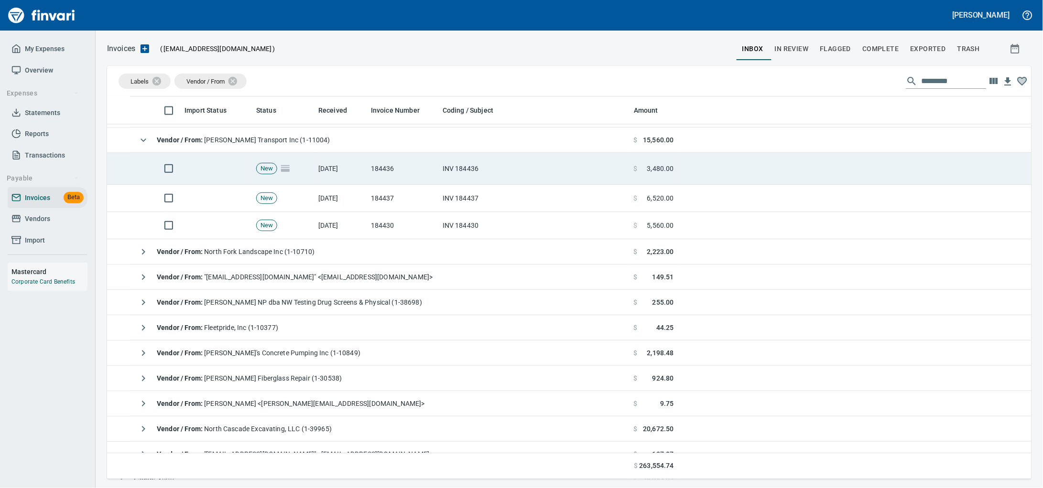
click at [394, 162] on td "184436" at bounding box center [403, 169] width 72 height 32
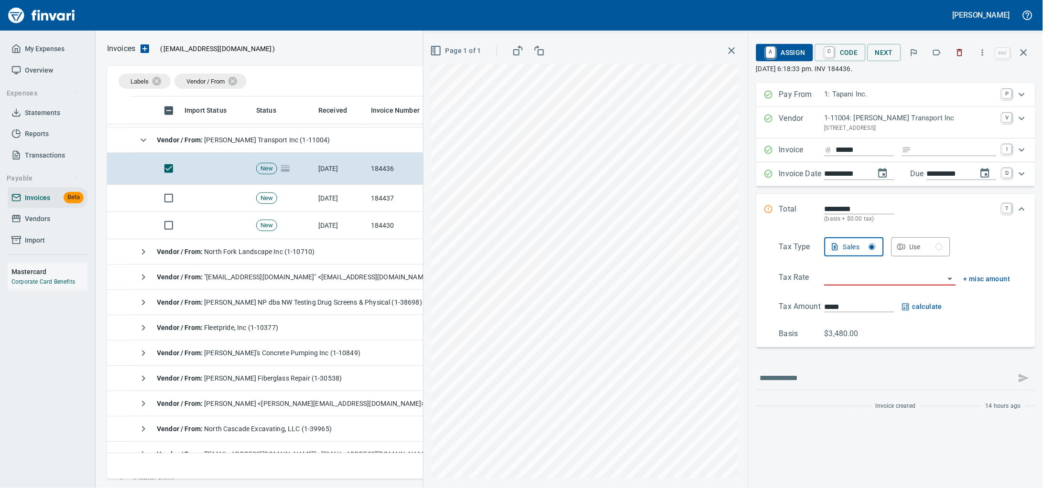
click at [935, 156] on input "Expand" at bounding box center [955, 150] width 81 height 12
type input "******"
click at [878, 285] on input "search" at bounding box center [884, 278] width 120 height 13
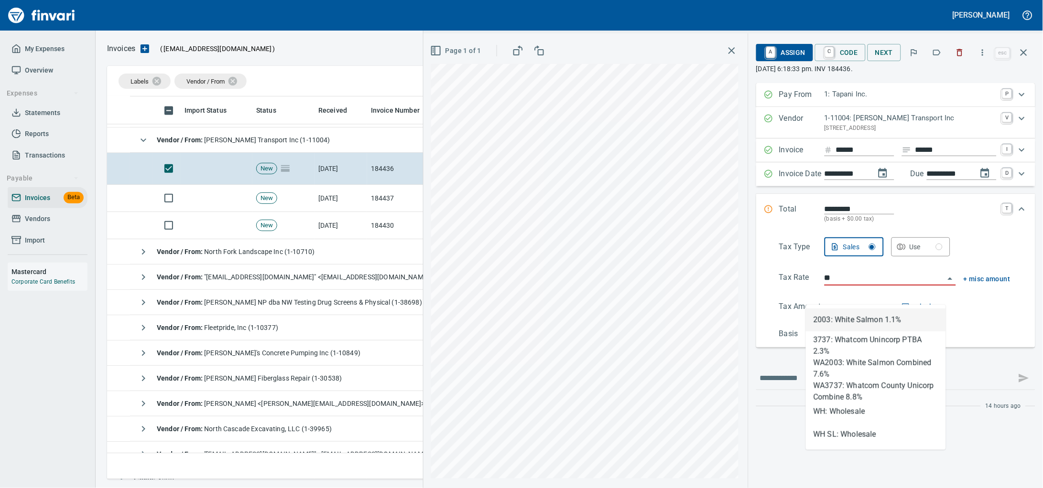
scroll to position [375, 905]
click at [864, 409] on li "WH: Wholesale" at bounding box center [876, 411] width 140 height 23
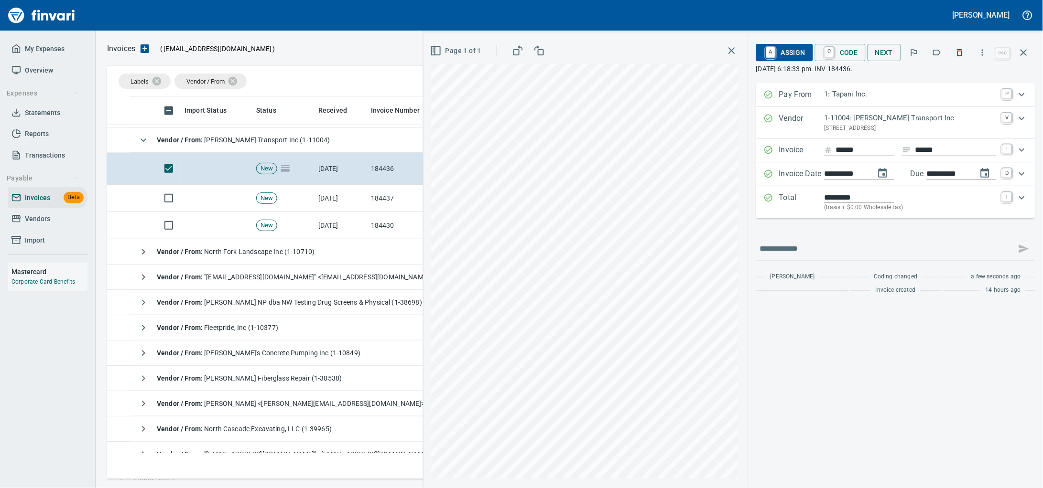
type input "**********"
click at [776, 53] on span "A Assign" at bounding box center [785, 52] width 42 height 16
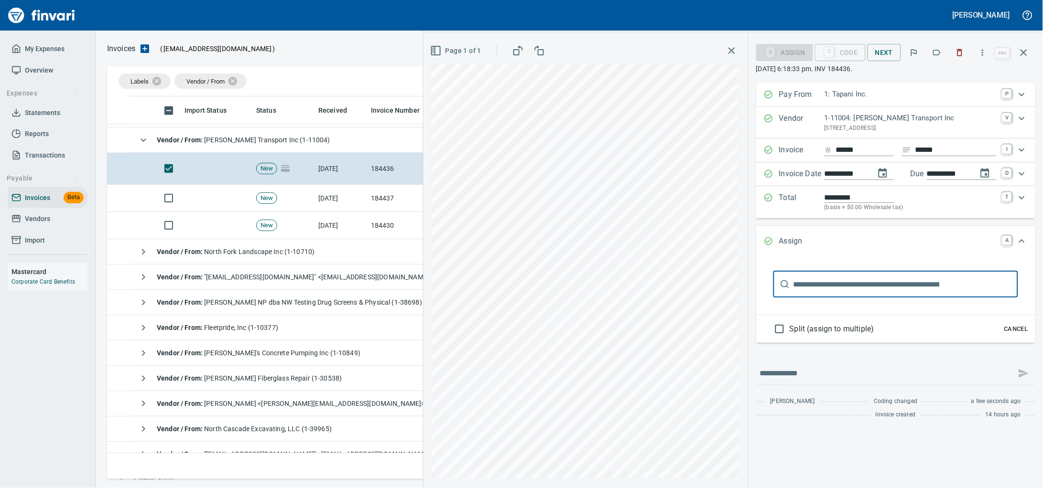
type input "******"
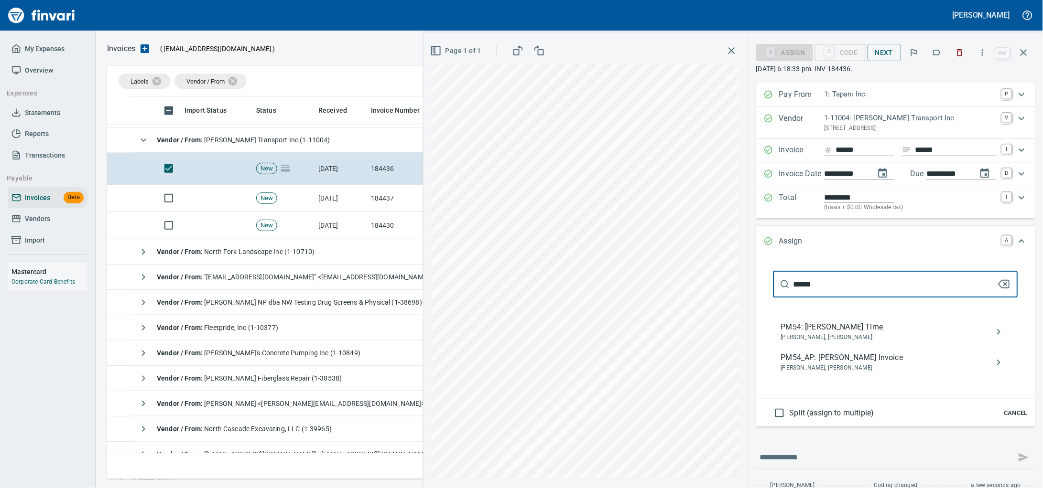
click at [798, 373] on span "[PERSON_NAME], [PERSON_NAME]" at bounding box center [888, 369] width 214 height 10
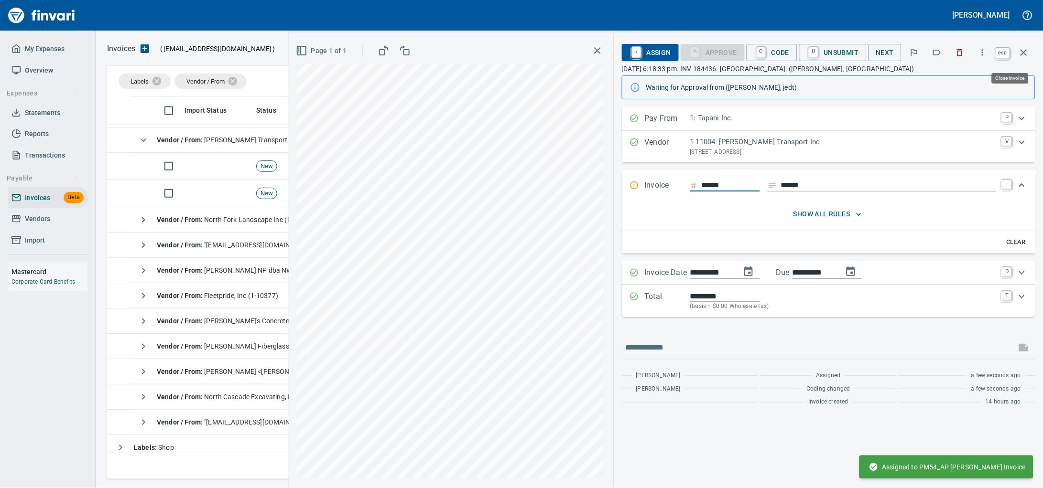
click at [1022, 52] on icon "button" at bounding box center [1023, 52] width 11 height 11
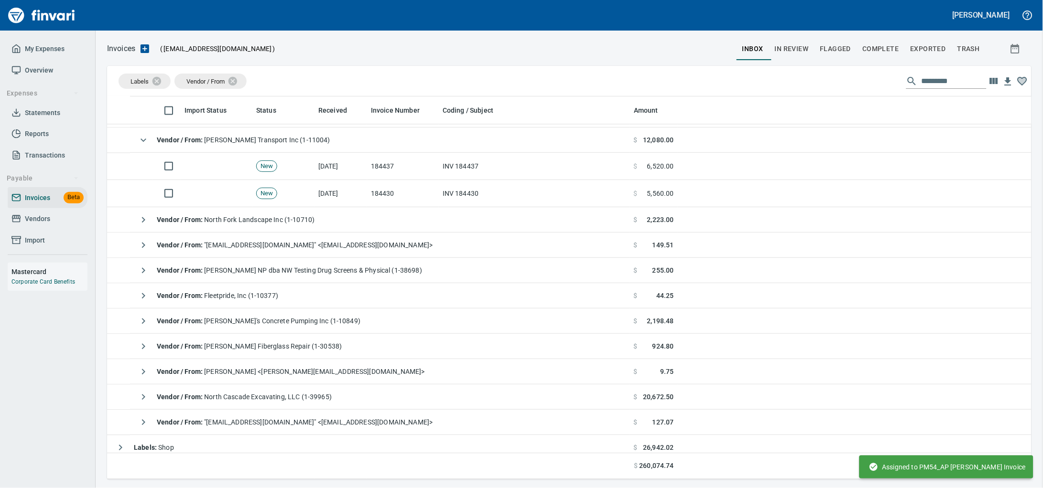
scroll to position [375, 905]
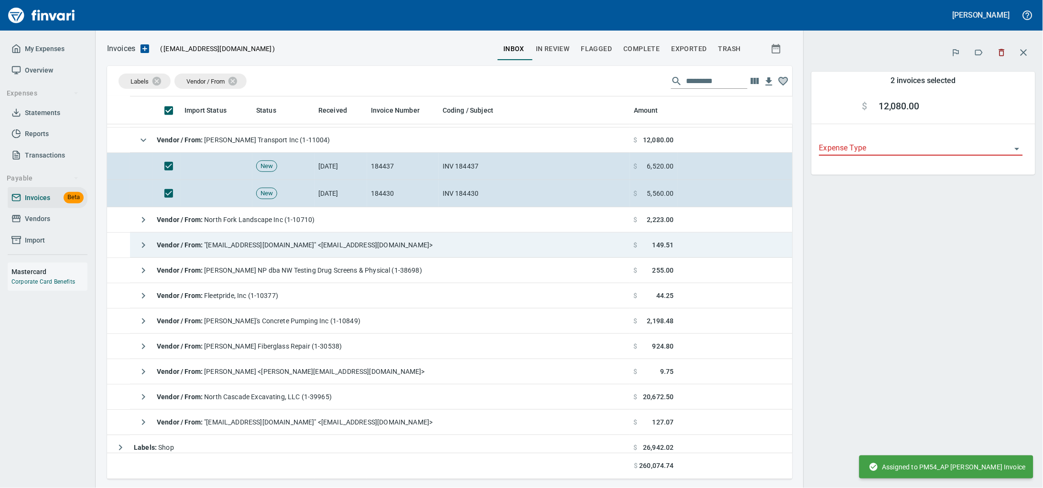
scroll to position [375, 667]
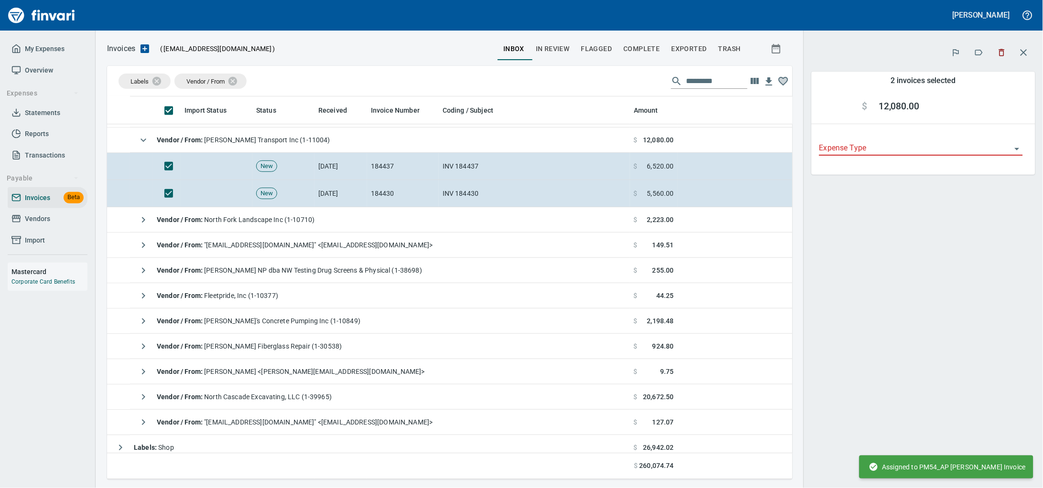
click at [997, 50] on icon "button" at bounding box center [1002, 53] width 10 height 10
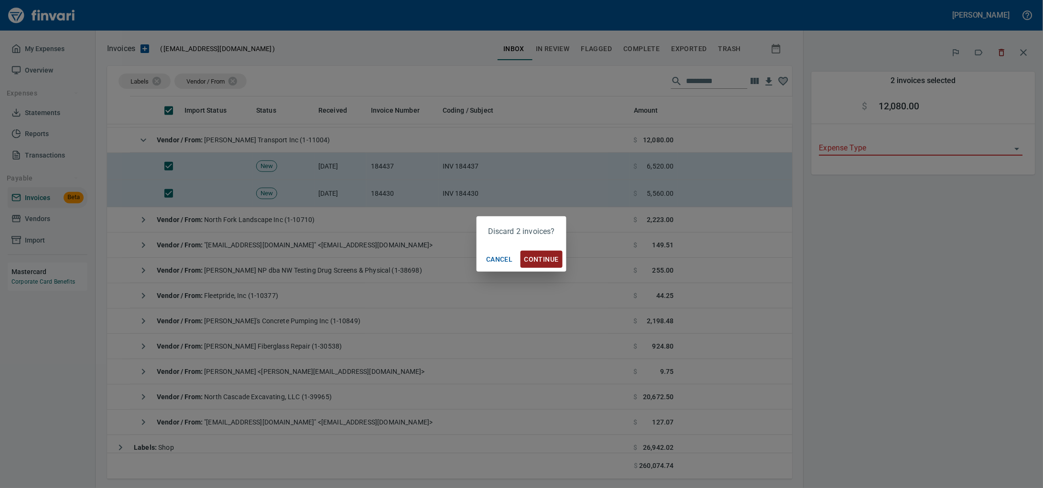
click at [540, 257] on span "Continue" at bounding box center [541, 260] width 34 height 12
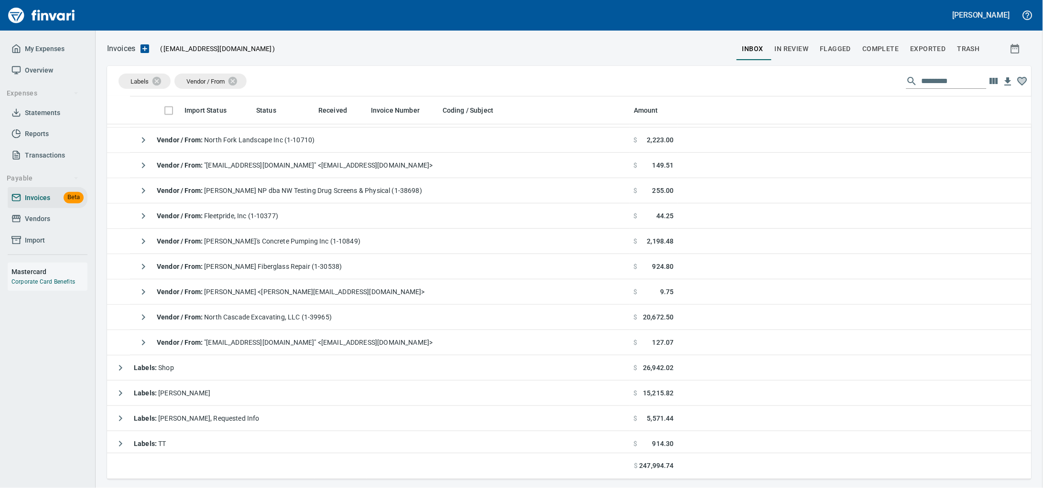
scroll to position [375, 906]
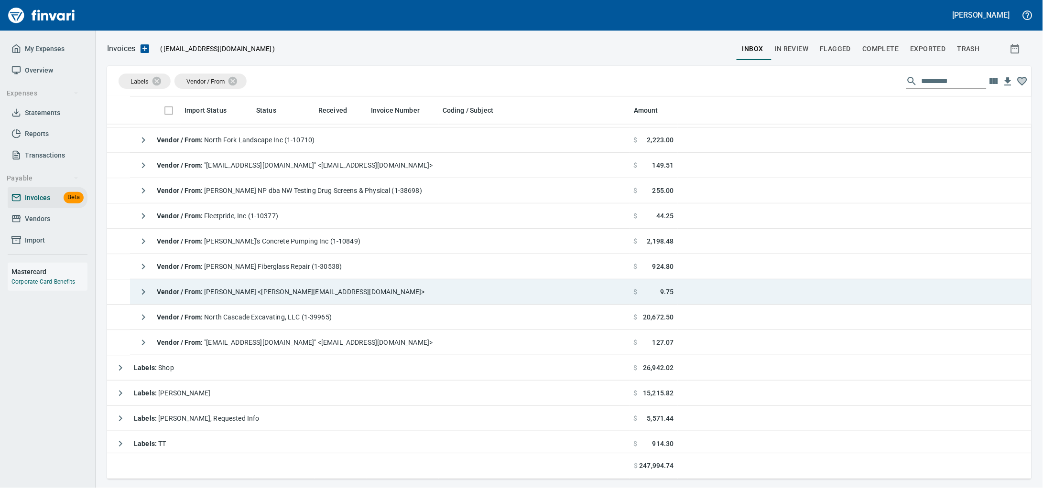
click at [332, 291] on td "Vendor / From : Keri Rivers <keri@nce.us>" at bounding box center [380, 292] width 500 height 25
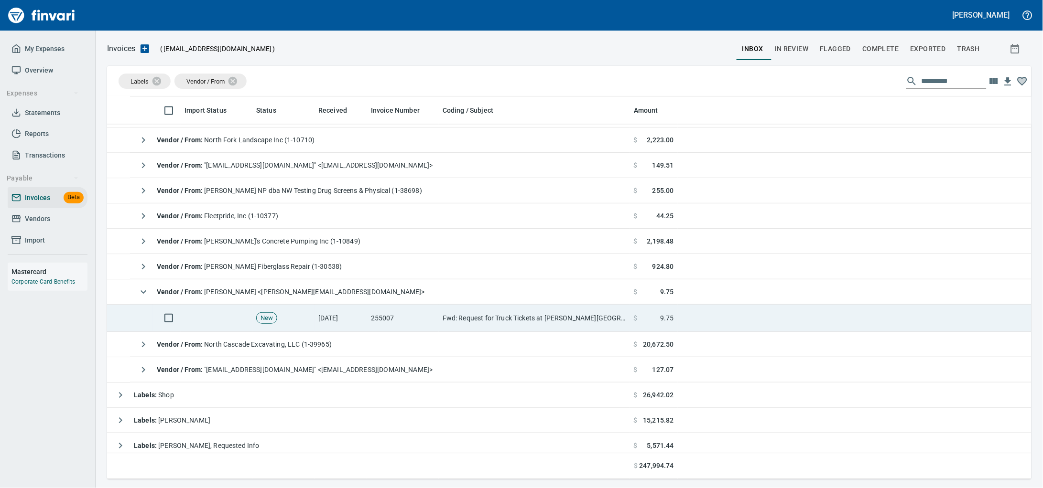
drag, startPoint x: 455, startPoint y: 316, endPoint x: 543, endPoint y: 318, distance: 88.4
click at [455, 315] on td "Fwd: Request for Truck Tickets at Woodin Creek" at bounding box center [534, 318] width 191 height 27
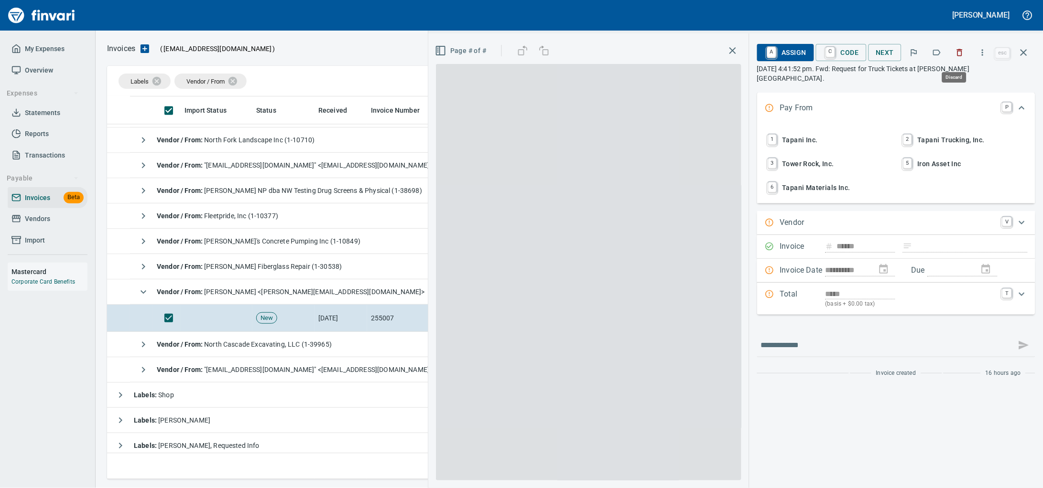
scroll to position [375, 905]
drag, startPoint x: 954, startPoint y: 61, endPoint x: 171, endPoint y: 387, distance: 848.6
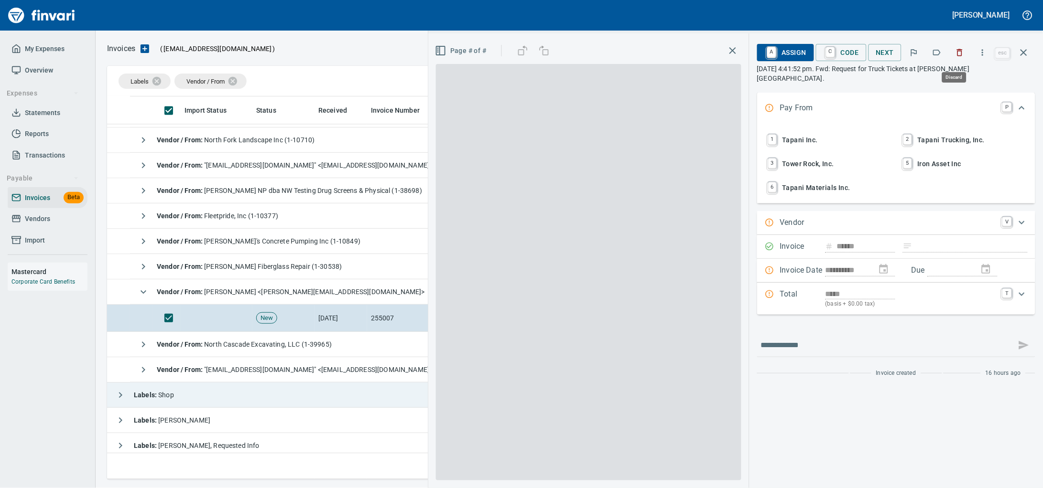
click at [954, 61] on button "button" at bounding box center [959, 52] width 21 height 21
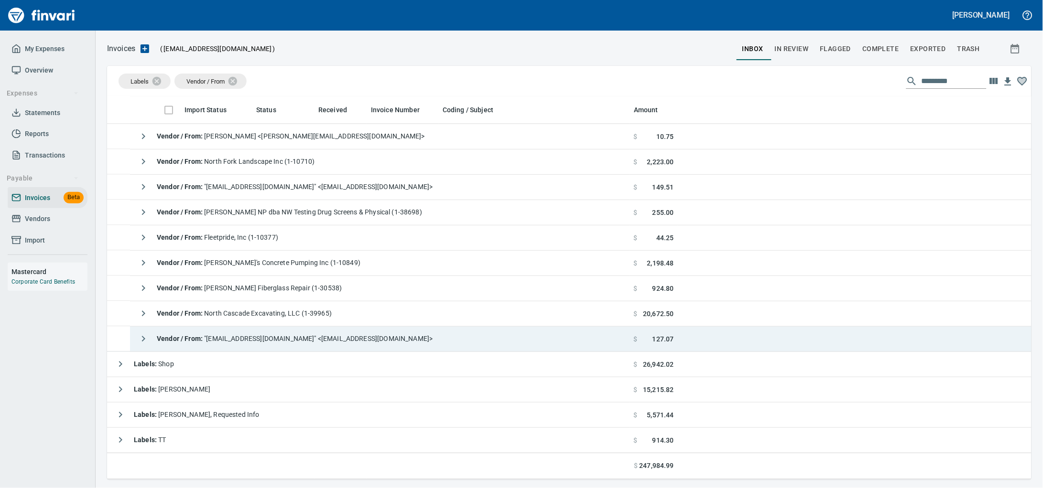
scroll to position [375, 905]
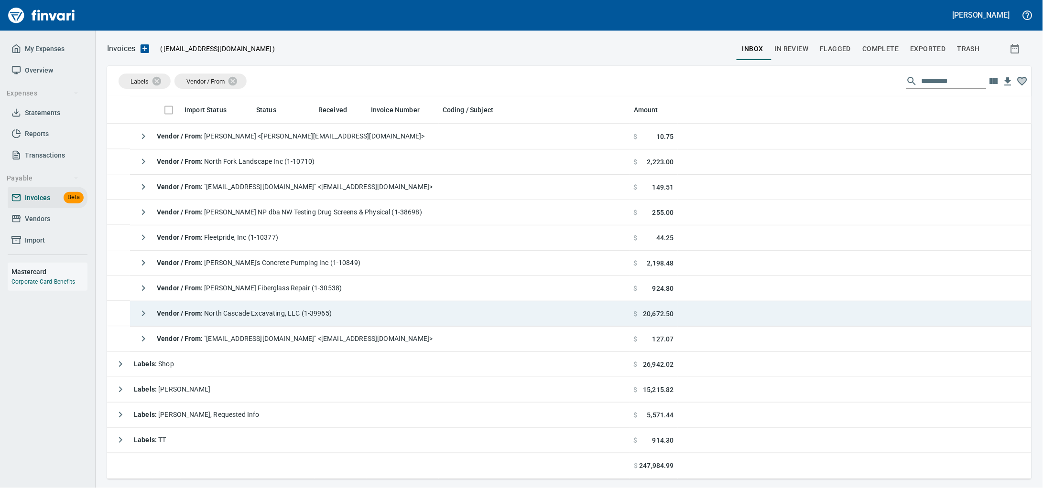
click at [268, 308] on div "Vendor / From : North Cascade Excavating, LLC (1-39965)" at bounding box center [233, 313] width 198 height 19
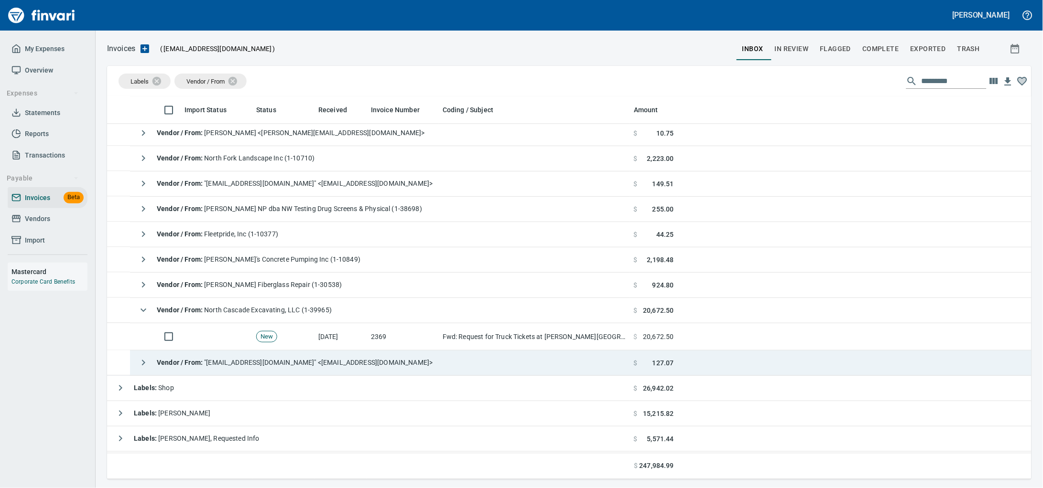
scroll to position [656, 0]
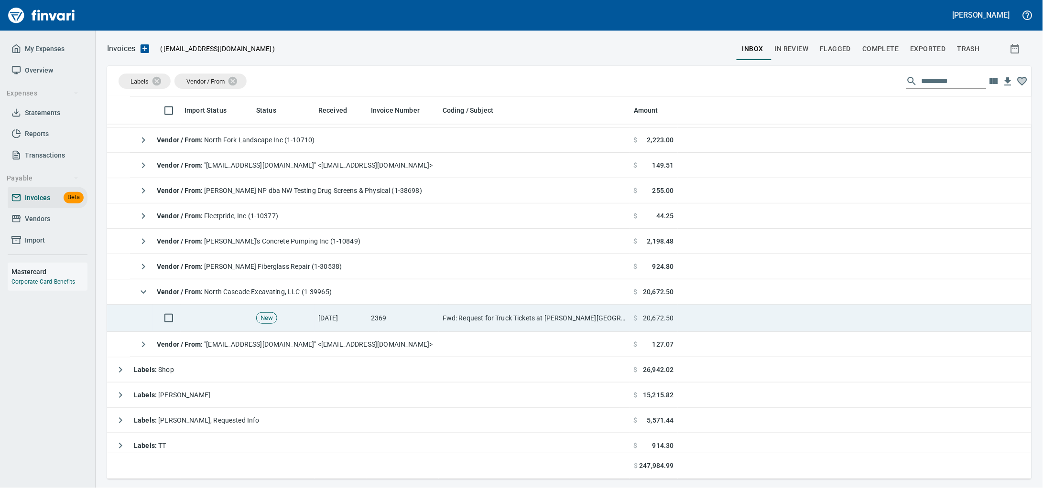
click at [475, 320] on td "Fwd: Request for Truck Tickets at Woodin Creek" at bounding box center [534, 318] width 191 height 27
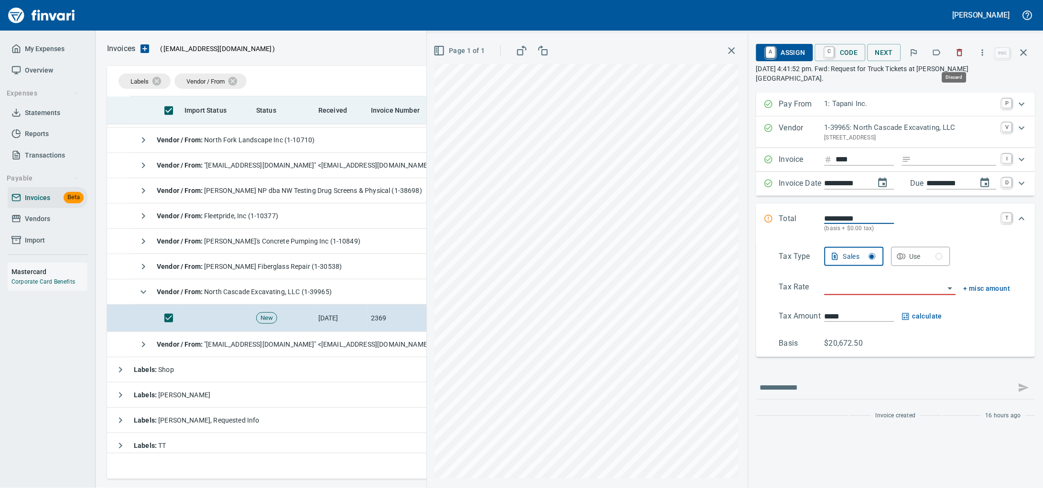
drag, startPoint x: 949, startPoint y: 54, endPoint x: 686, endPoint y: 106, distance: 267.8
click at [955, 53] on icon "button" at bounding box center [960, 53] width 10 height 10
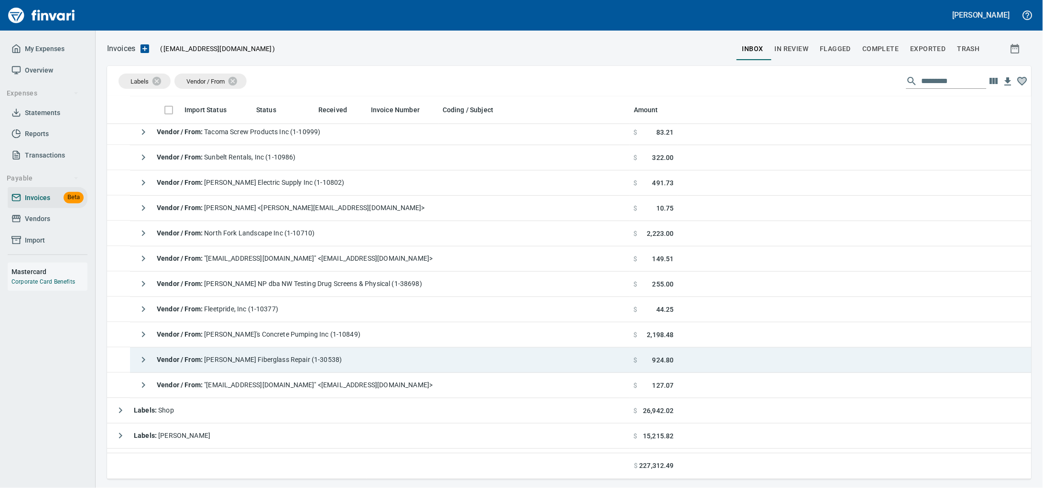
scroll to position [493, 0]
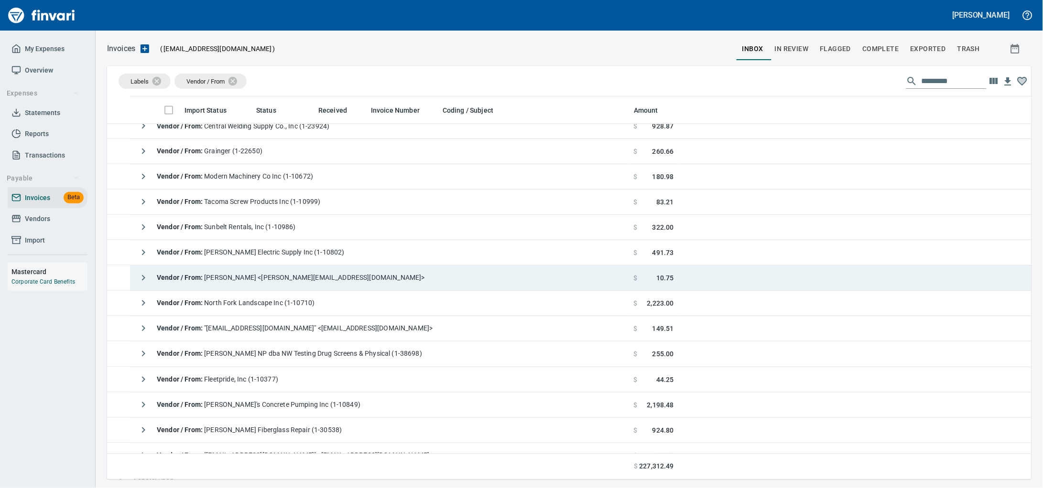
click at [298, 281] on span "Vendor / From : Jodi Leboki <jodi@taytransport.com>" at bounding box center [291, 278] width 268 height 8
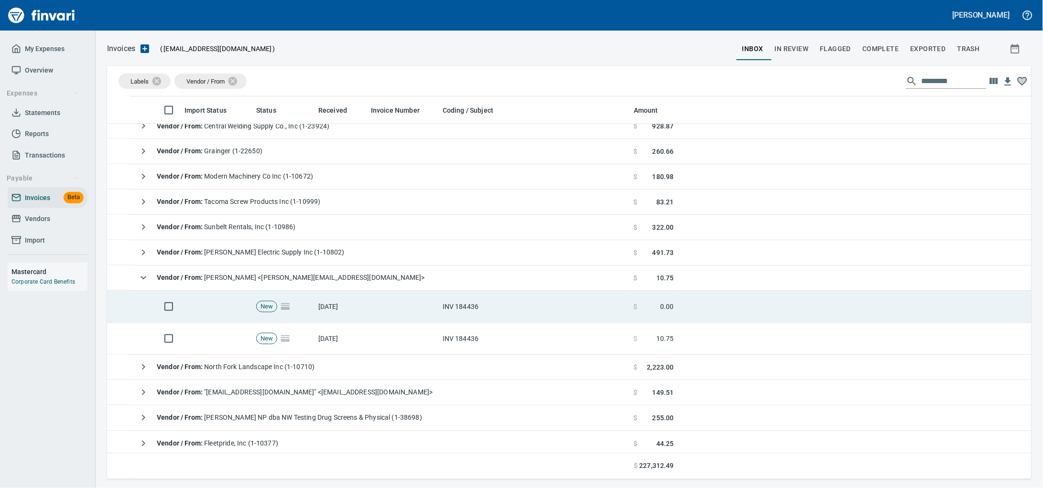
click at [389, 317] on td at bounding box center [403, 307] width 72 height 32
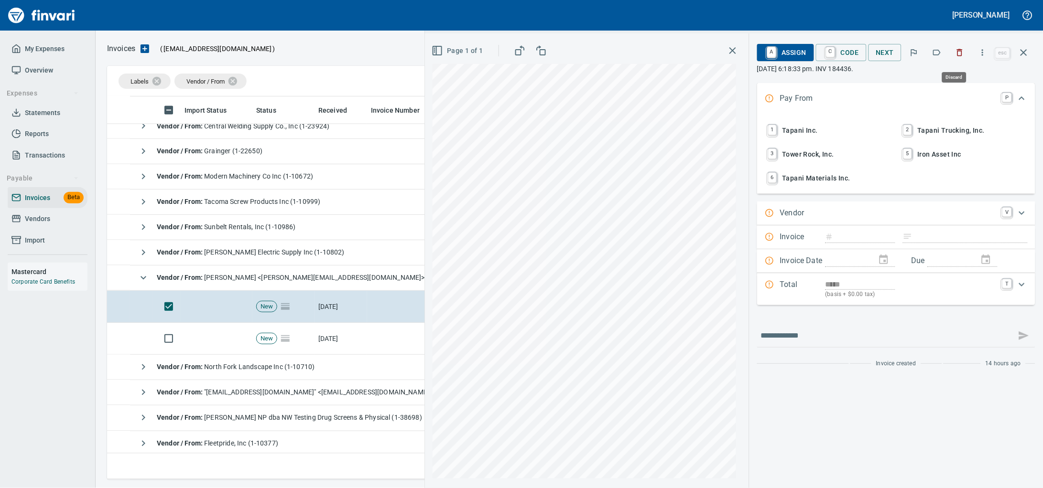
drag, startPoint x: 958, startPoint y: 57, endPoint x: 391, endPoint y: 255, distance: 600.6
click at [958, 56] on icon "button" at bounding box center [960, 53] width 10 height 10
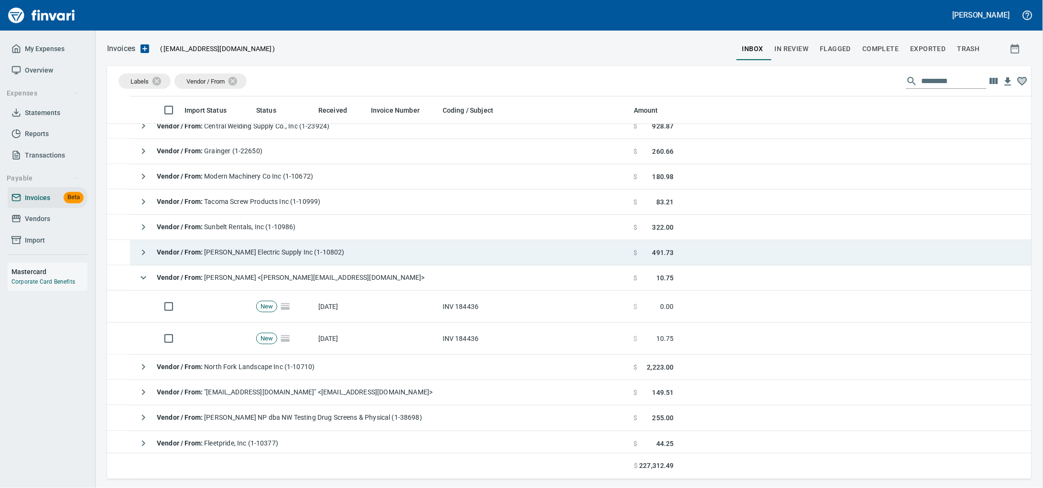
scroll to position [375, 905]
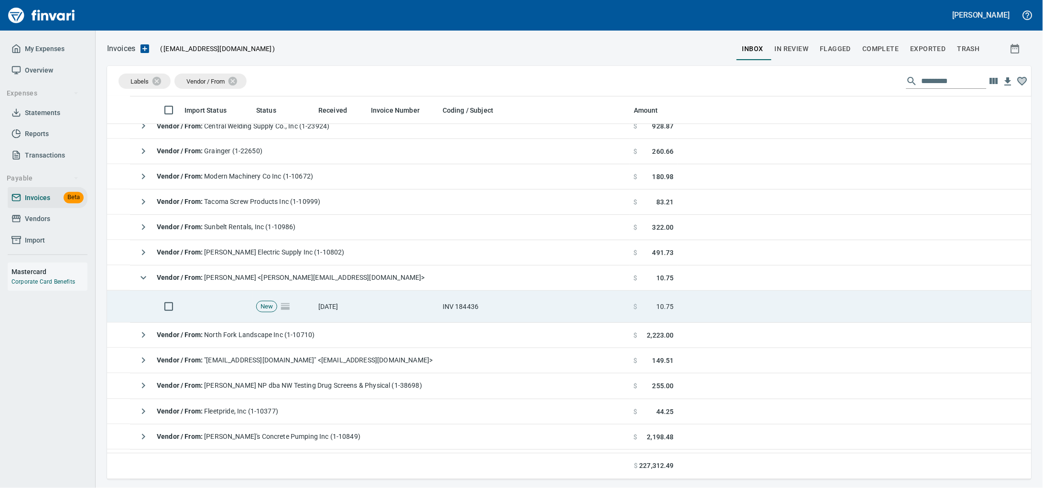
click at [352, 307] on td "[DATE]" at bounding box center [340, 307] width 53 height 32
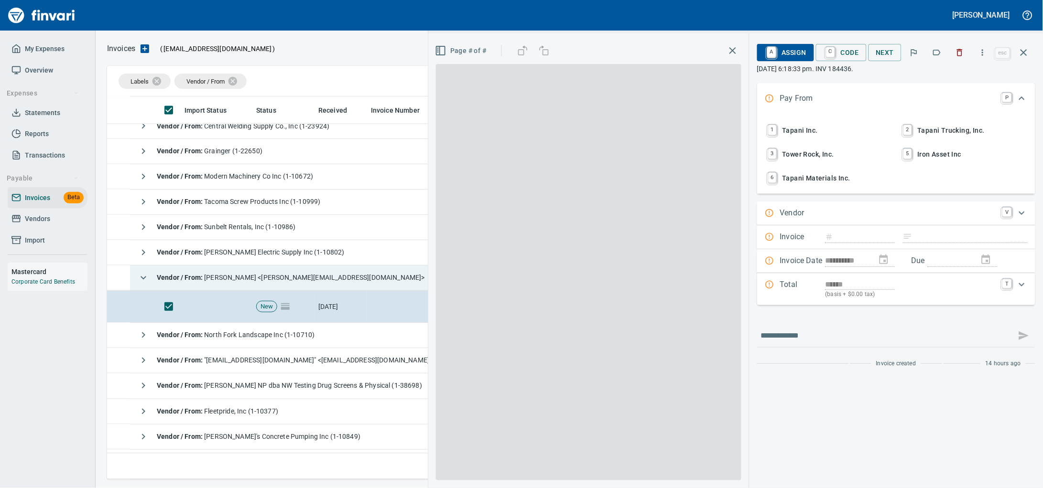
click at [955, 57] on icon "button" at bounding box center [960, 53] width 10 height 10
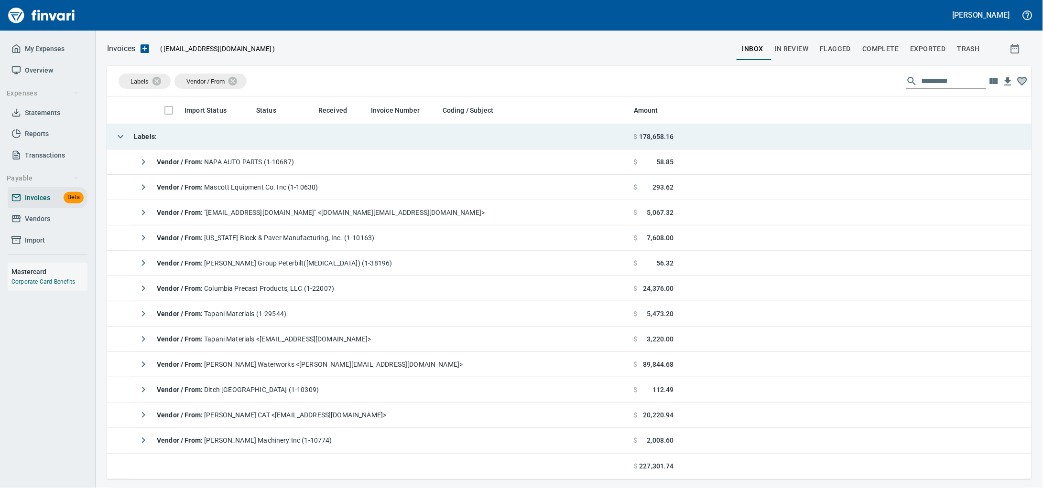
click at [281, 138] on td "Labels :" at bounding box center [368, 136] width 523 height 25
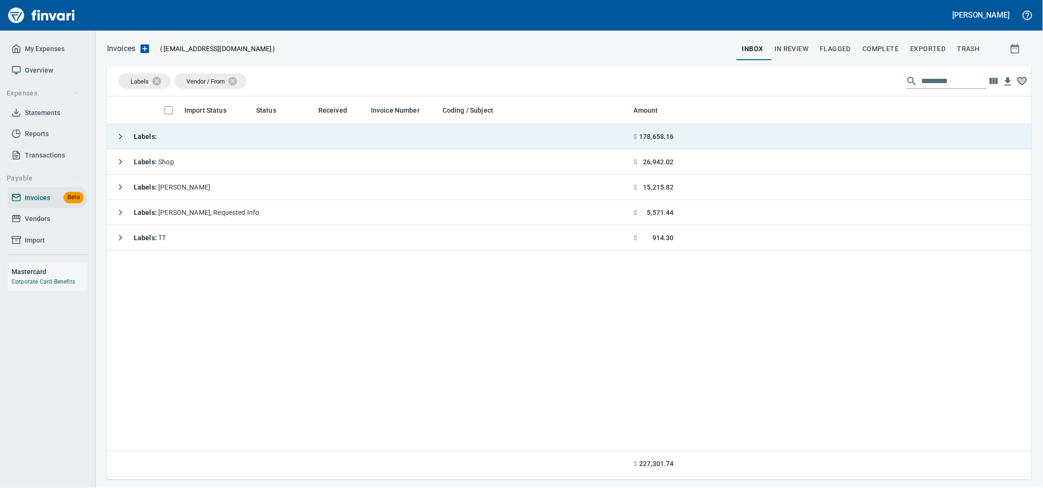
scroll to position [375, 906]
click at [190, 138] on td "Labels :" at bounding box center [368, 136] width 523 height 25
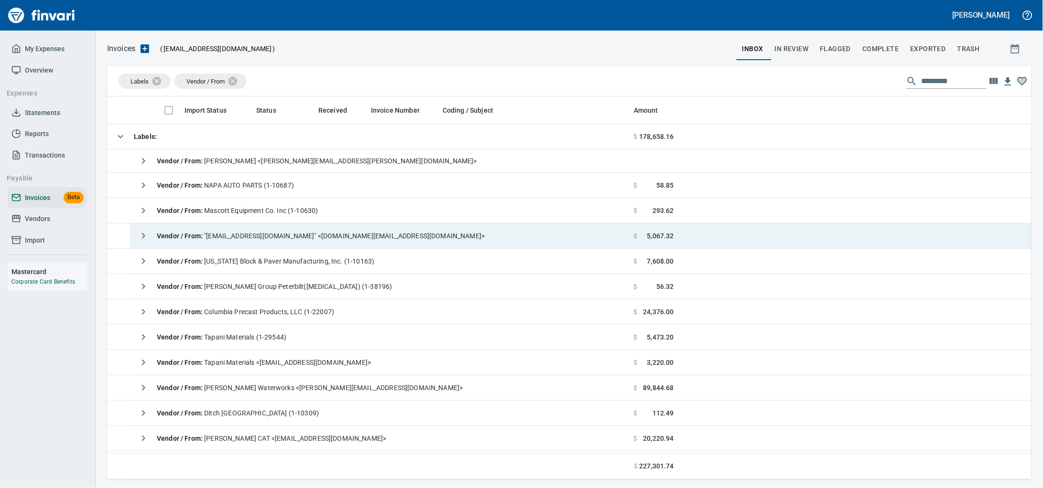
click at [330, 236] on span "Vendor / From : "nam.do-not-reply@heidelbergmaterials.com" <nam.do-not-reply@he…" at bounding box center [321, 236] width 328 height 8
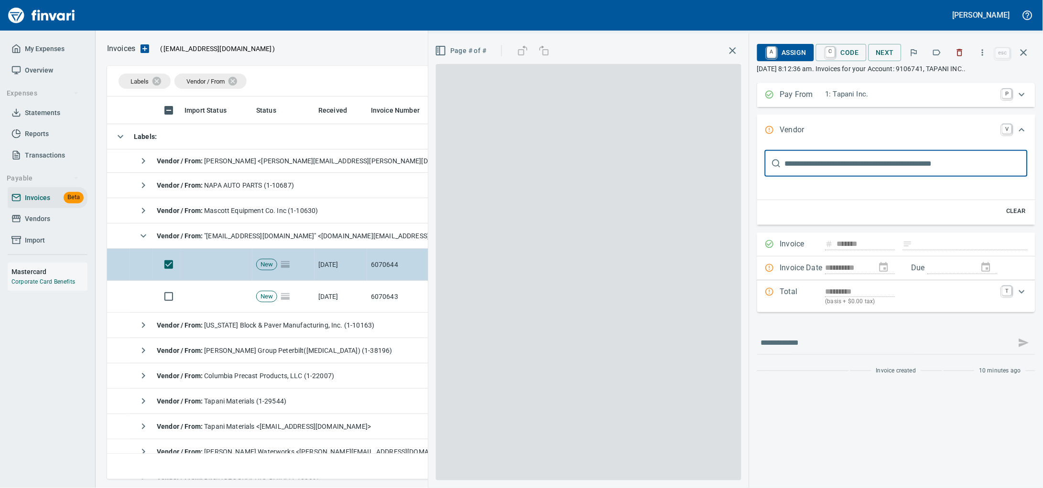
scroll to position [375, 905]
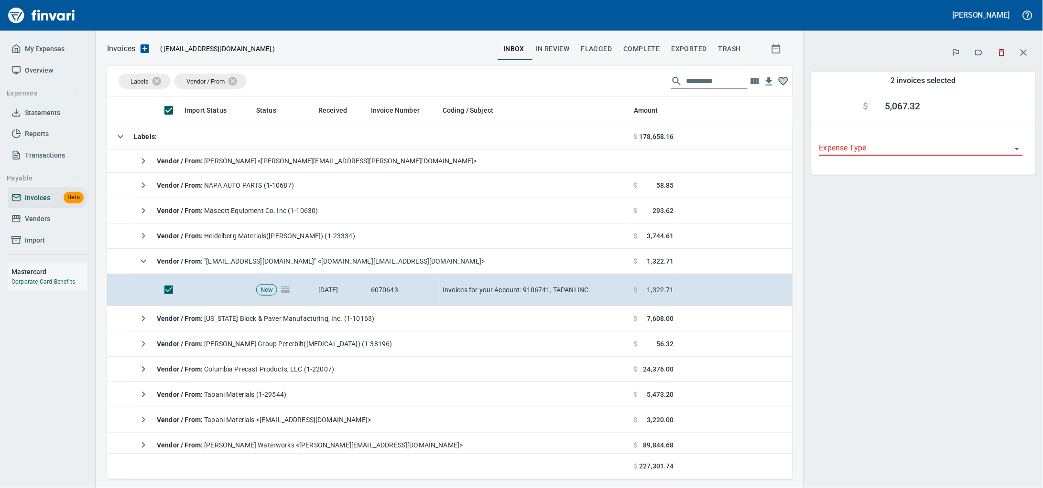
scroll to position [375, 667]
click at [997, 54] on icon "button" at bounding box center [1002, 53] width 10 height 10
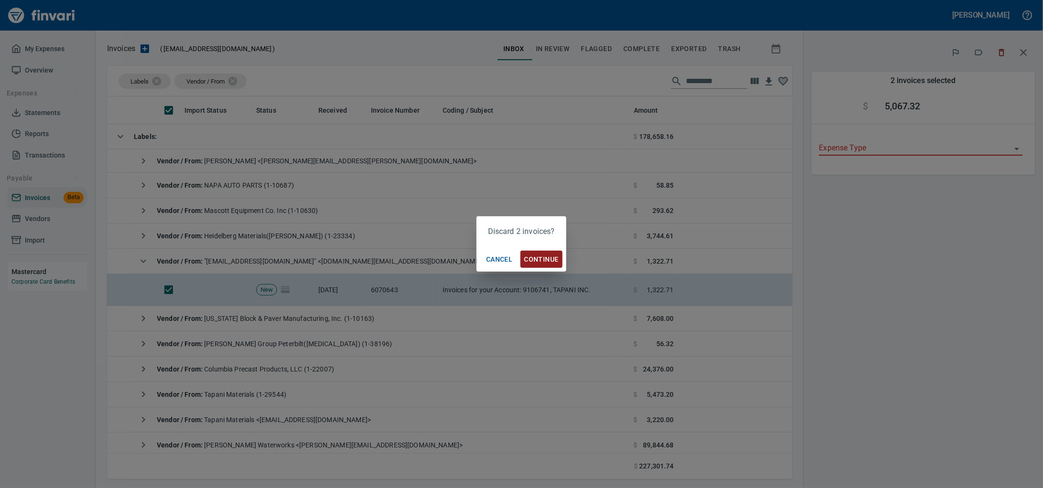
click at [498, 264] on span "Cancel" at bounding box center [499, 260] width 26 height 12
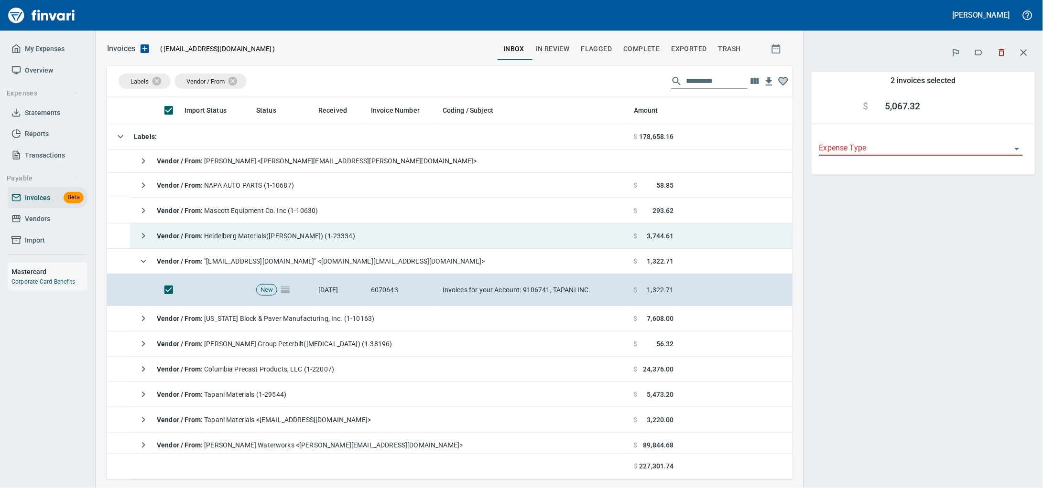
click at [300, 236] on span "Vendor / From : Heidelberg Materials(Cadman) (1-23334)" at bounding box center [256, 236] width 198 height 8
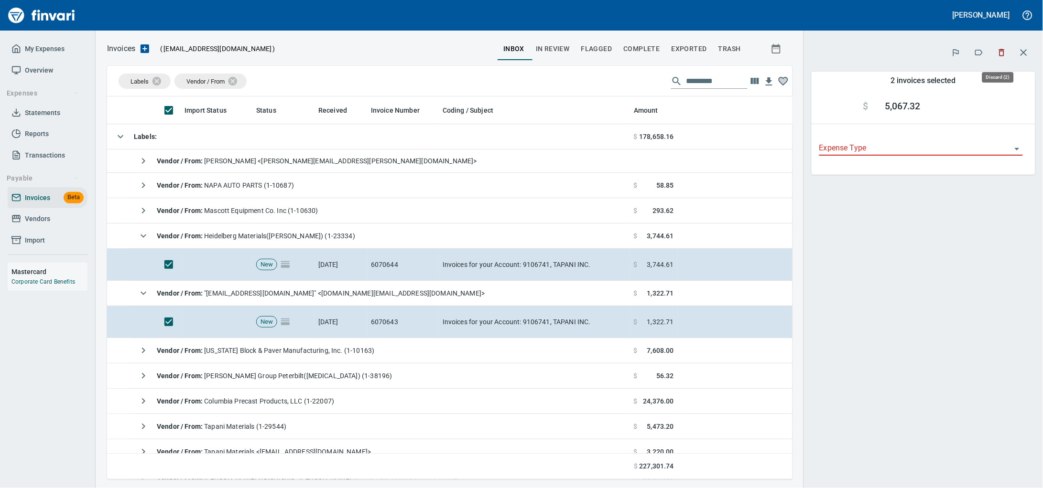
click at [1000, 57] on icon "button" at bounding box center [1002, 53] width 10 height 10
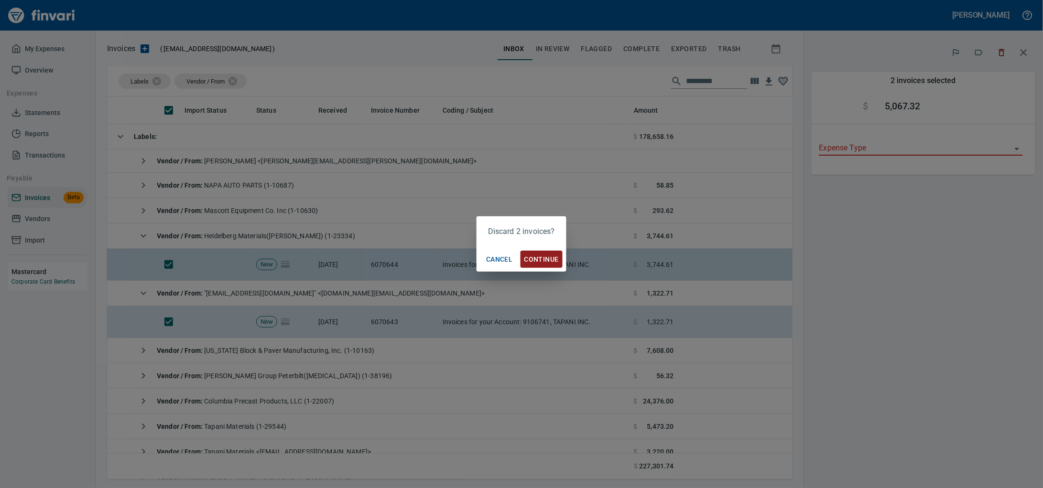
click at [534, 260] on span "Continue" at bounding box center [541, 260] width 34 height 12
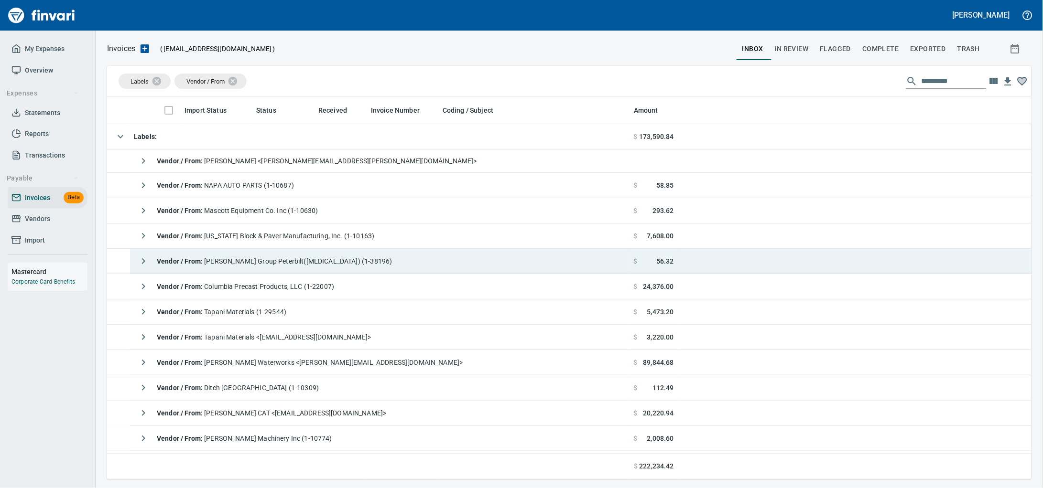
scroll to position [375, 906]
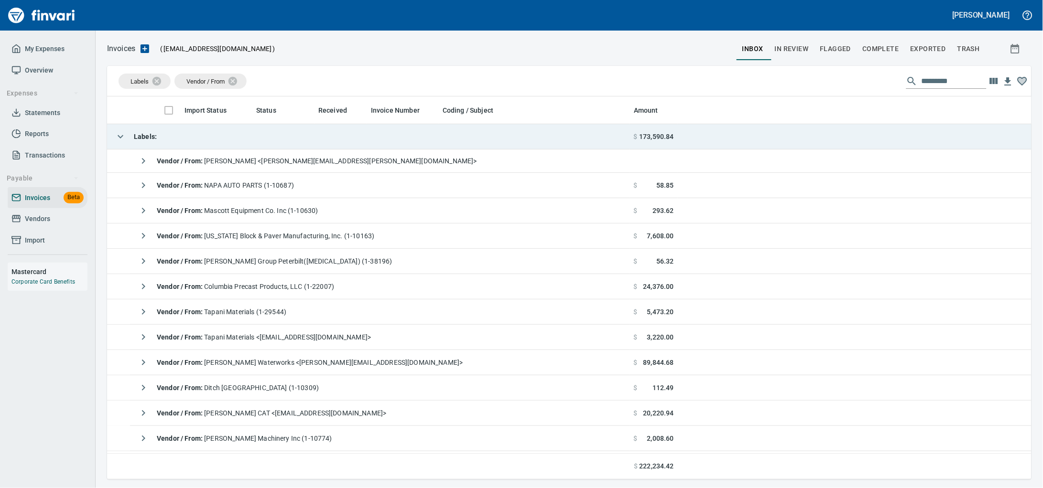
click at [181, 129] on td "Labels :" at bounding box center [368, 136] width 523 height 25
